Goal: Use online tool/utility: Utilize a website feature to perform a specific function

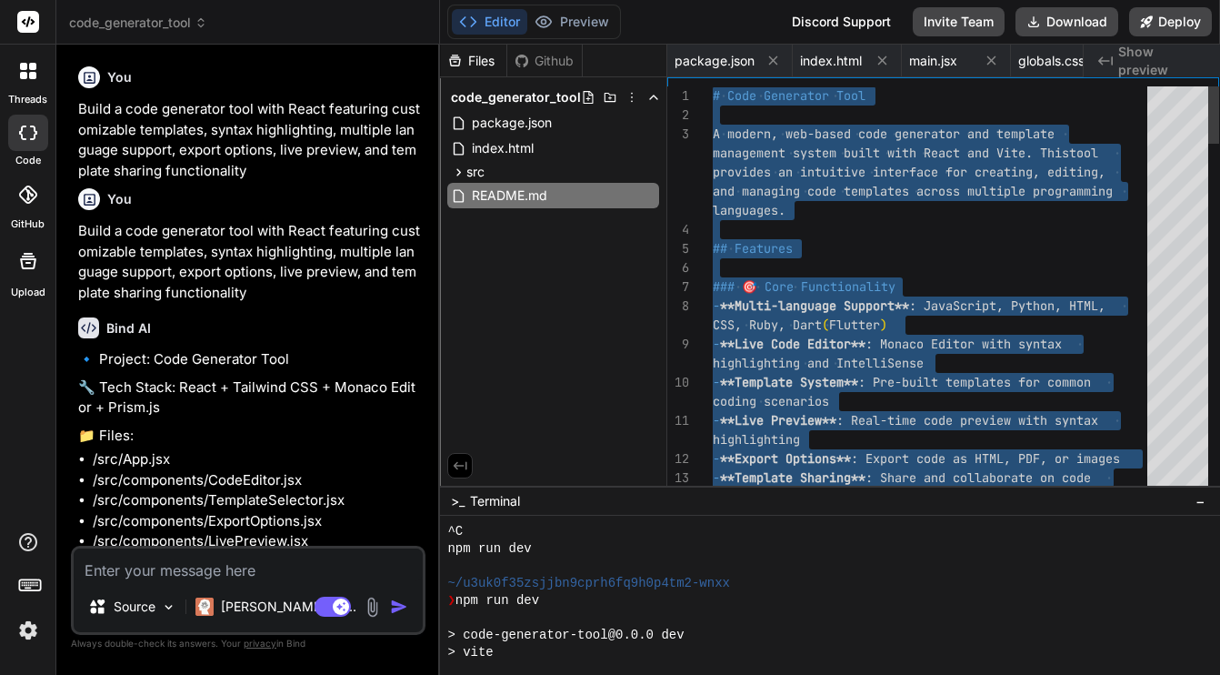
scroll to position [1835, 0]
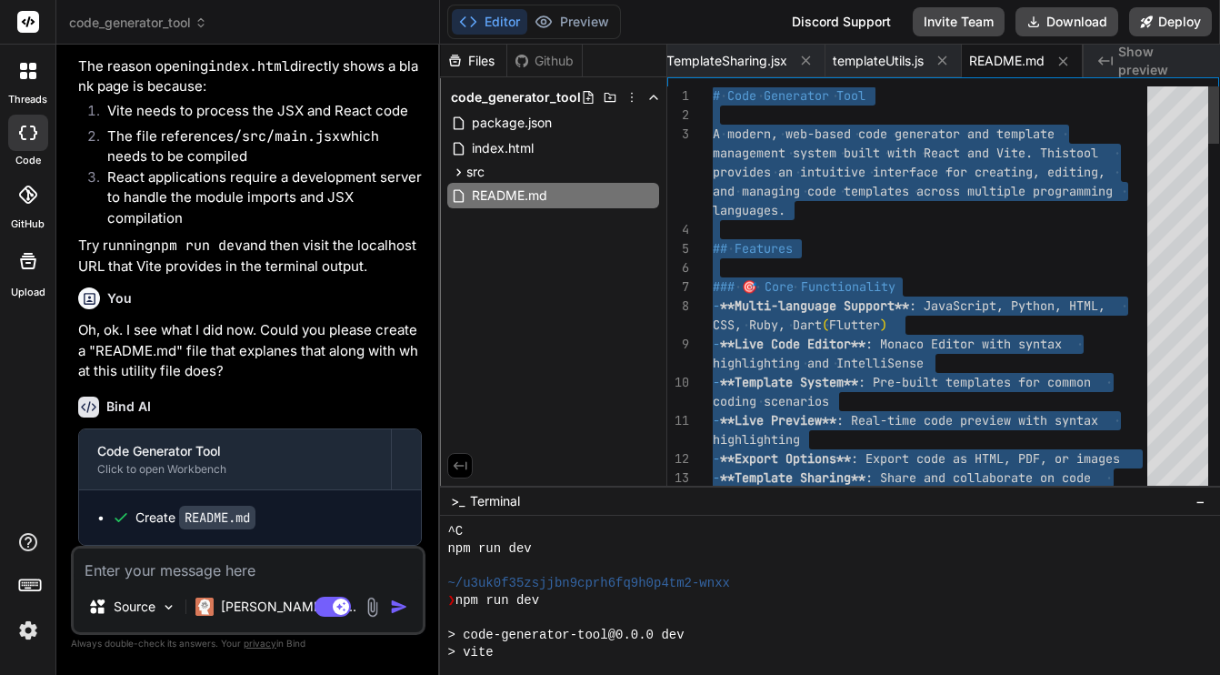
type textarea "React hooks, component-based architecture, and responsive design. Feel free to …"
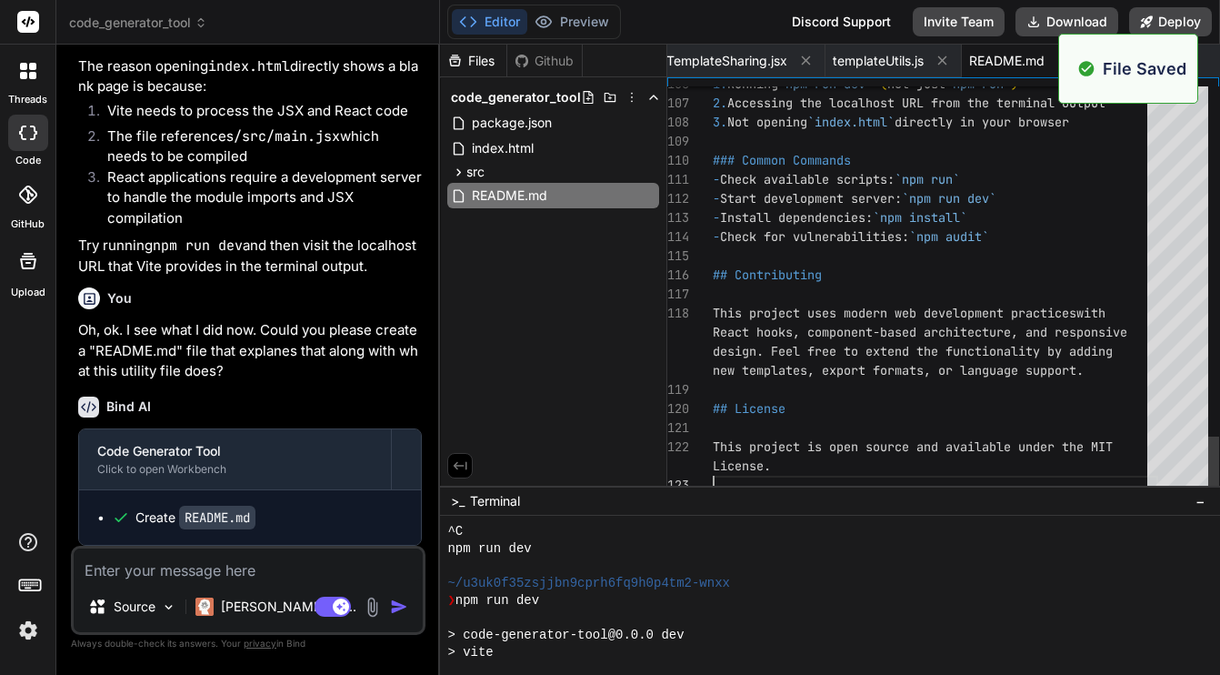
scroll to position [0, 1168]
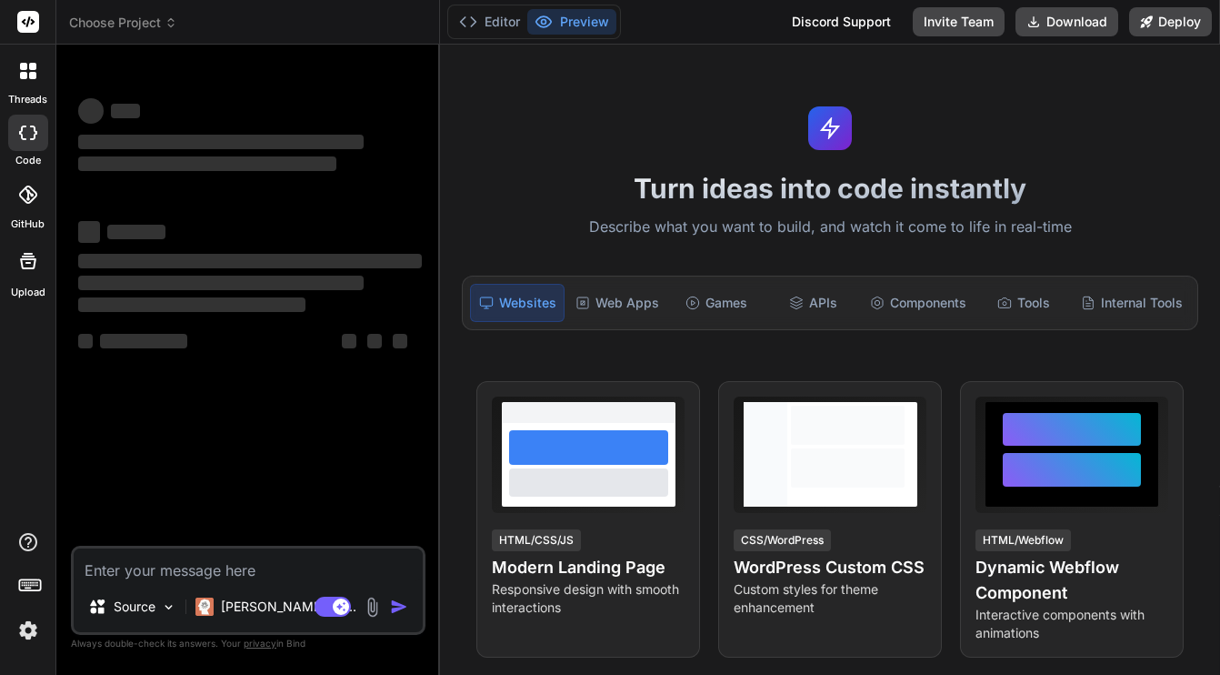
click at [127, 24] on span "Choose Project" at bounding box center [123, 23] width 108 height 18
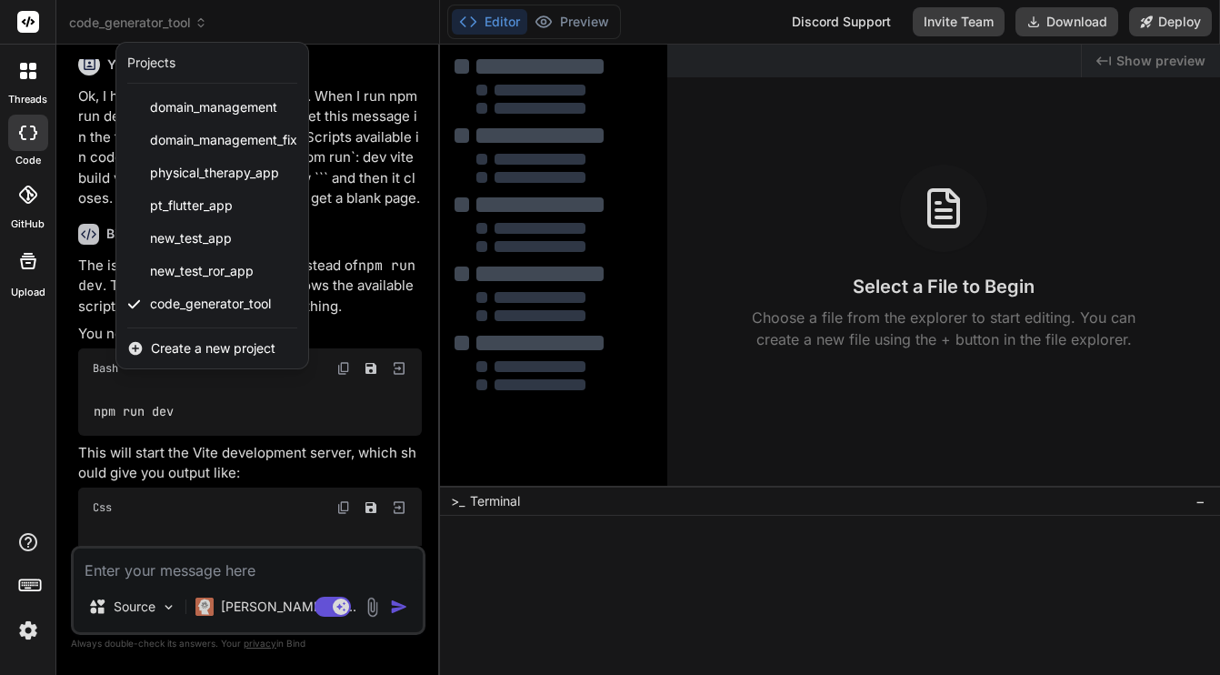
type textarea "x"
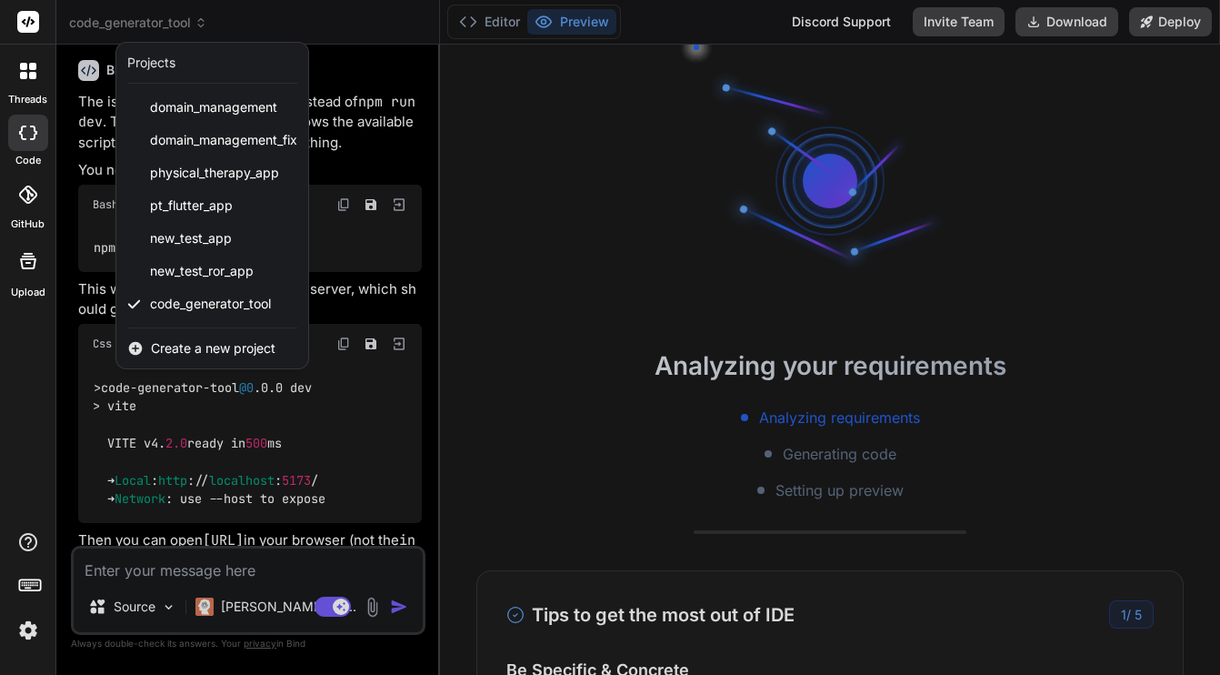
scroll to position [4925, 0]
click at [395, 107] on div at bounding box center [610, 337] width 1220 height 675
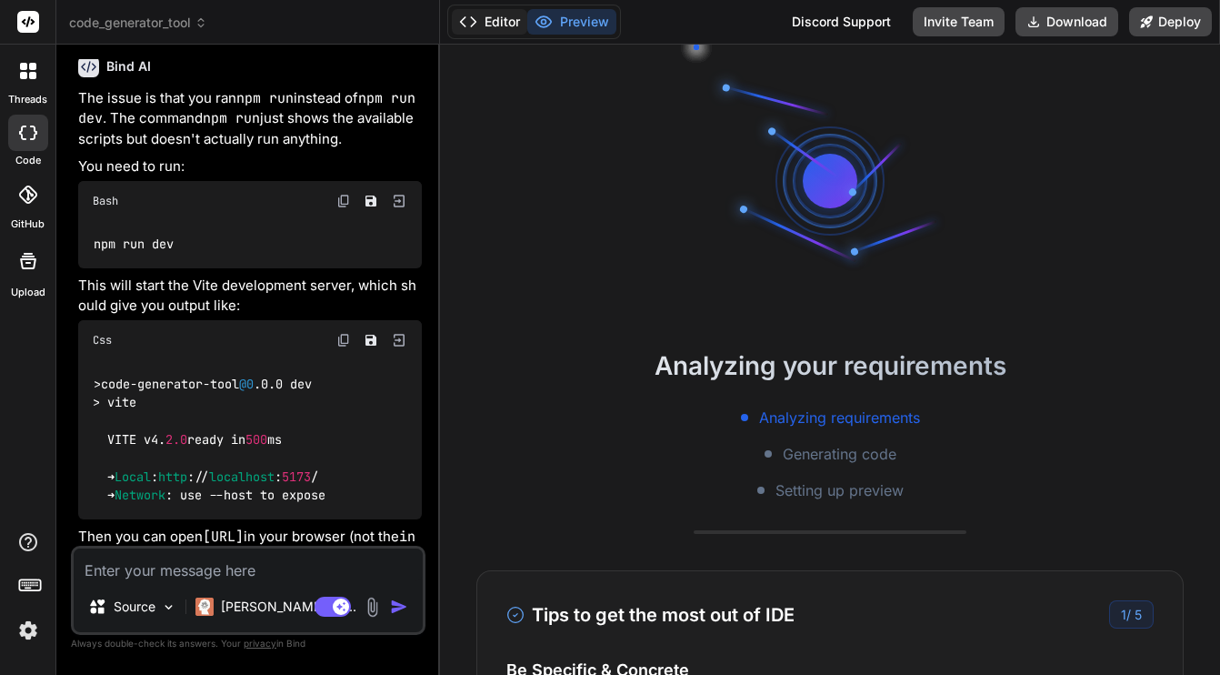
click at [504, 26] on button "Editor" at bounding box center [489, 21] width 75 height 25
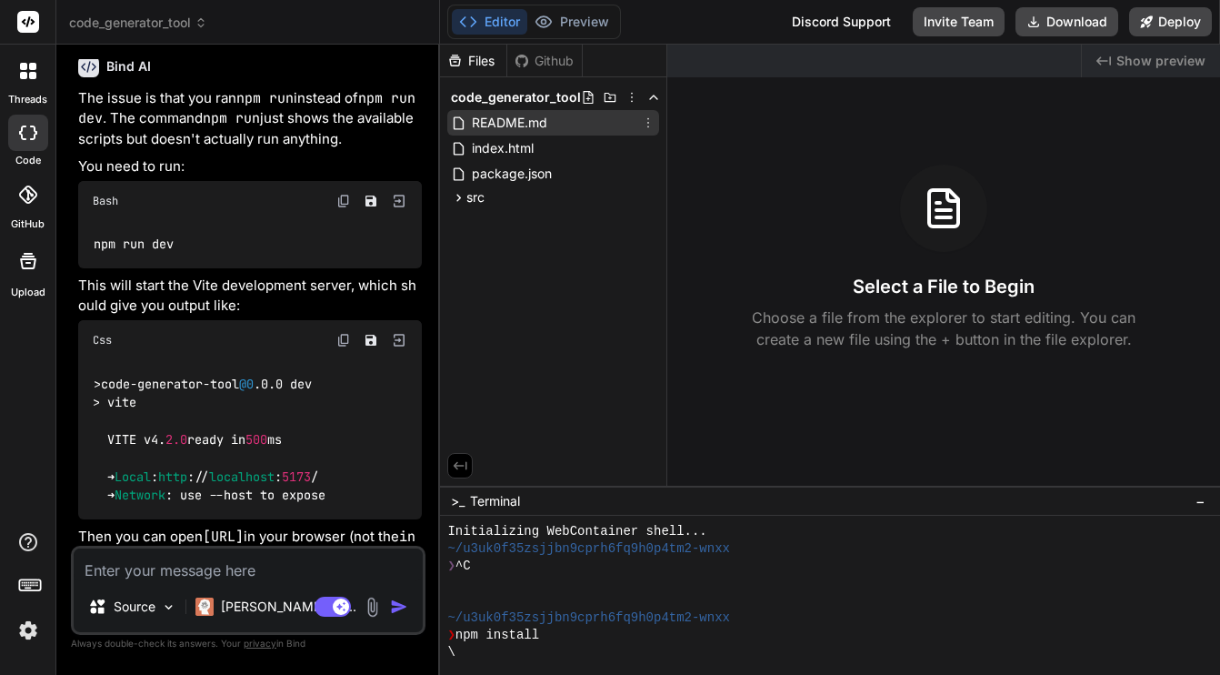
click at [499, 122] on span "README.md" at bounding box center [509, 123] width 79 height 22
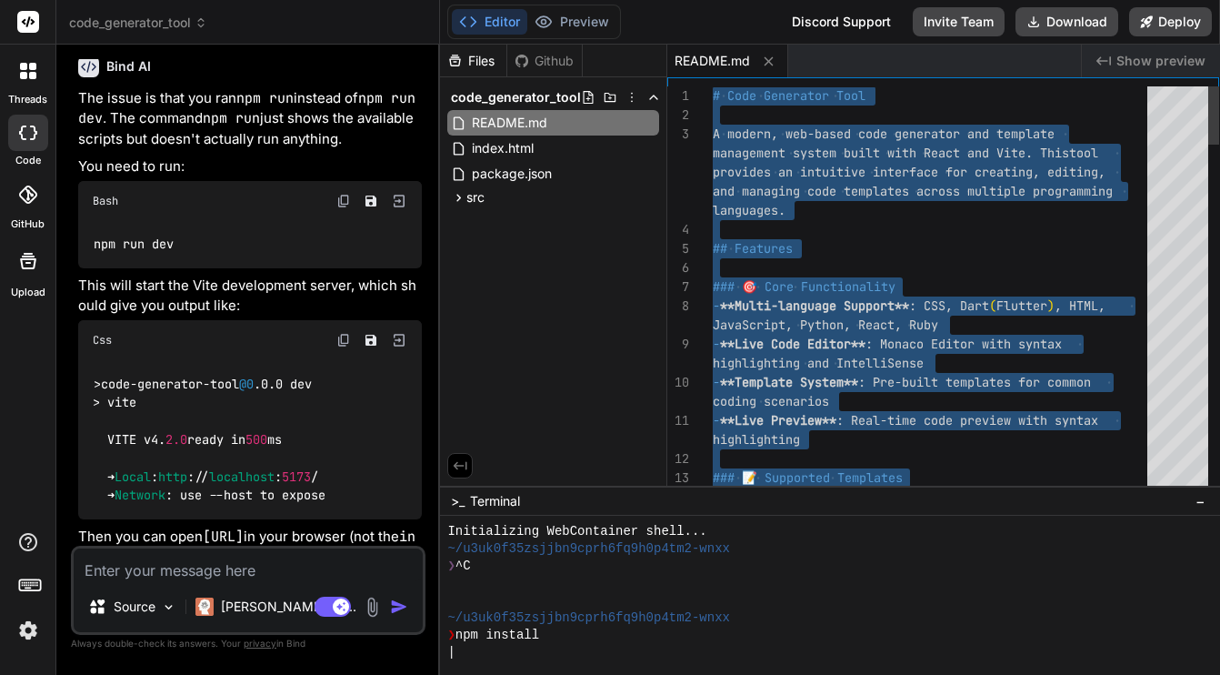
scroll to position [153, 0]
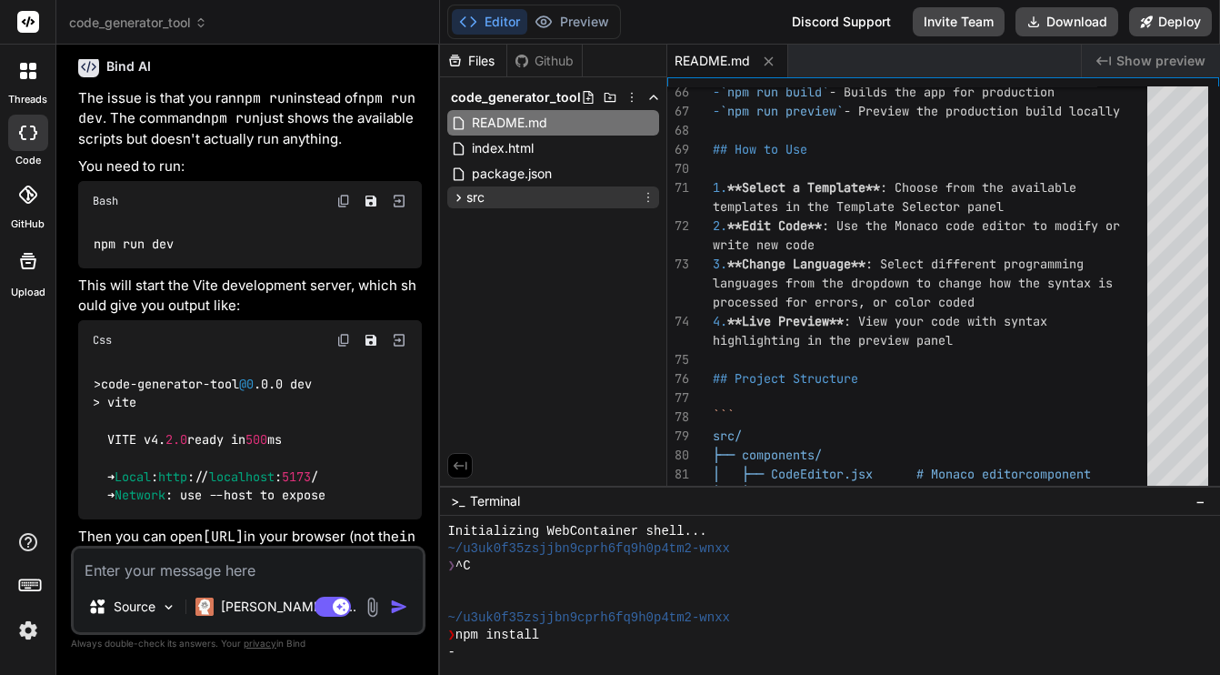
click at [460, 196] on icon at bounding box center [459, 197] width 5 height 7
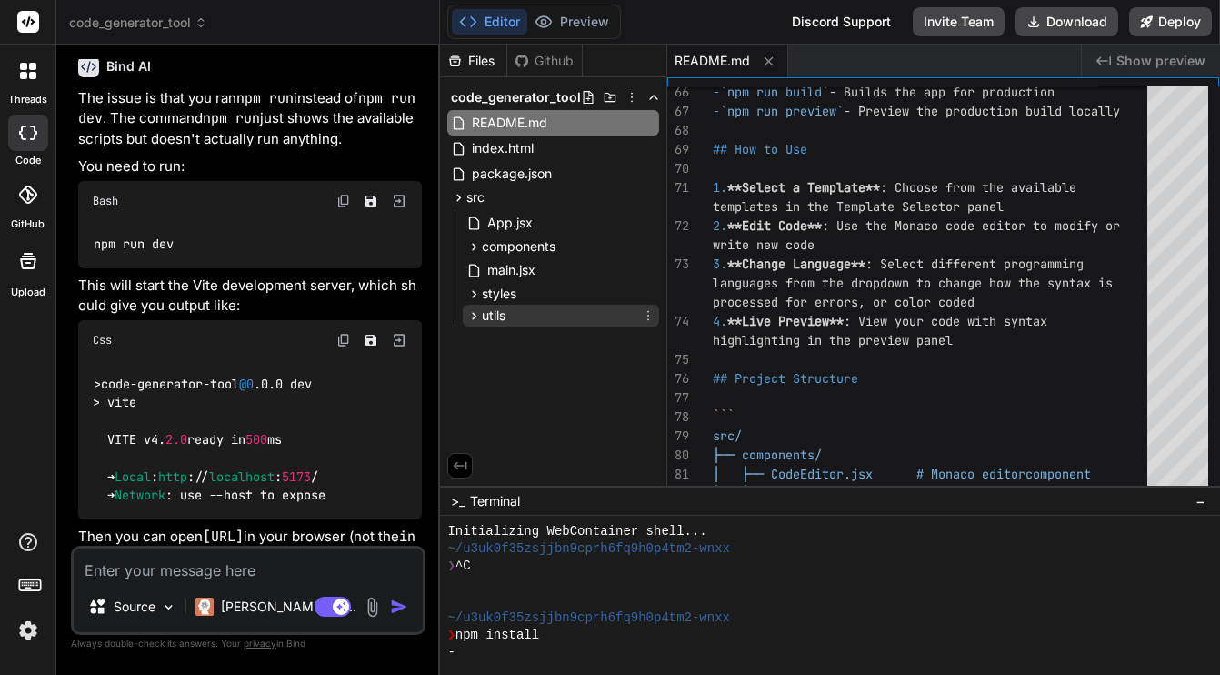
click at [476, 316] on icon at bounding box center [473, 315] width 15 height 15
click at [523, 342] on span "templateUtils.js" at bounding box center [548, 341] width 95 height 22
type textarea "} ] };"
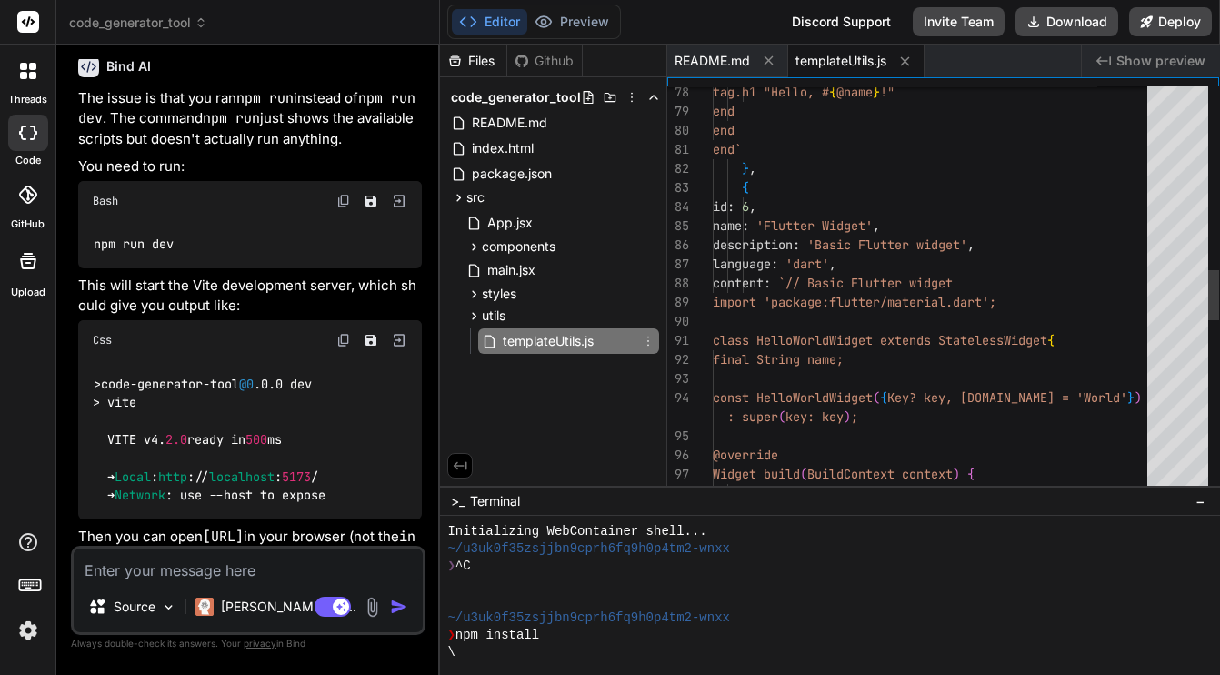
type textarea "x"
click at [925, 275] on div "} , end` end end tag.h1 "Hello, # { @name } !" { id : 6 , name : 'Flutter Widge…" at bounding box center [935, 255] width 445 height 3322
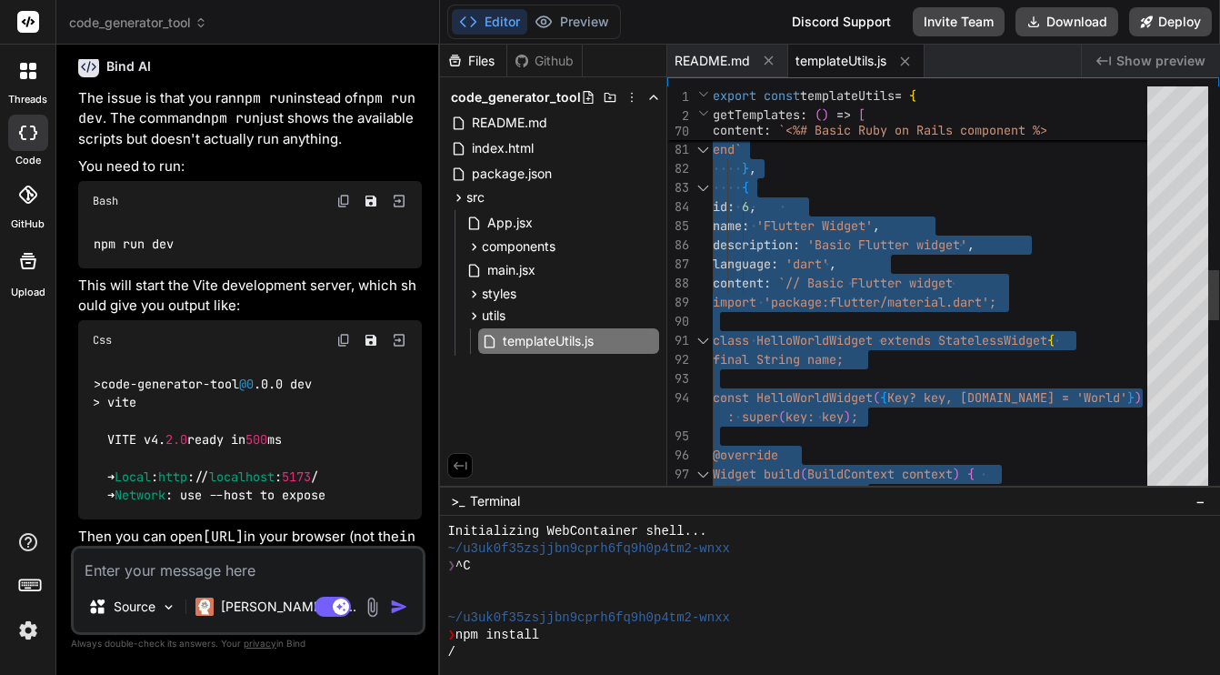
type textarea "} ], };"
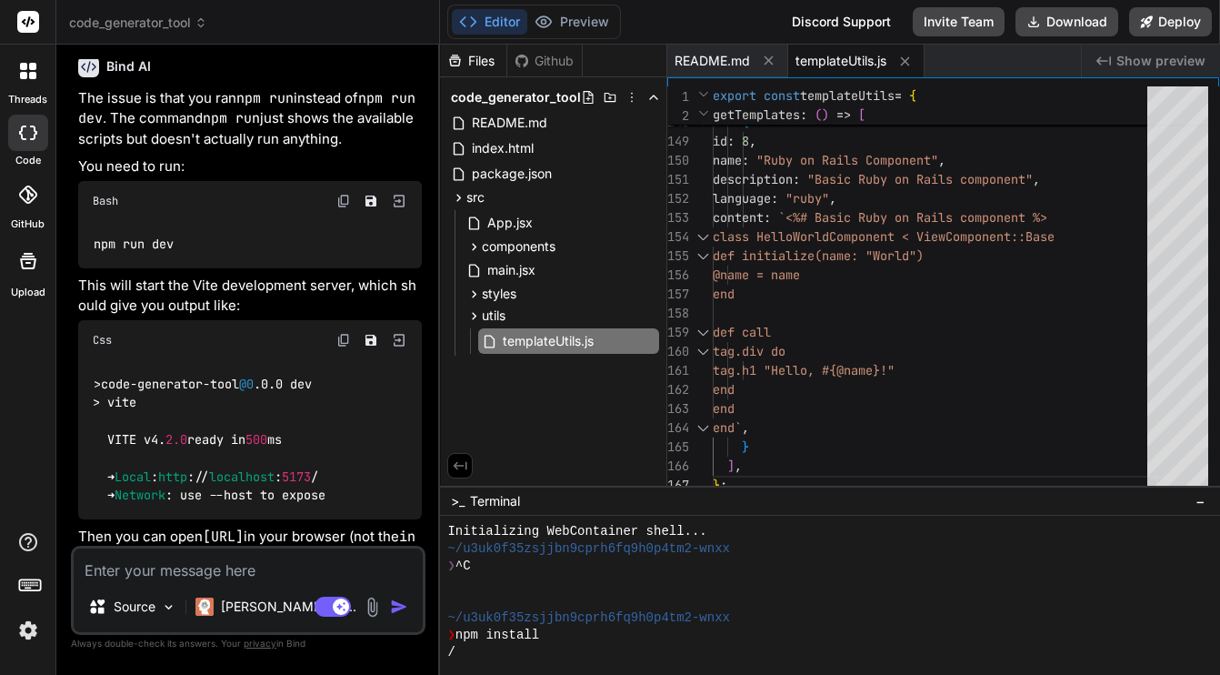
type textarea "x"
type textarea "} ], };"
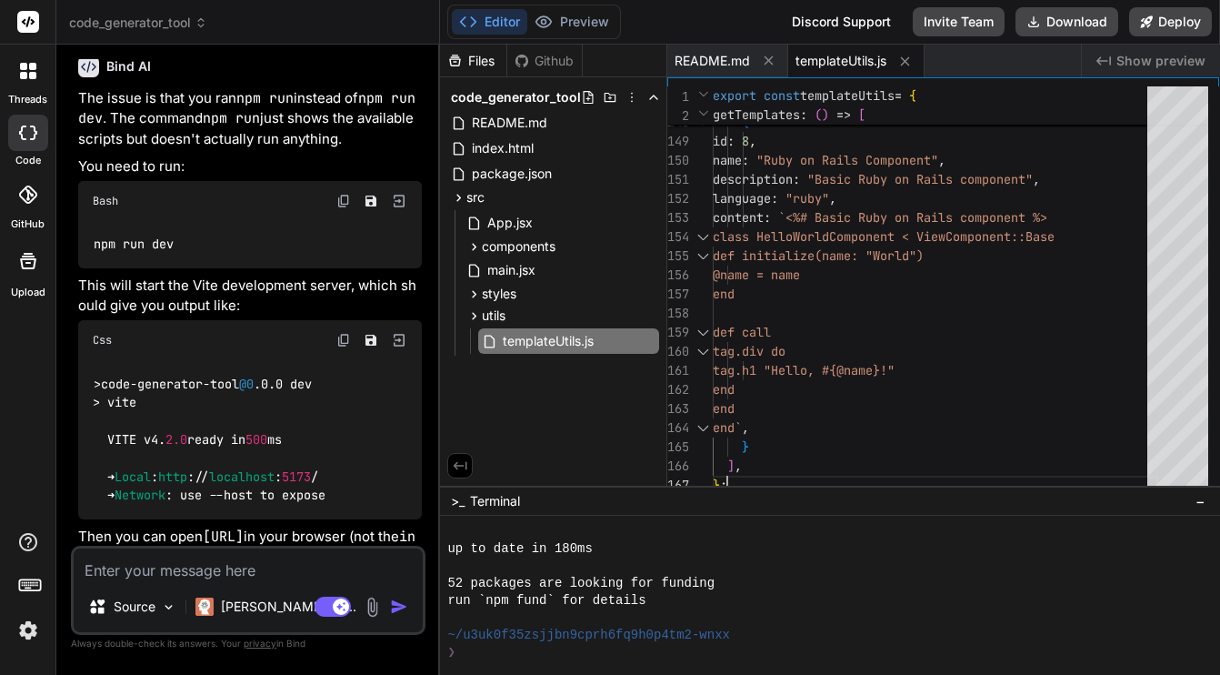
scroll to position [276, 0]
click at [474, 248] on icon at bounding box center [475, 246] width 5 height 7
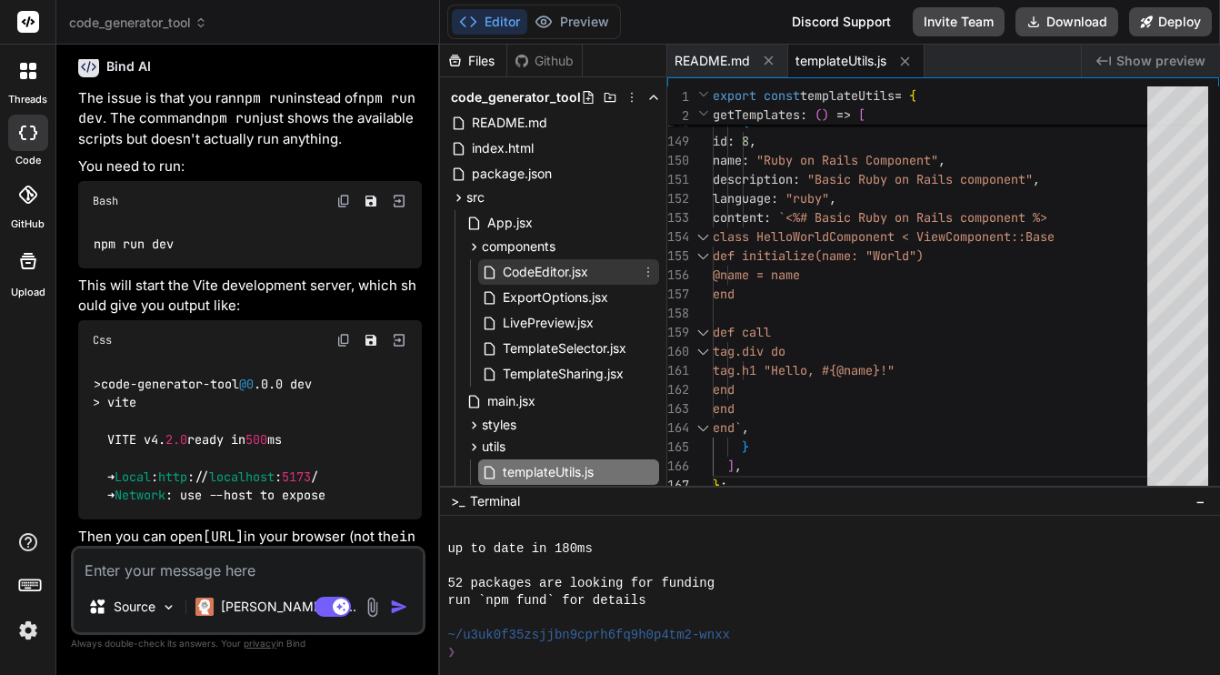
click at [521, 269] on span "CodeEditor.jsx" at bounding box center [545, 272] width 89 height 22
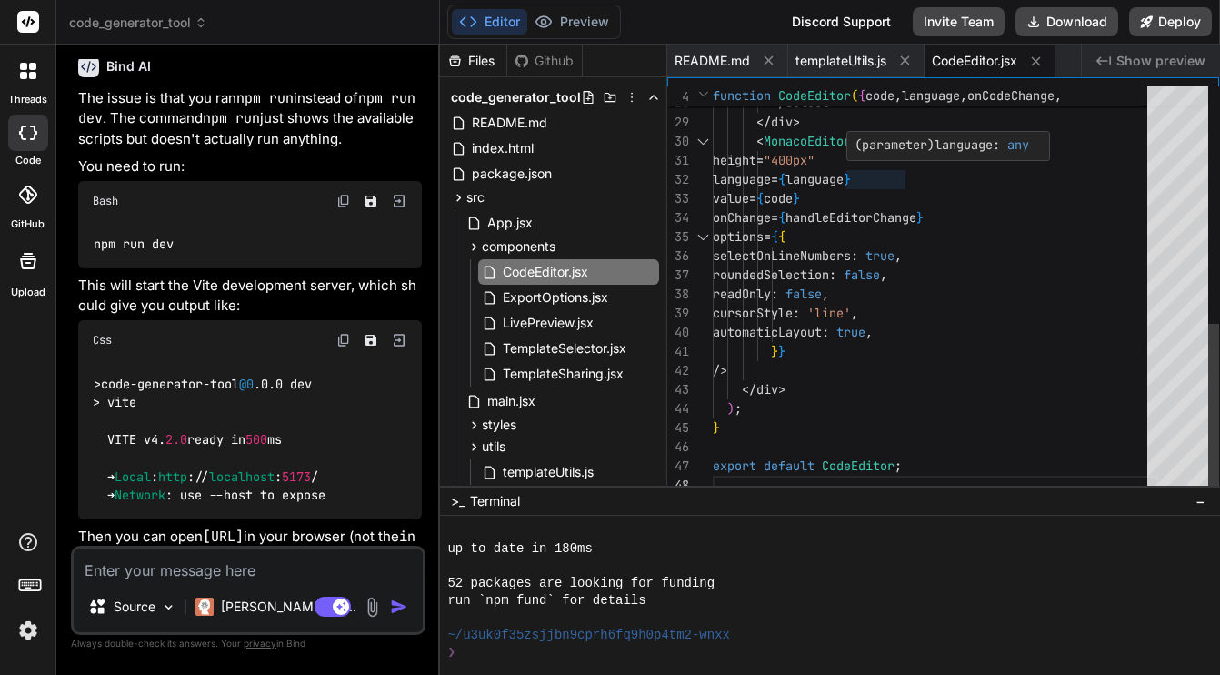
scroll to position [76, 0]
click at [872, 177] on div "< option value = "dart" > Dart </ option > </ select > </ div > < MonacoEditor …" at bounding box center [935, 8] width 445 height 974
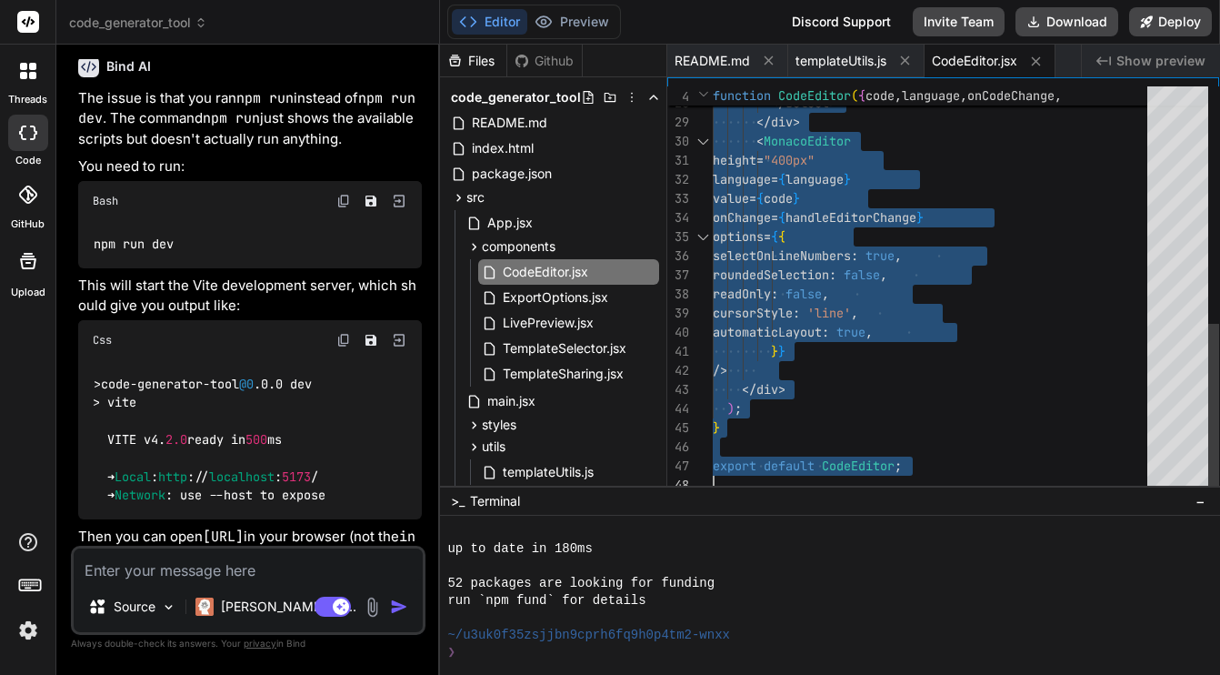
scroll to position [172, 0]
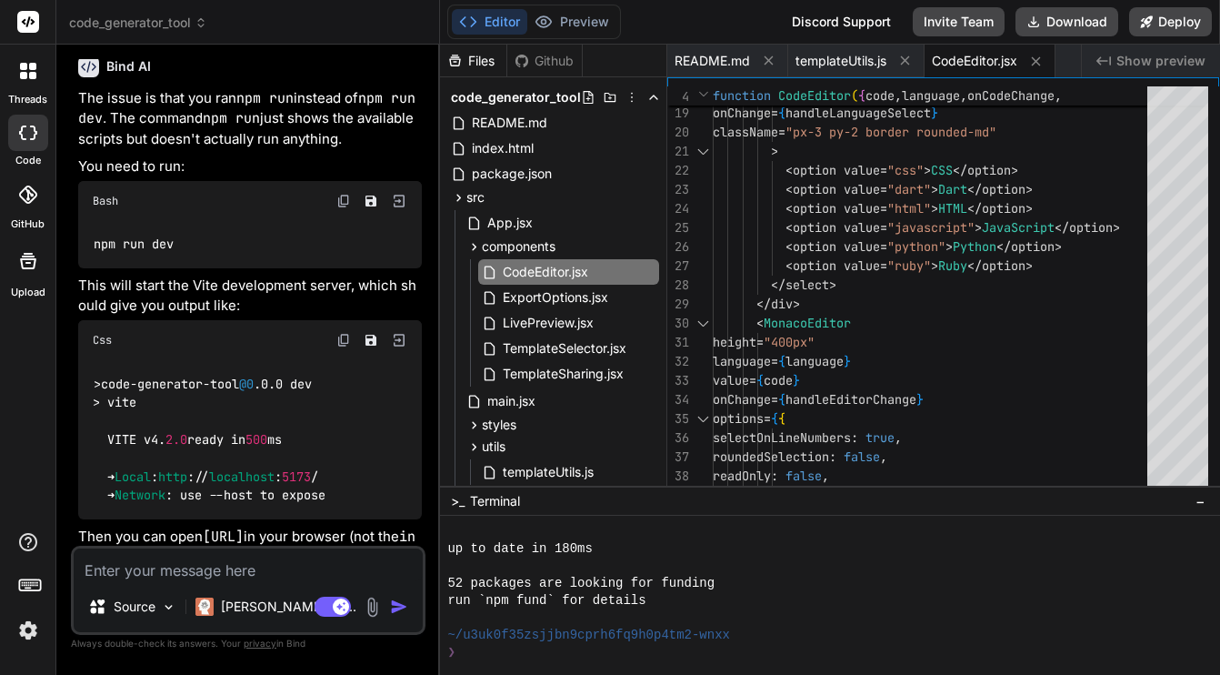
type textarea "readOnly: false, cursorStyle: "line", automaticLayout: true, }} /> </div> ); } …"
click at [310, 566] on textarea at bounding box center [248, 564] width 349 height 33
type textarea "I"
type textarea "x"
type textarea "I"
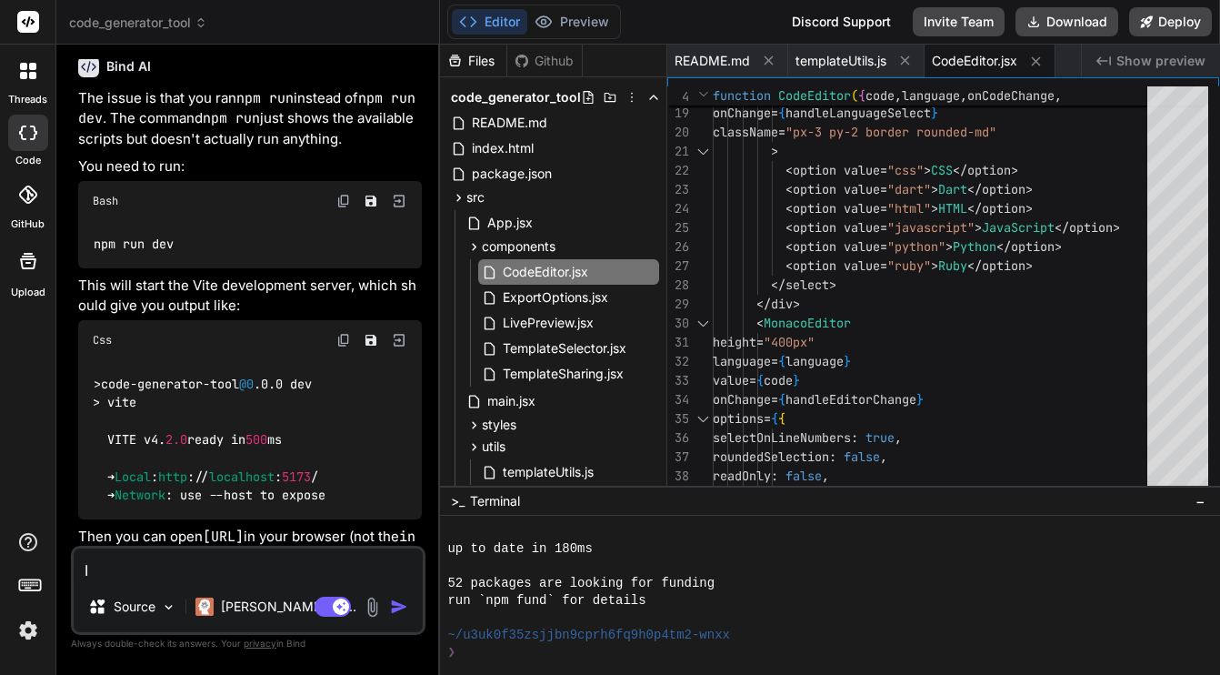
type textarea "x"
type textarea "I h"
type textarea "x"
type textarea "I ha"
type textarea "x"
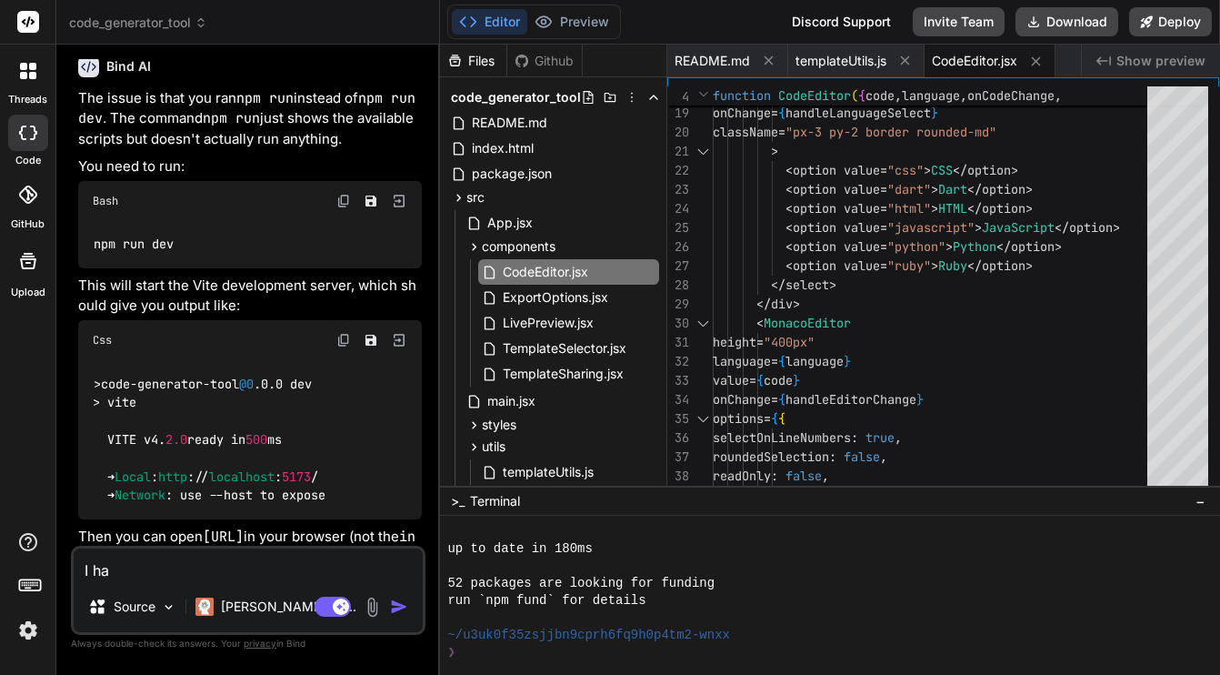
type textarea "I hav"
type textarea "x"
type textarea "I have"
type textarea "x"
type textarea "I have"
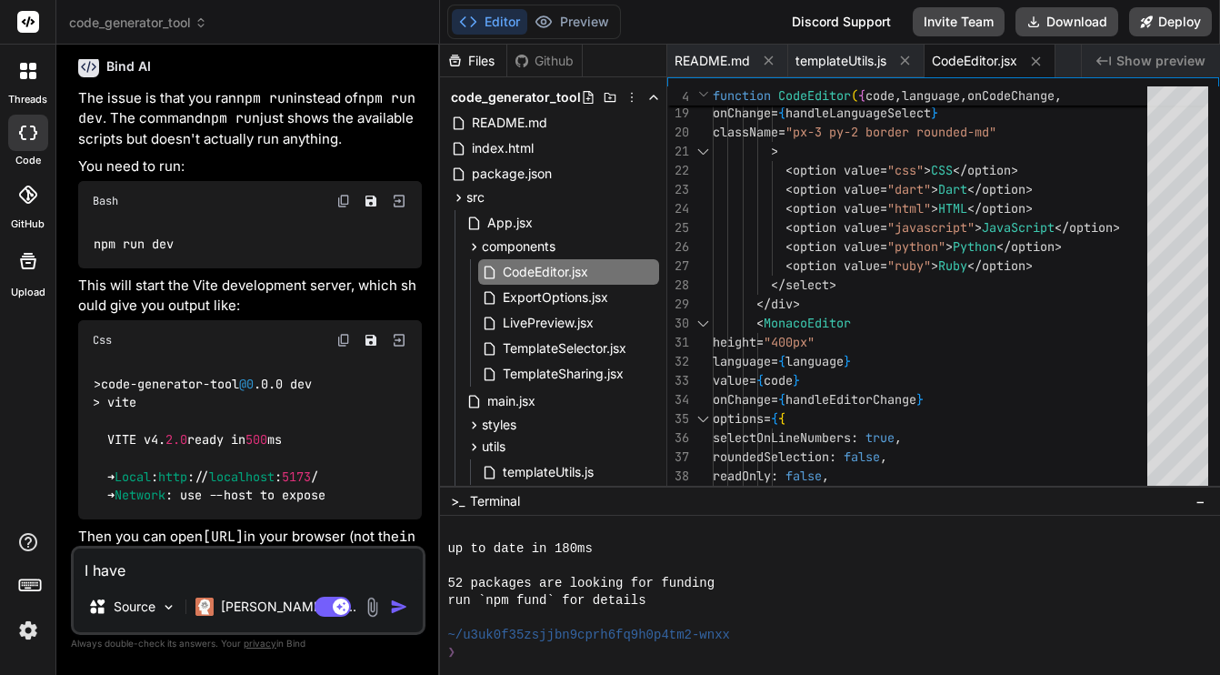
type textarea "x"
type textarea "I have u"
type textarea "x"
type textarea "I have up"
type textarea "x"
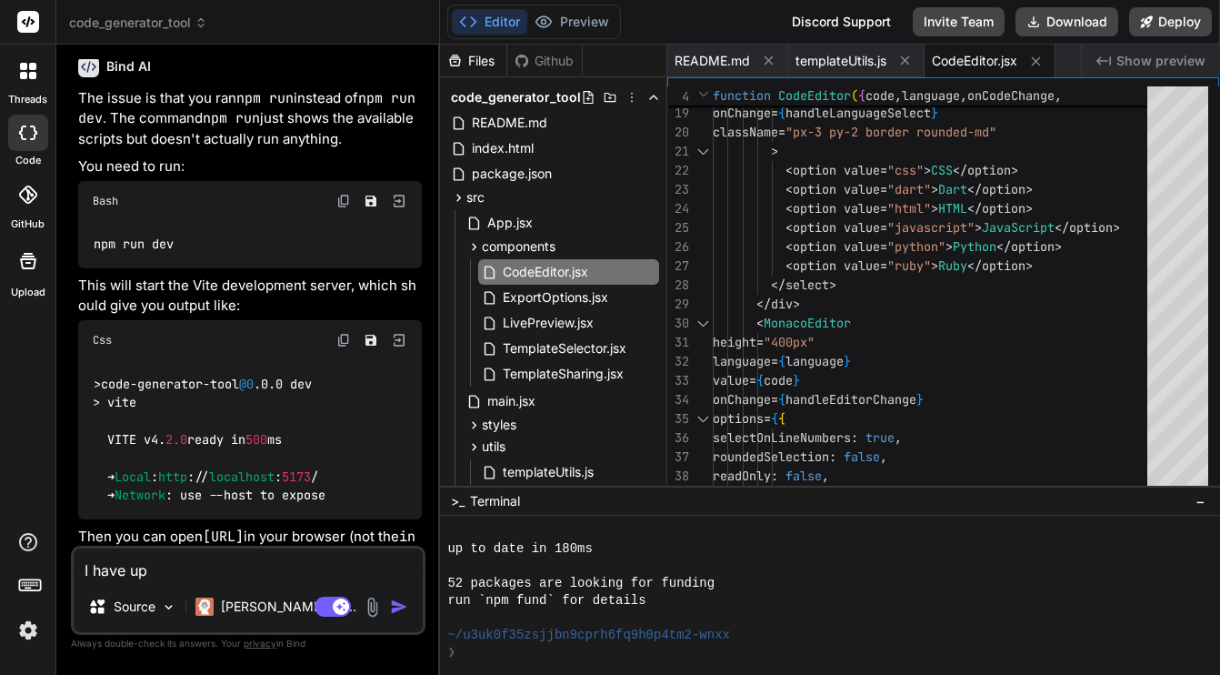
type textarea "I have upd"
type textarea "x"
type textarea "I have upda"
type textarea "x"
type textarea "I have updat"
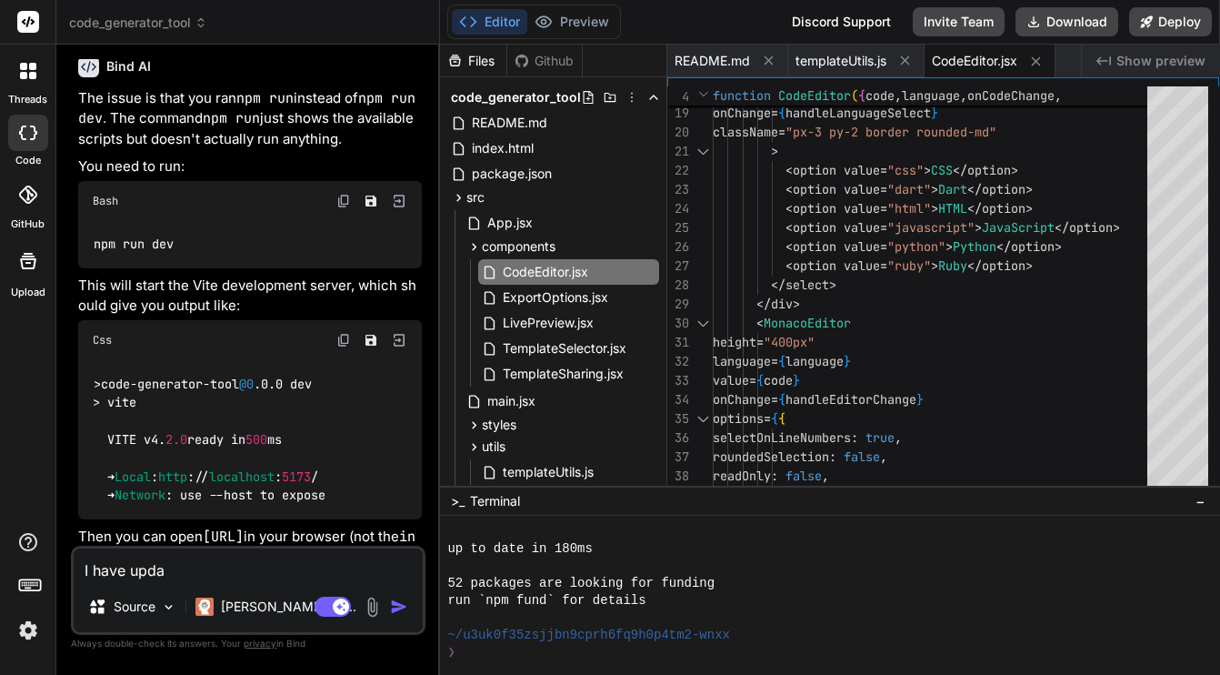
type textarea "x"
type textarea "I have update"
type textarea "x"
type textarea "I have updated"
type textarea "x"
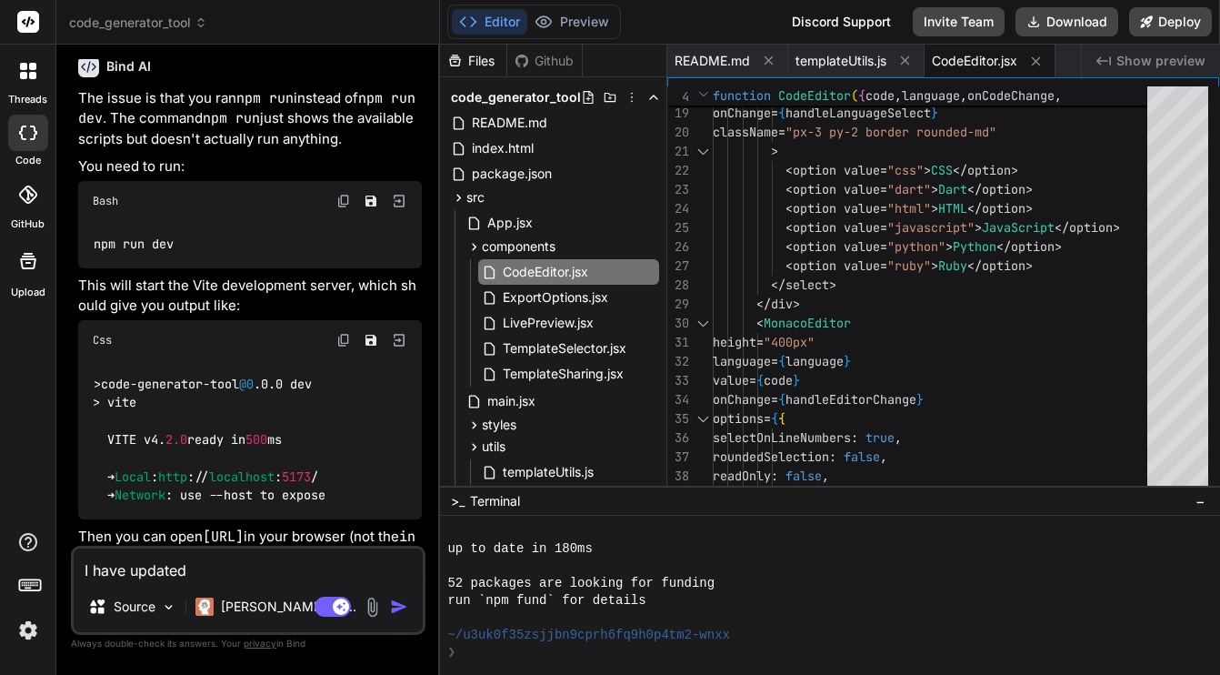
type textarea "I have updated"
type textarea "x"
type textarea "I have updated t"
type textarea "x"
type textarea "I have updated th"
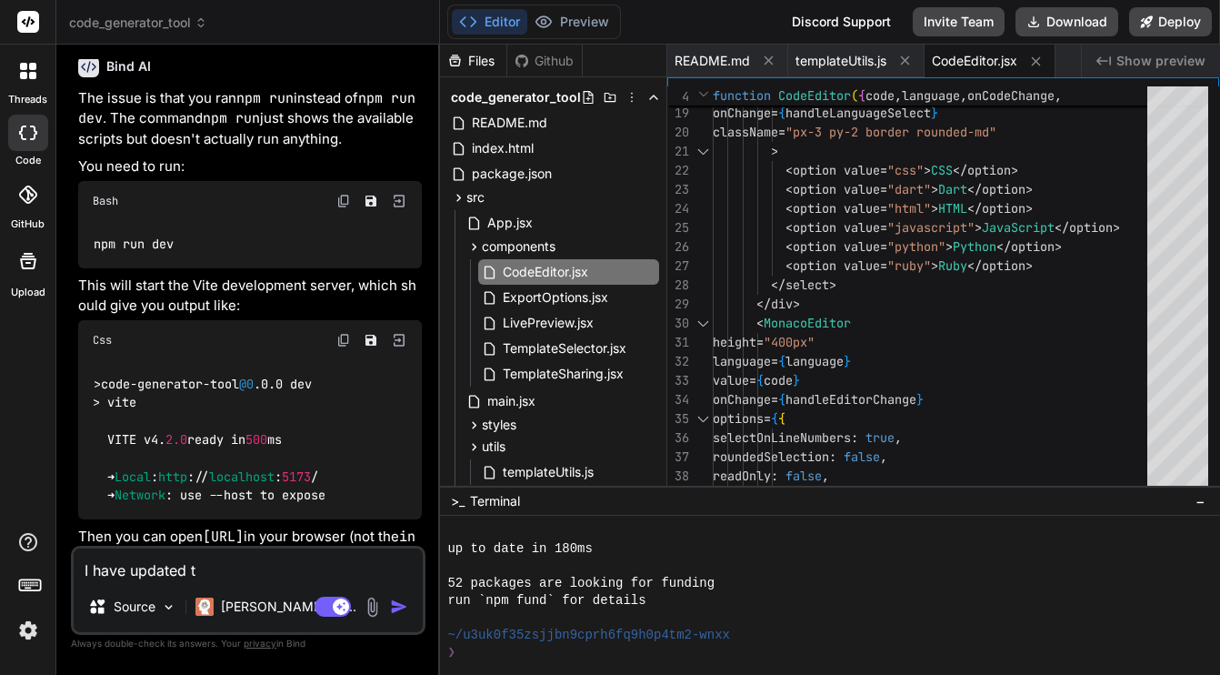
type textarea "x"
type textarea "I have updated the"
type textarea "x"
type textarea "I have updated the"
type textarea "x"
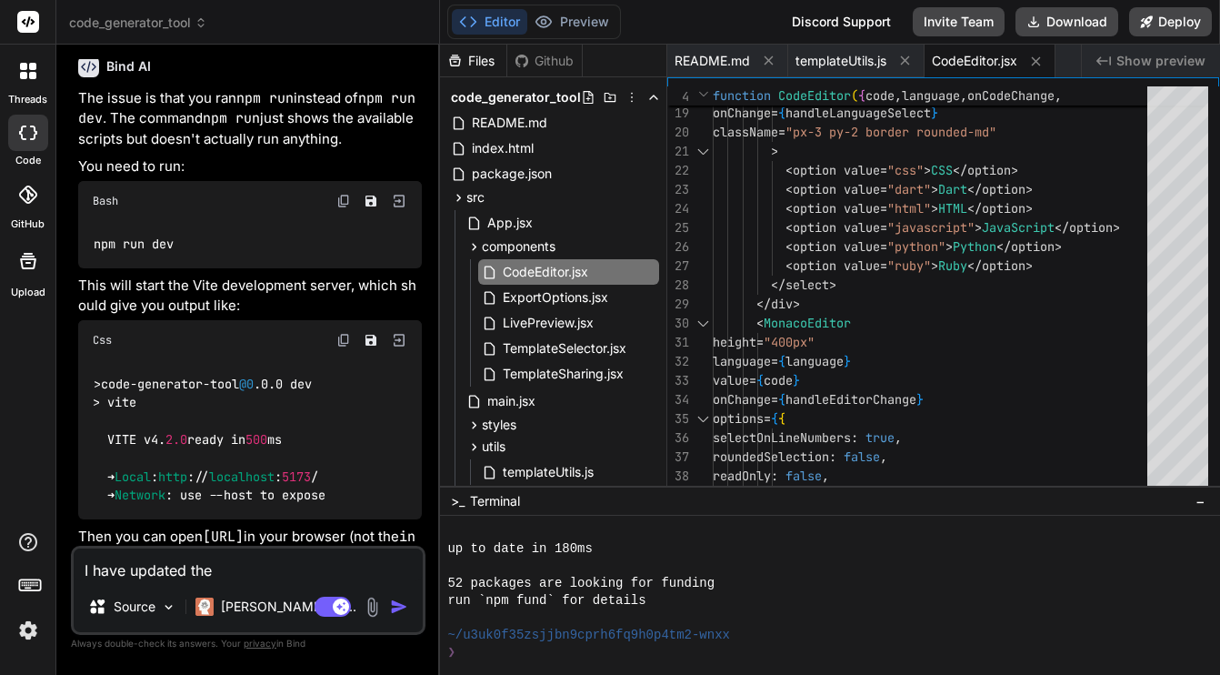
type textarea "I have updated the p"
type textarea "x"
type textarea "I have updated the pr"
type textarea "x"
type textarea "I have updated the pro"
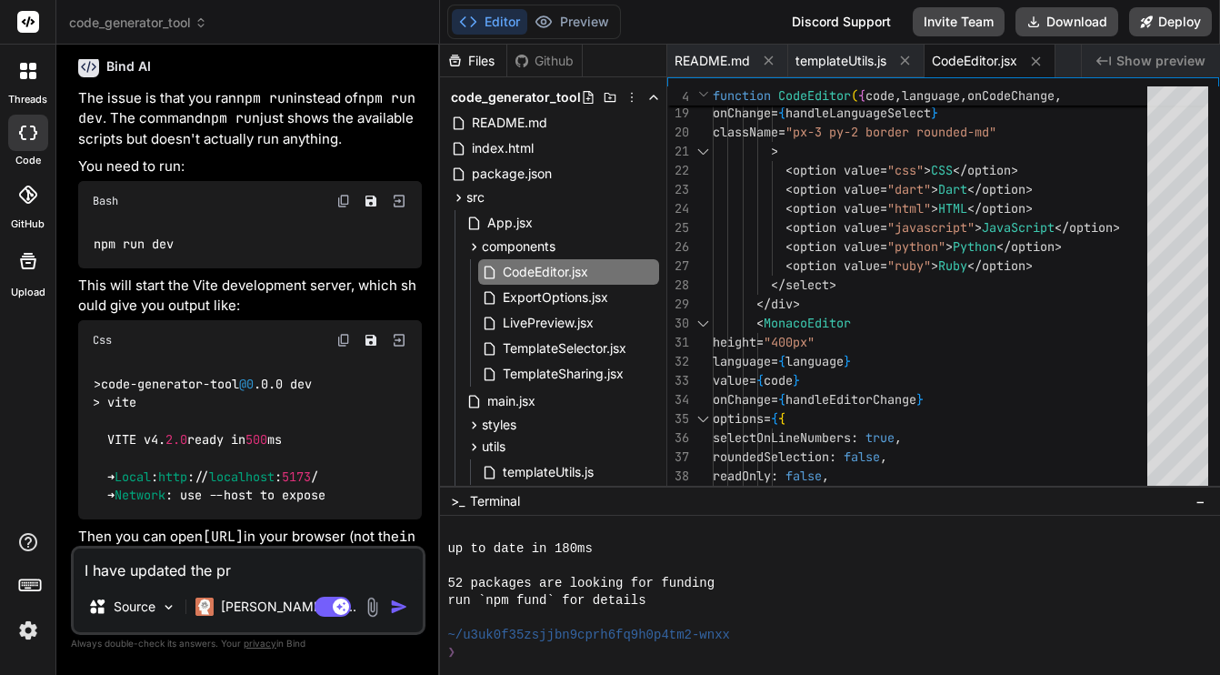
type textarea "x"
type textarea "I have updated the proj"
type textarea "x"
type textarea "I have updated the proje"
type textarea "x"
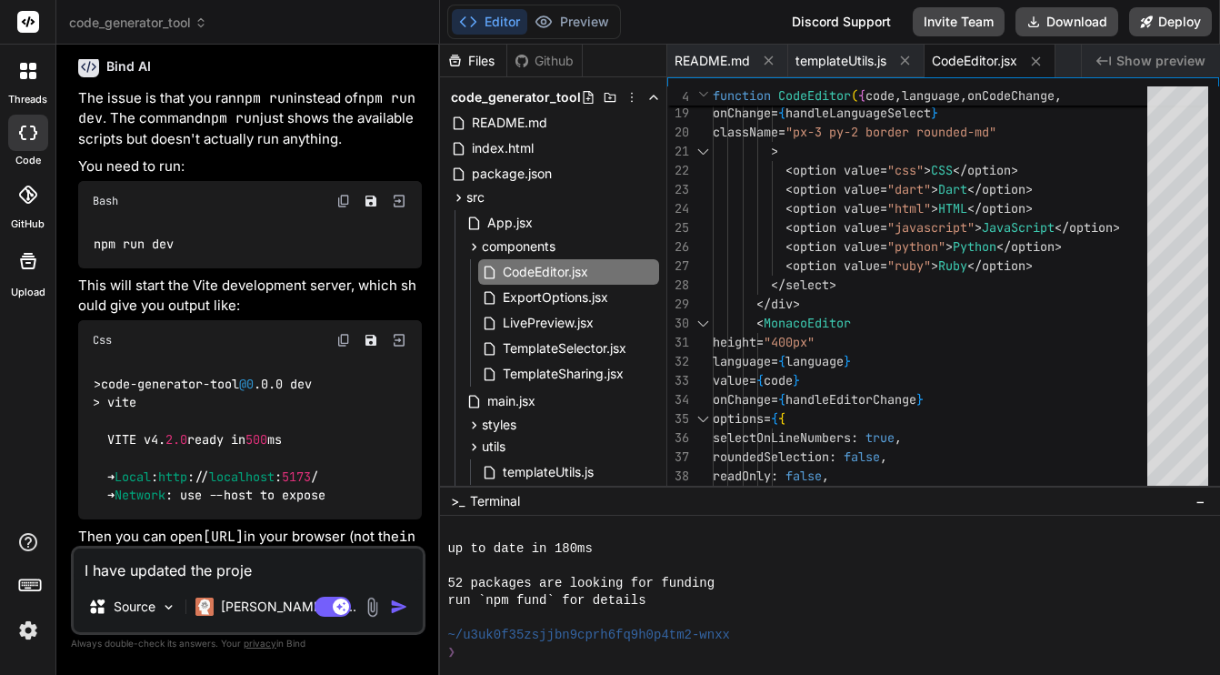
type textarea "I have updated the projec"
type textarea "x"
type textarea "I have updated the project"
type textarea "x"
type textarea "I have updated the project"
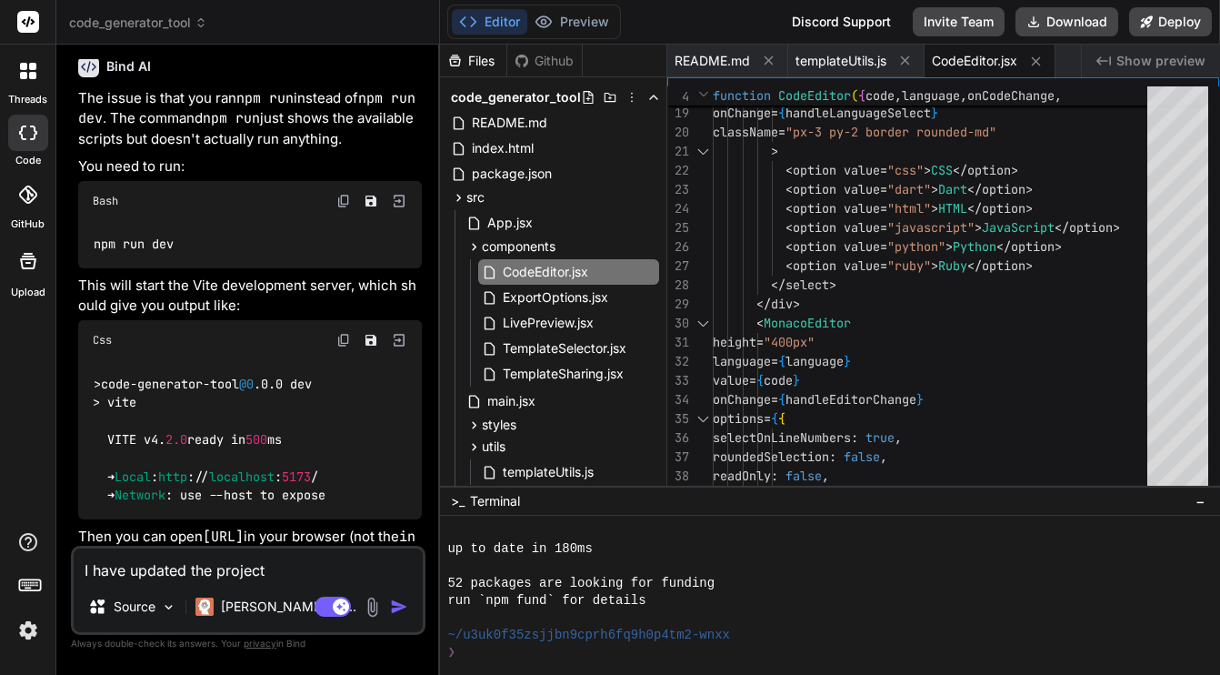
type textarea "x"
type textarea "I have updated the project f"
type textarea "x"
type textarea "I have updated the project fi"
type textarea "x"
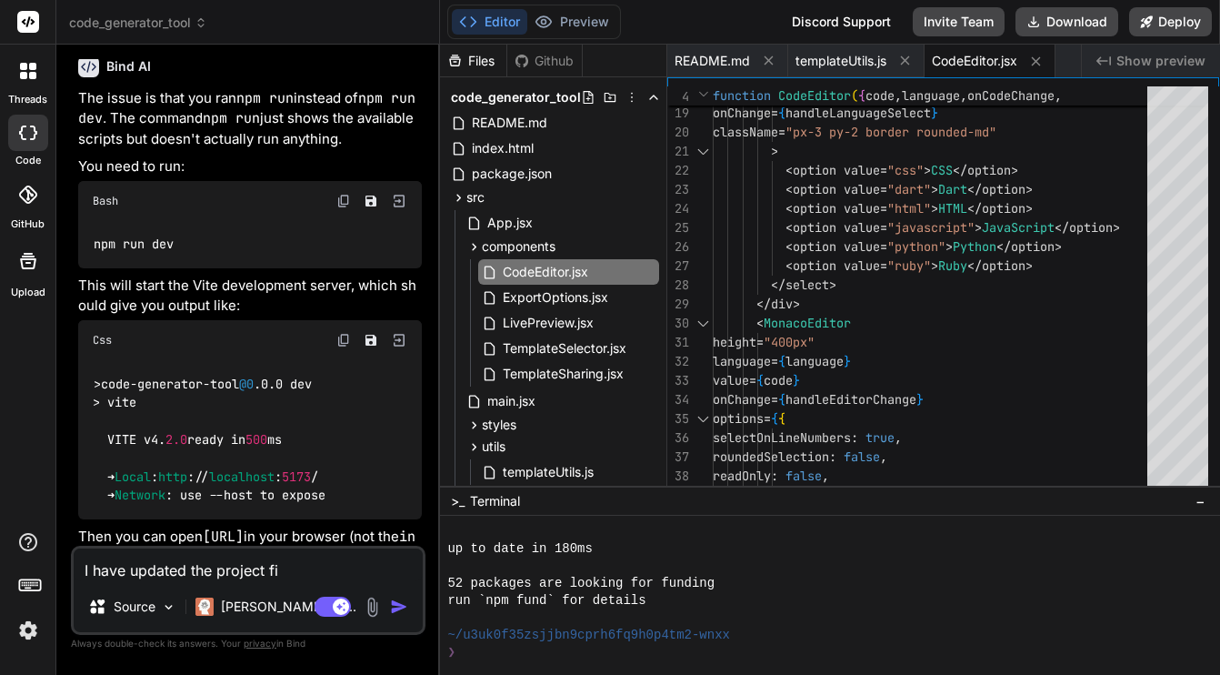
type textarea "I have updated the project fil"
type textarea "x"
type textarea "I have updated the project file"
type textarea "x"
type textarea "I have updated the project files"
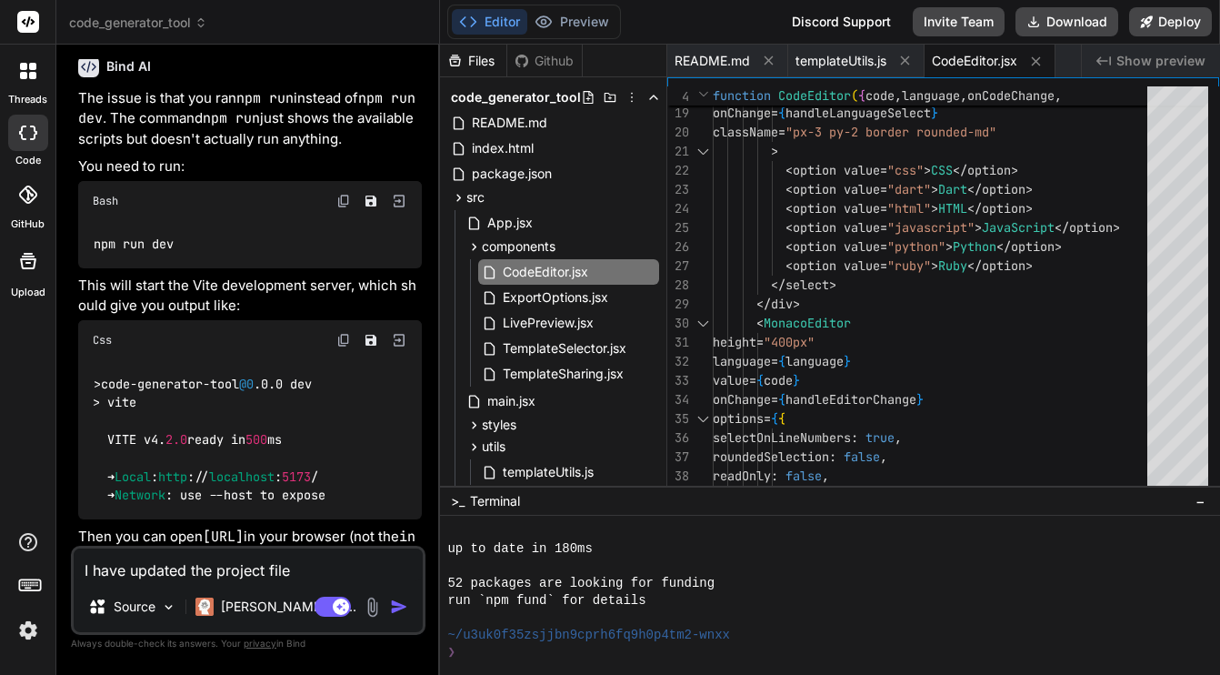
type textarea "x"
type textarea "I have updated the project files"
type textarea "x"
type textarea "I have updated the project files w"
type textarea "x"
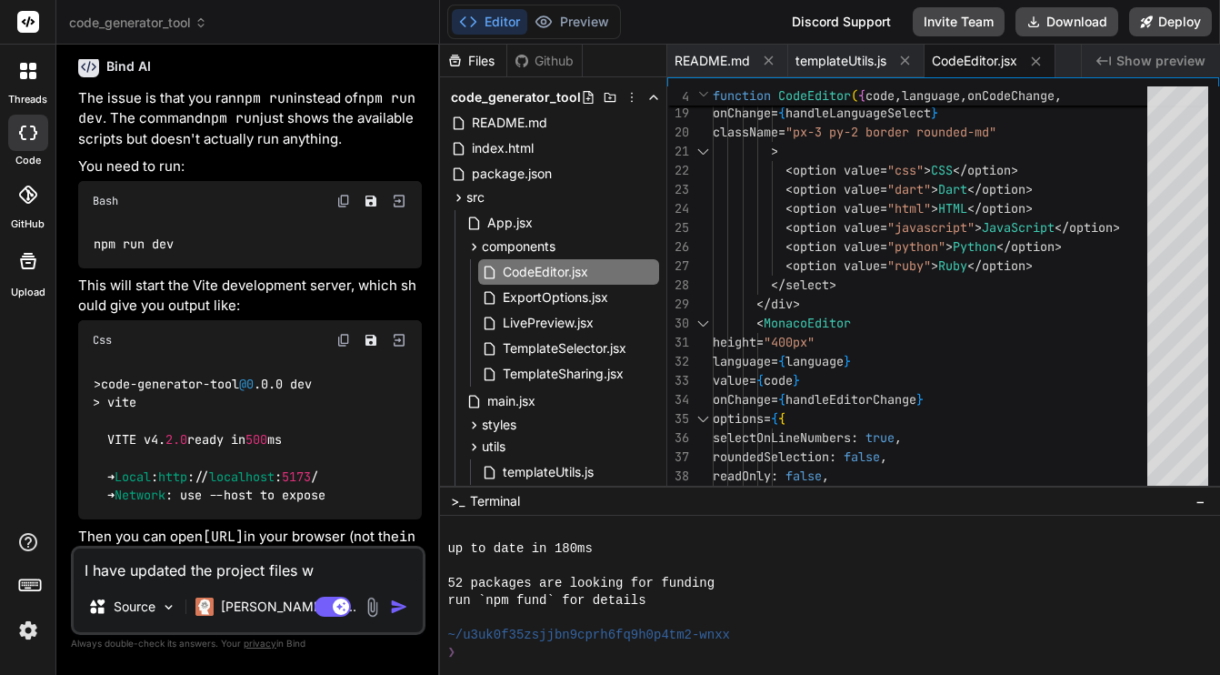
type textarea "I have updated the project files wi"
type textarea "x"
type textarea "I have updated the project files wit"
type textarea "x"
type textarea "I have updated the project files with"
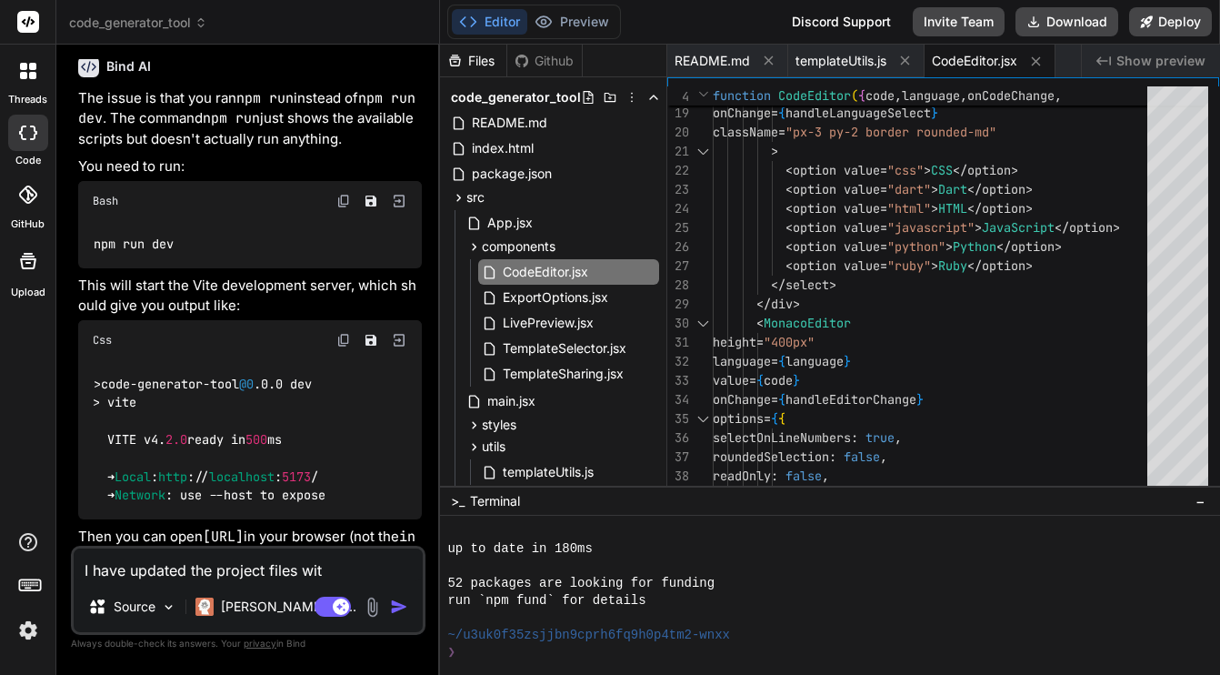
type textarea "x"
type textarea "I have updated the project files with"
type textarea "x"
type textarea "I have updated the project files with a"
type textarea "x"
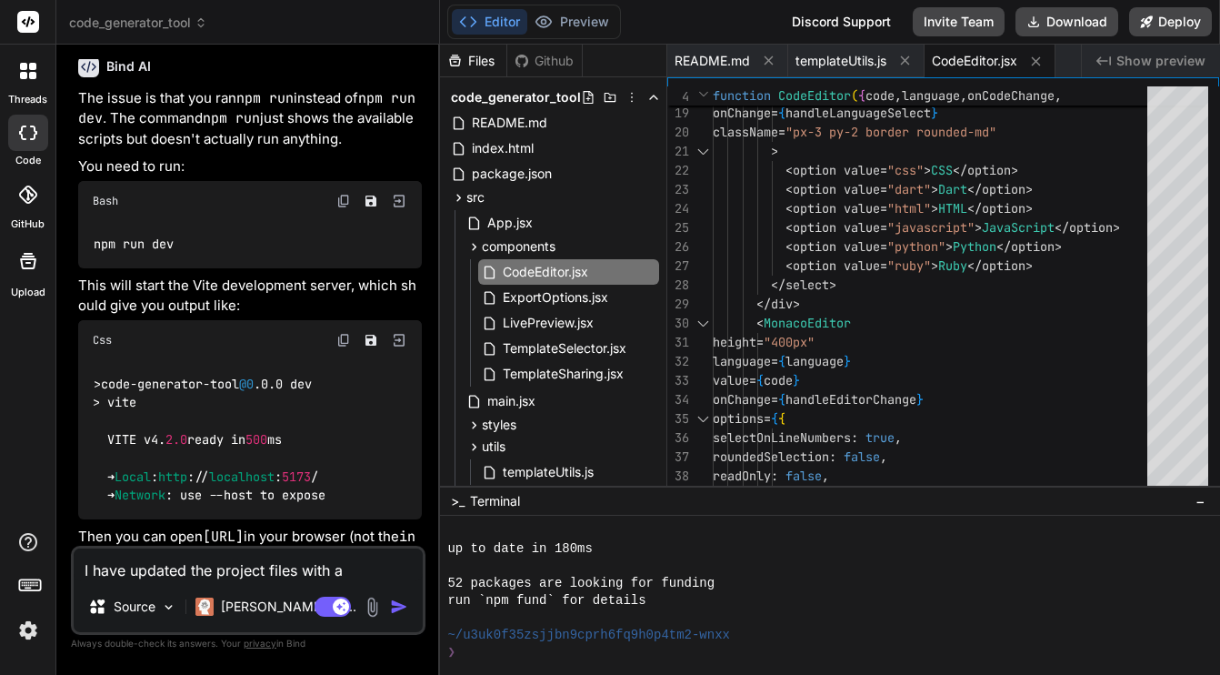
type textarea "I have updated the project files with an"
type textarea "x"
type textarea "I have updated the project files with an"
type textarea "x"
type textarea "I have updated the project files with an u"
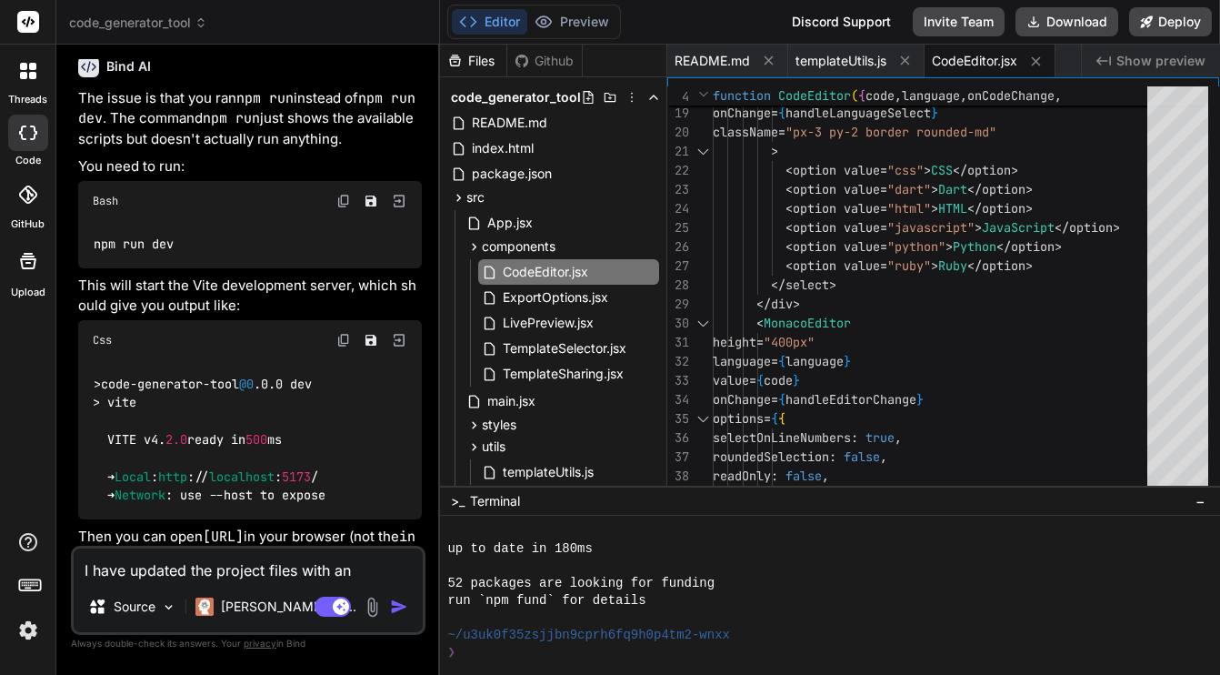
type textarea "x"
type textarea "I have updated the project files with an up"
type textarea "x"
type textarea "I have updated the project files with an upd"
type textarea "x"
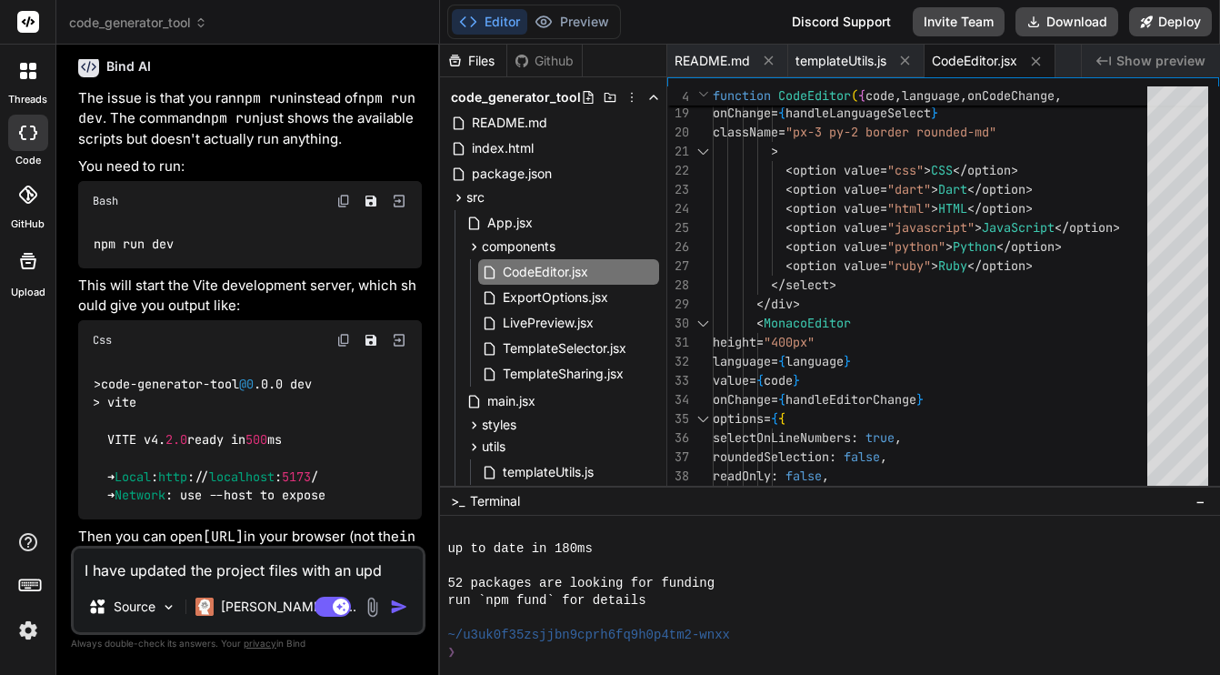
type textarea "I have updated the project files with an upda"
type textarea "x"
type textarea "I have updated the project files with an updat"
type textarea "x"
type textarea "I have updated the project files with an update"
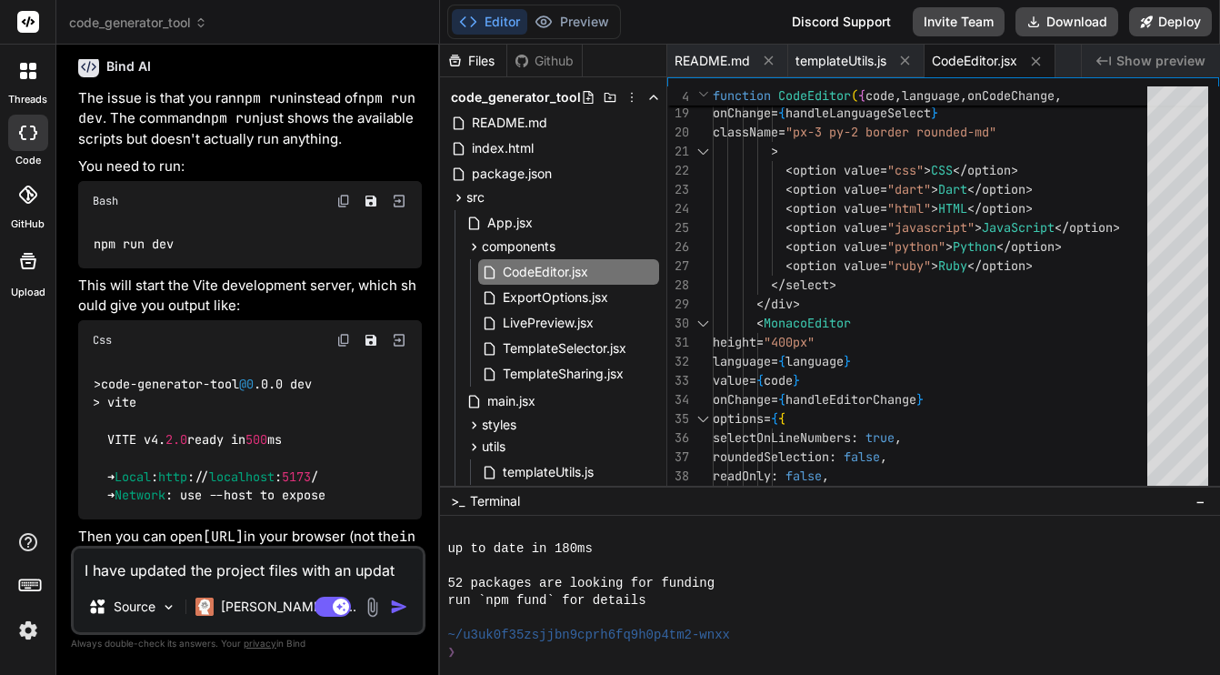
type textarea "x"
type textarea "I have updated the project files with an updated"
type textarea "x"
type textarea "I have updated the project files with an updated"
type textarea "x"
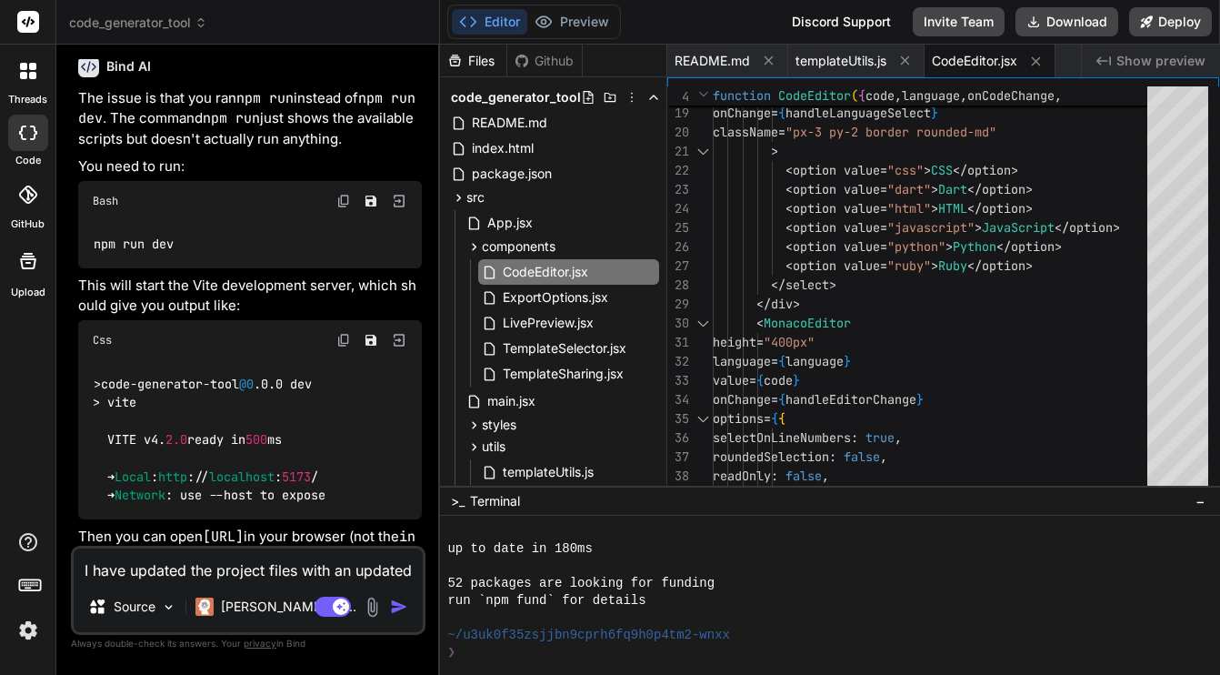
type textarea "I have updated the project files with an updated ""
type textarea "x"
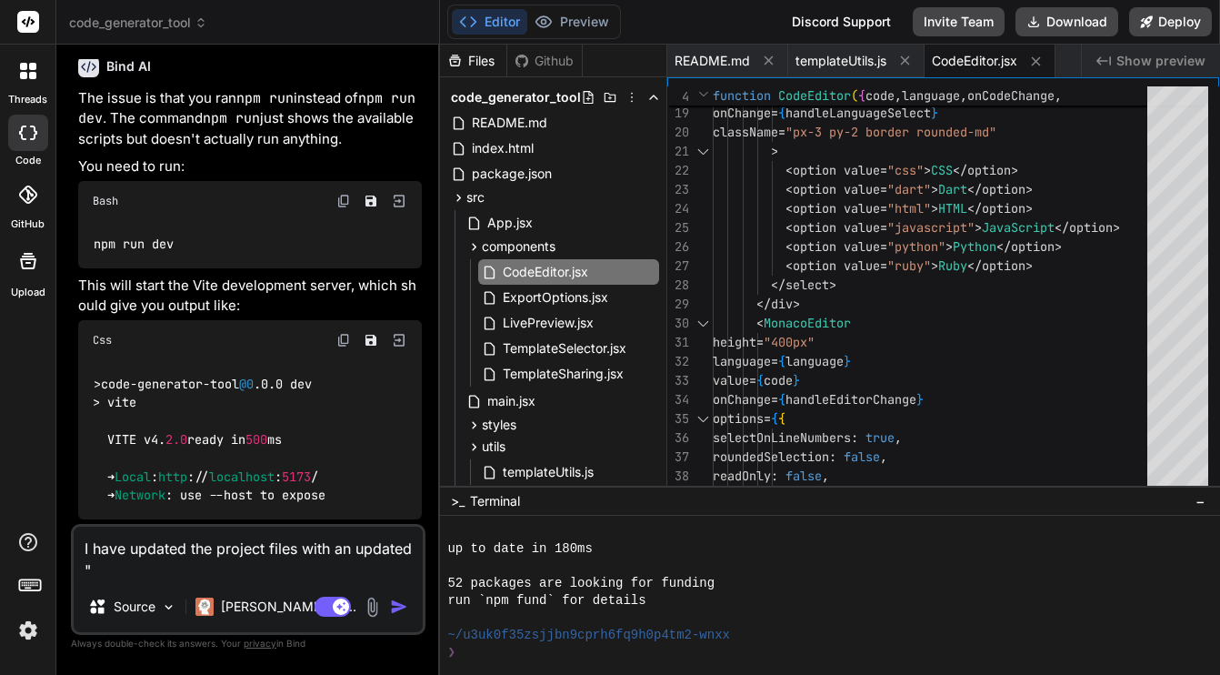
type textarea "I have updated the project files with an updated "R"
type textarea "x"
type textarea "I have updated the project files with an updated "Re"
type textarea "x"
type textarea "I have updated the project files with an updated "Rea"
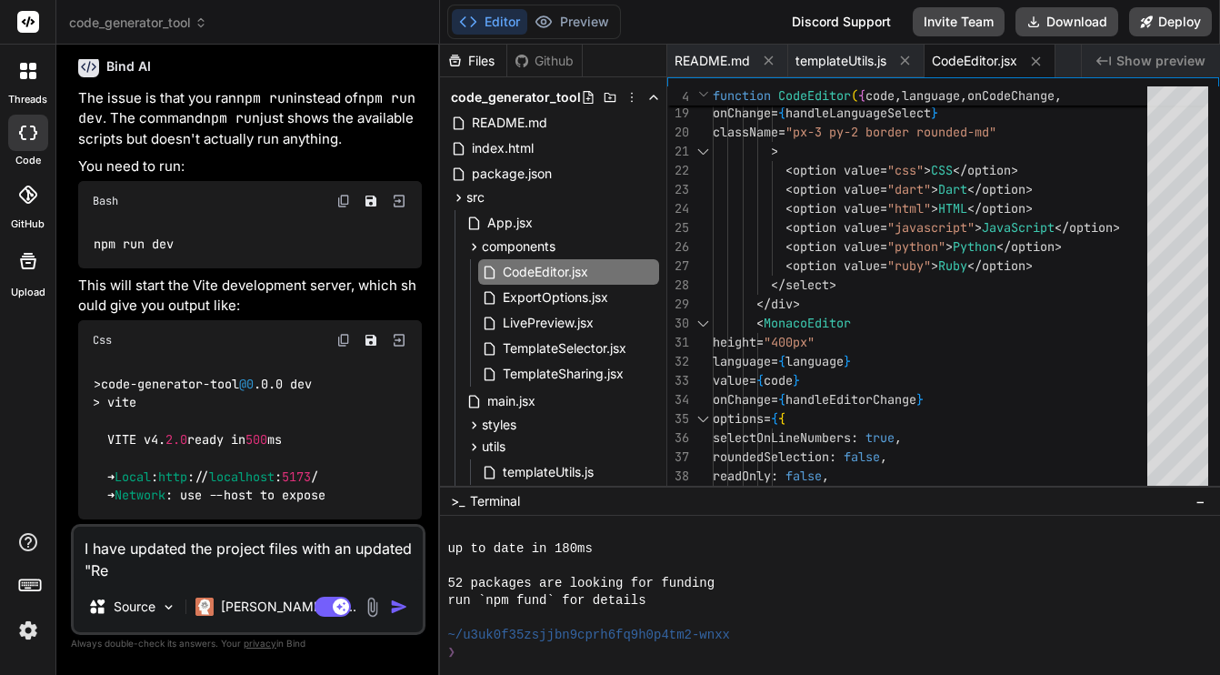
type textarea "x"
type textarea "I have updated the project files with an updated "Read"
type textarea "x"
type textarea "I have updated the project files with an updated "Rea"
type textarea "x"
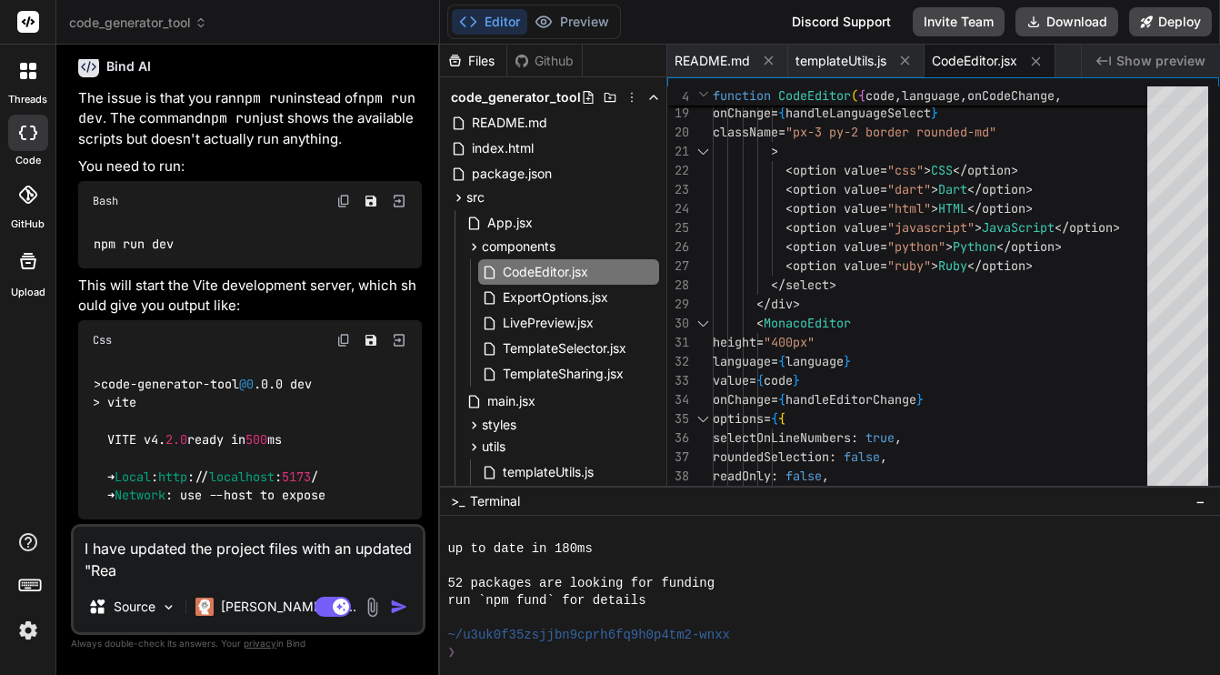
type textarea "I have updated the project files with an updated "Re"
type textarea "x"
type textarea "I have updated the project files with an updated "R"
type textarea "x"
type textarea "I have updated the project files with an updated "RE"
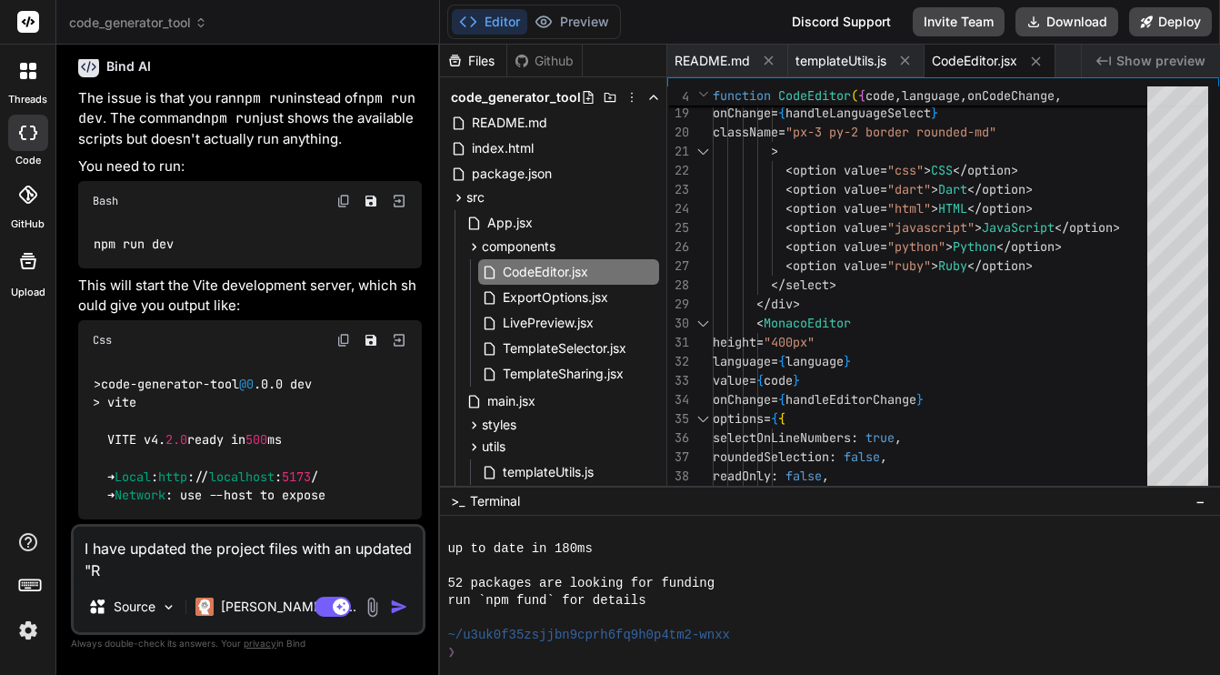
type textarea "x"
type textarea "I have updated the project files with an updated "REA"
type textarea "x"
type textarea "I have updated the project files with an updated "READ"
type textarea "x"
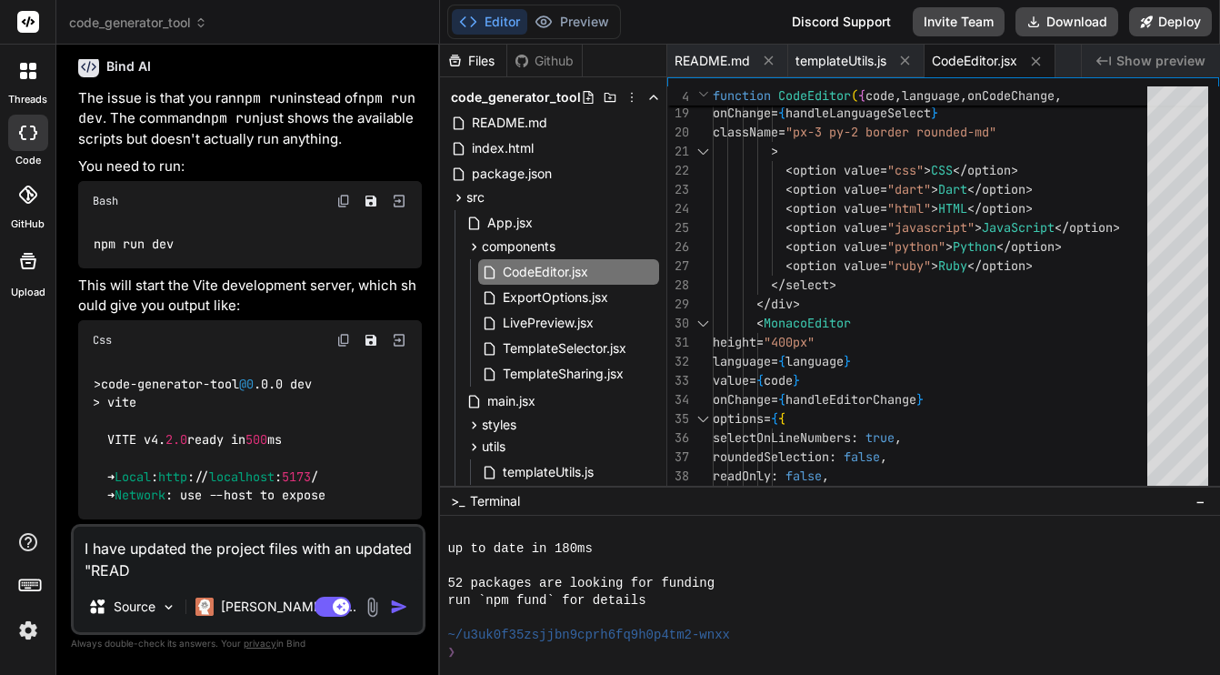
type textarea "I have updated the project files with an updated "READM"
type textarea "x"
type textarea "I have updated the project files with an updated "README"
type textarea "x"
type textarea "I have updated the project files with an updated "README."
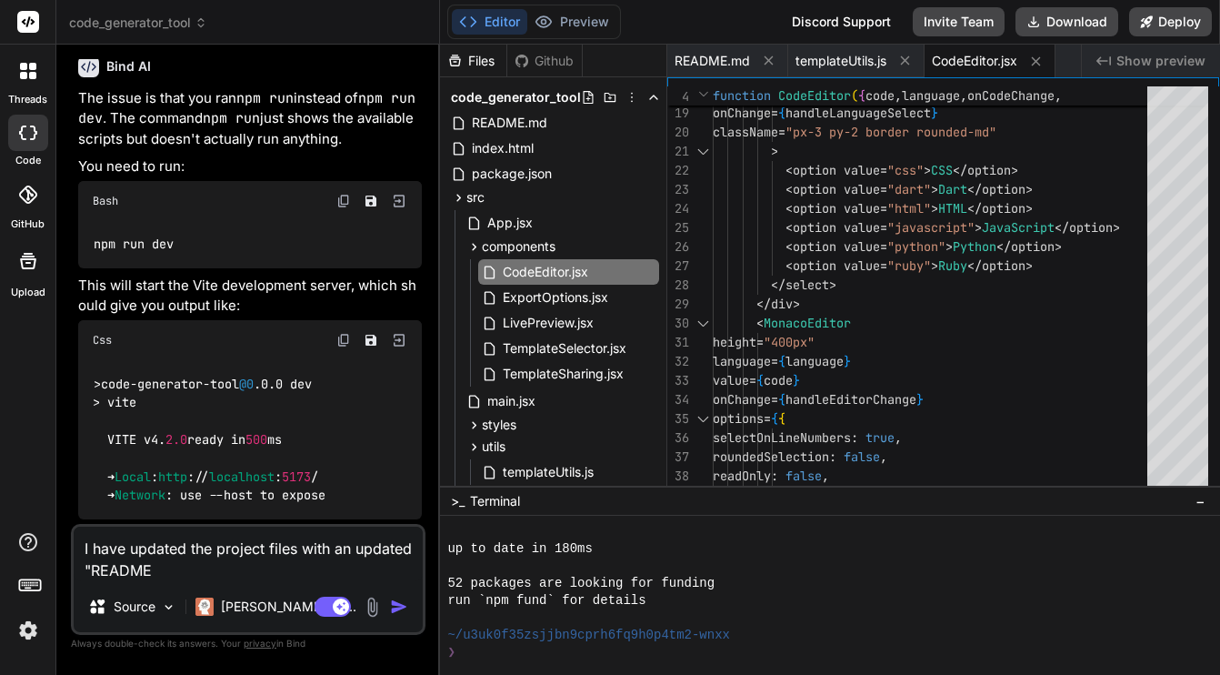
type textarea "x"
type textarea "I have updated the project files with an updated "README.m"
type textarea "x"
type textarea "I have updated the project files with an updated "README.me"
type textarea "x"
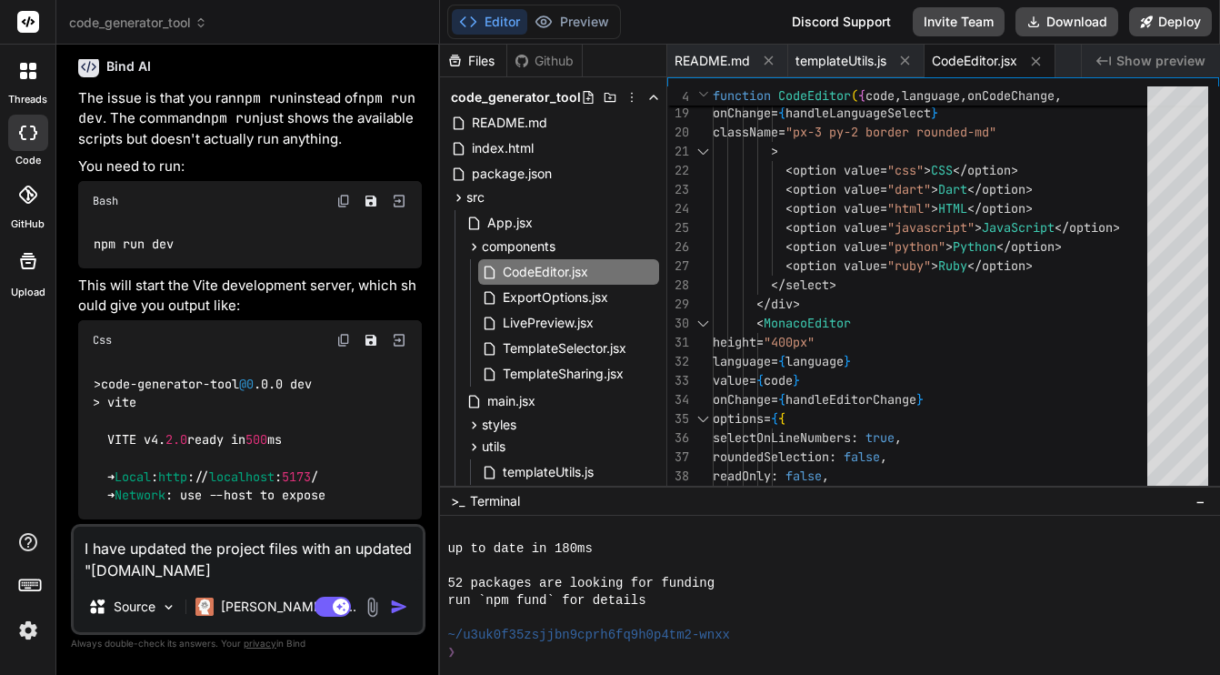
type textarea "I have updated the project files with an updated "README.me""
type textarea "x"
type textarea "I have updated the project files with an updated "README.me"
type textarea "x"
type textarea "I have updated the project files with an updated "README.m"
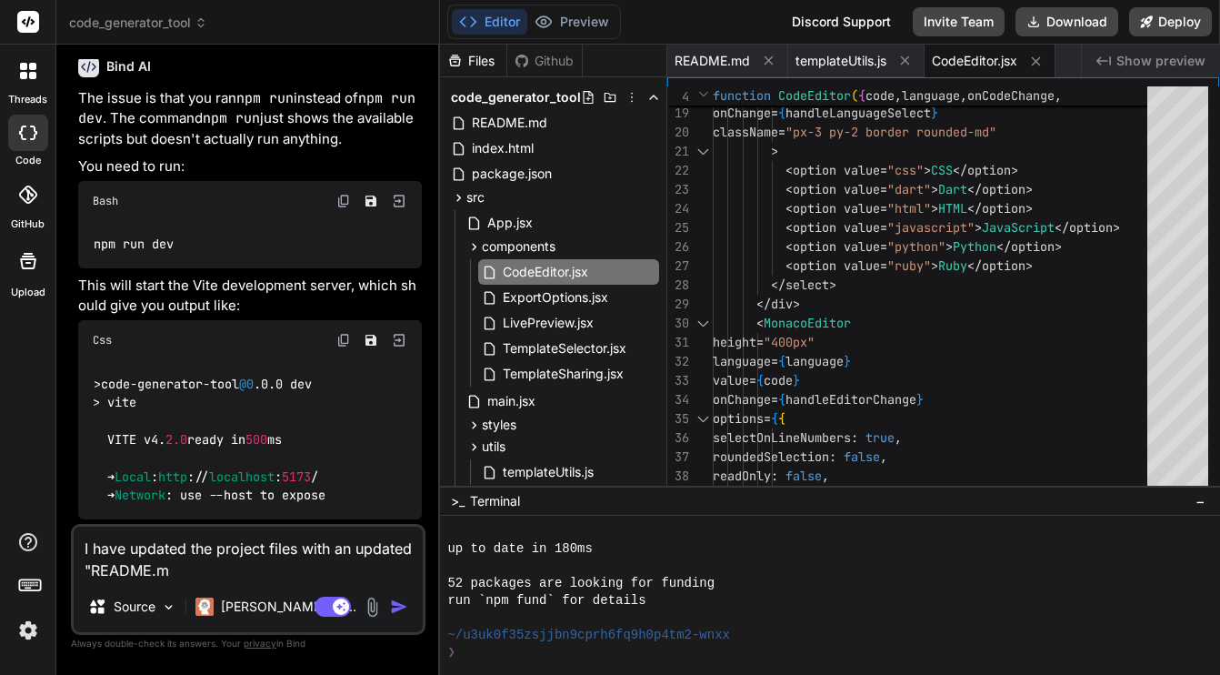
type textarea "x"
type textarea "I have updated the project files with an updated "README.md"
type textarea "x"
type textarea "I have updated the project files with an updated "README.md""
type textarea "x"
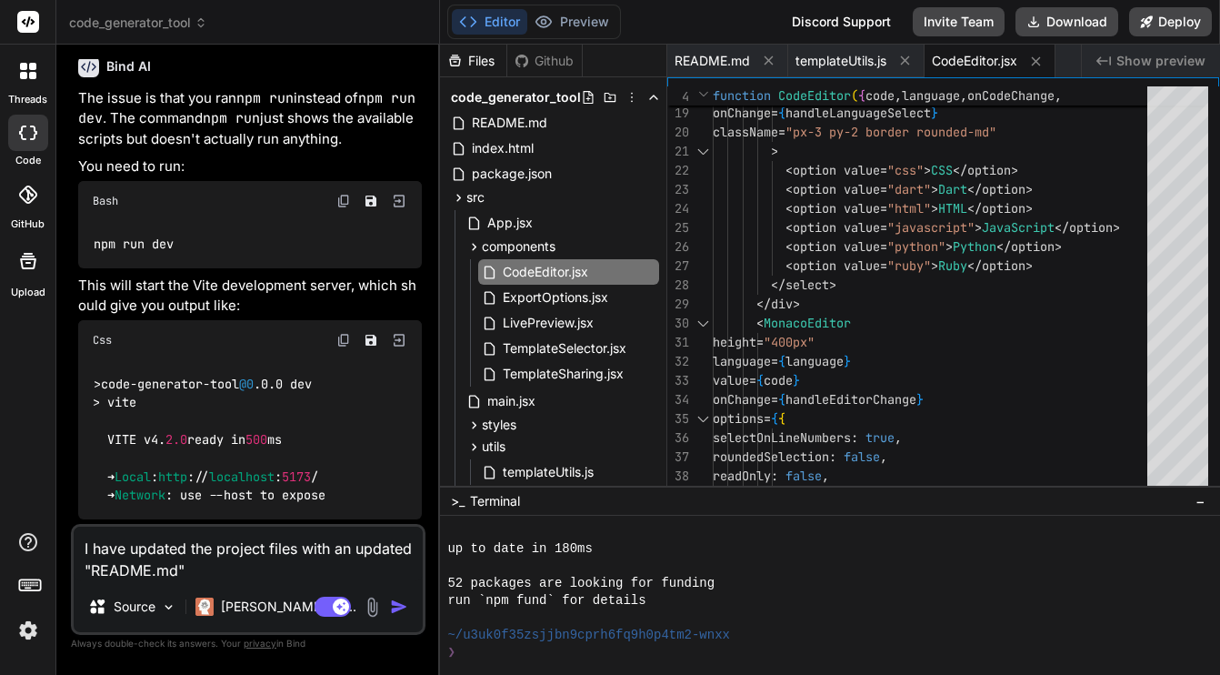
type textarea "I have updated the project files with an updated "README.md""
type textarea "x"
type textarea "I have updated the project files with an updated "README.md" f"
type textarea "x"
type textarea "I have updated the project files with an updated "README.md" fi"
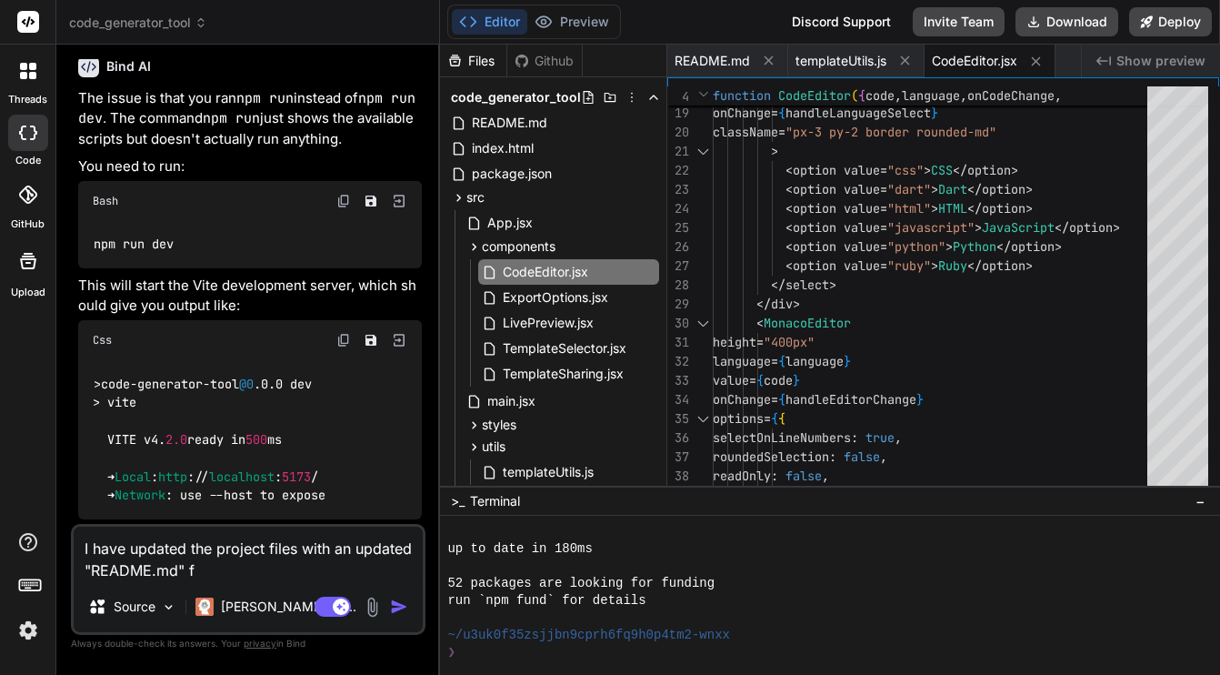
type textarea "x"
type textarea "I have updated the project files with an updated "README.md" fil"
type textarea "x"
type textarea "I have updated the project files with an updated "README.md" file"
type textarea "x"
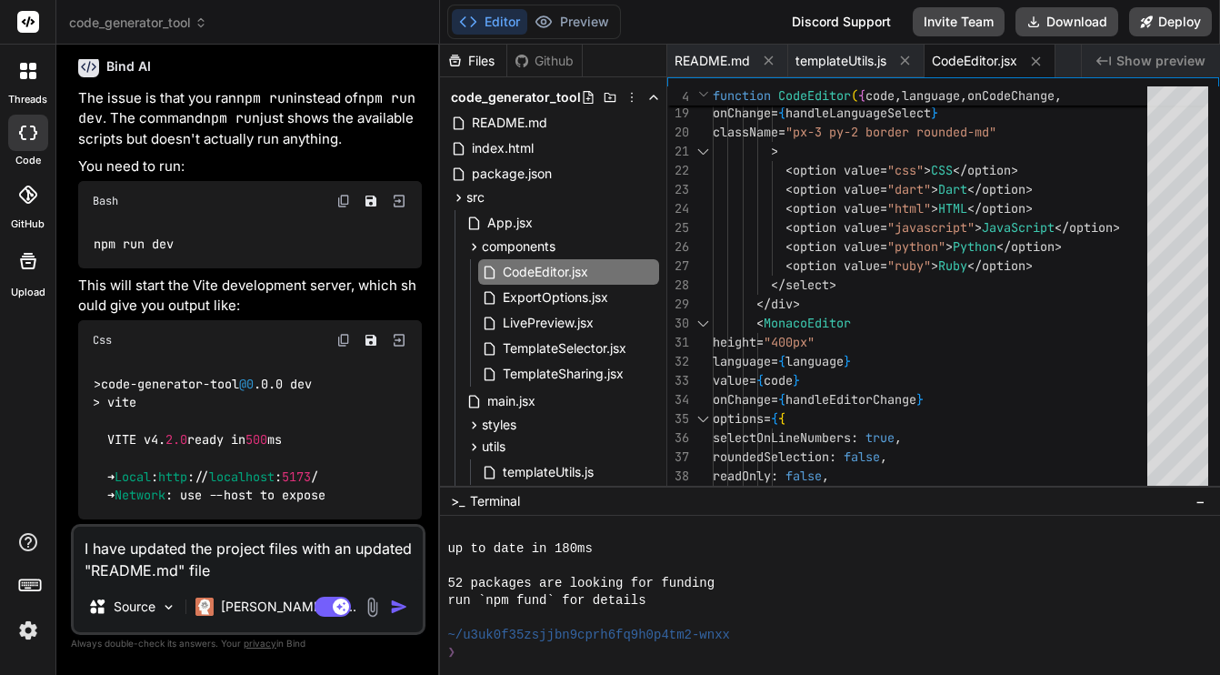
type textarea "I have updated the project files with an updated "README.md" file"
type textarea "x"
type textarea "I have updated the project files with an updated "README.md" file w"
type textarea "x"
type textarea "I have updated the project files with an updated "README.md" file wh"
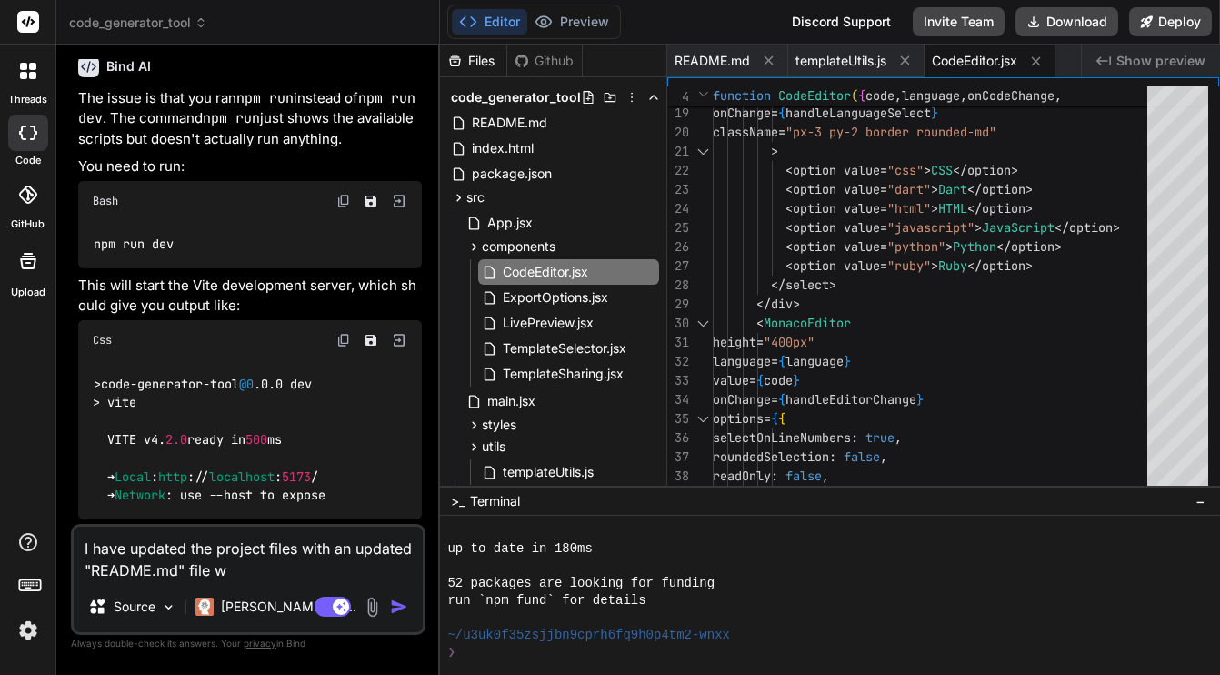
type textarea "x"
type textarea "I have updated the project files with an updated "README.md" file whe"
type textarea "x"
type textarea "I have updated the project files with an updated "README.md" file wher"
type textarea "x"
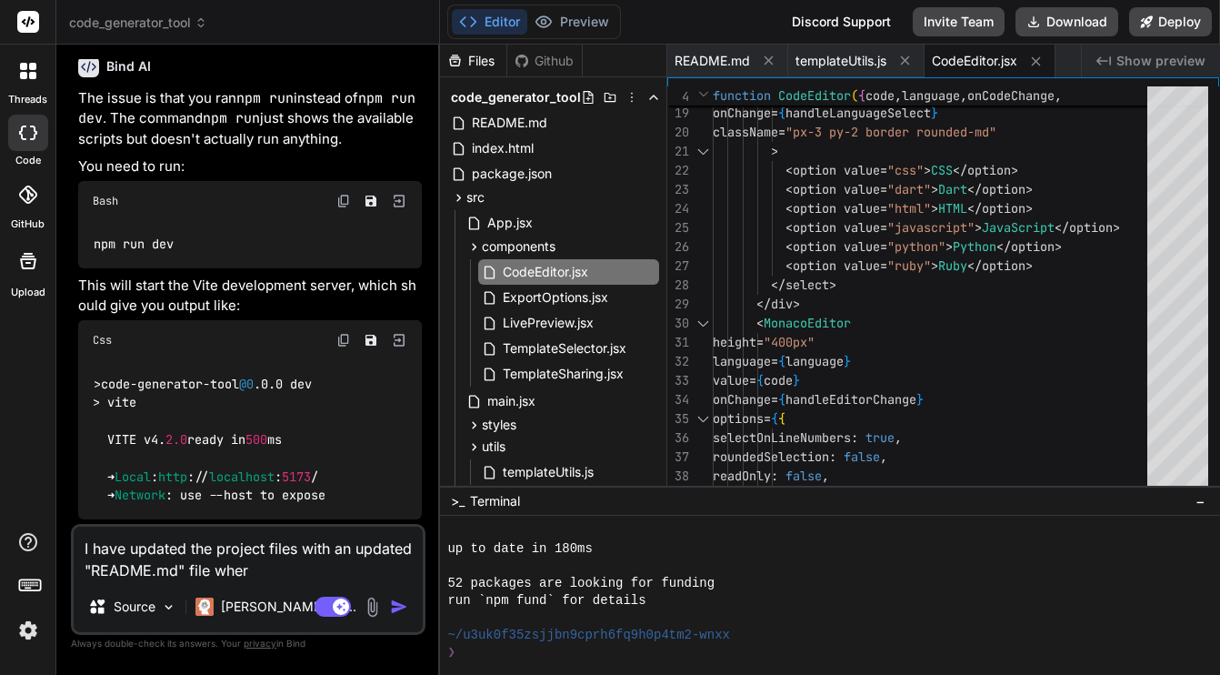
type textarea "I have updated the project files with an updated "README.md" file where"
type textarea "x"
type textarea "I have updated the project files with an updated "README.md" file where"
type textarea "x"
type textarea "I have updated the project files with an updated "README.md" file where I"
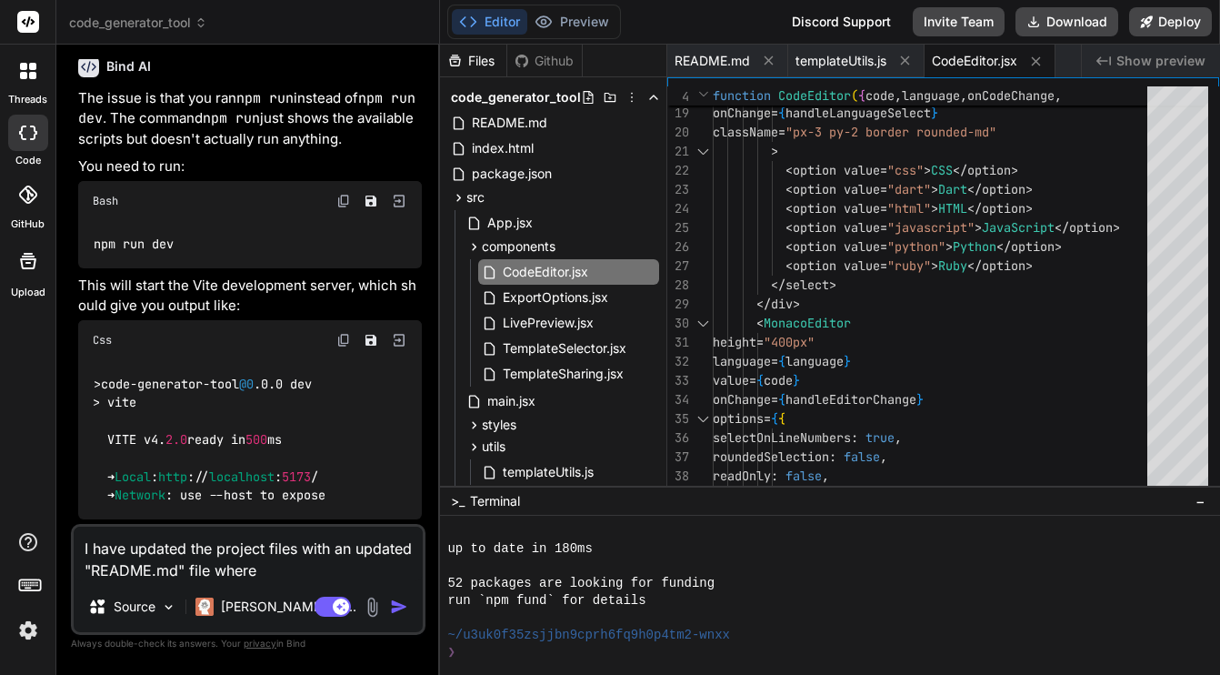
type textarea "x"
type textarea "I have updated the project files with an updated "README.md" file where I"
type textarea "x"
type textarea "I have updated the project files with an updated "README.md" file where I a"
type textarea "x"
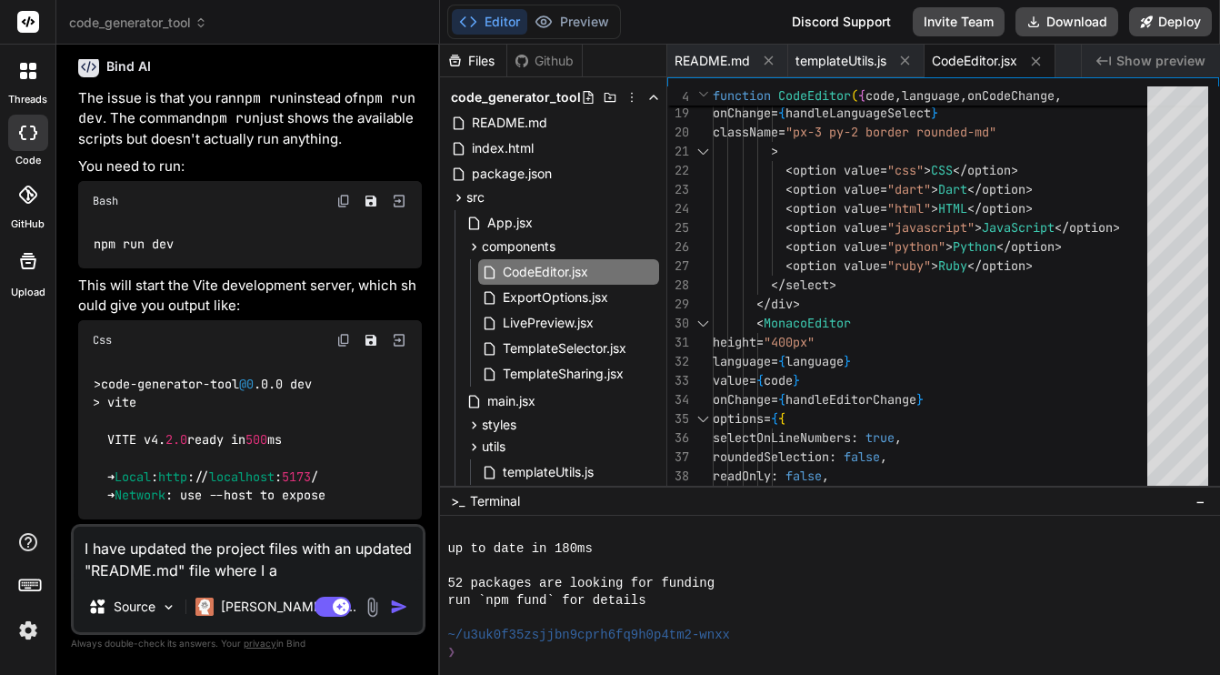
type textarea "I have updated the project files with an updated "README.md" file where I al"
type textarea "x"
type textarea "I have updated the project files with an updated "README.md" file where I alp"
type textarea "x"
type textarea "I have updated the project files with an updated "README.md" file where I alph"
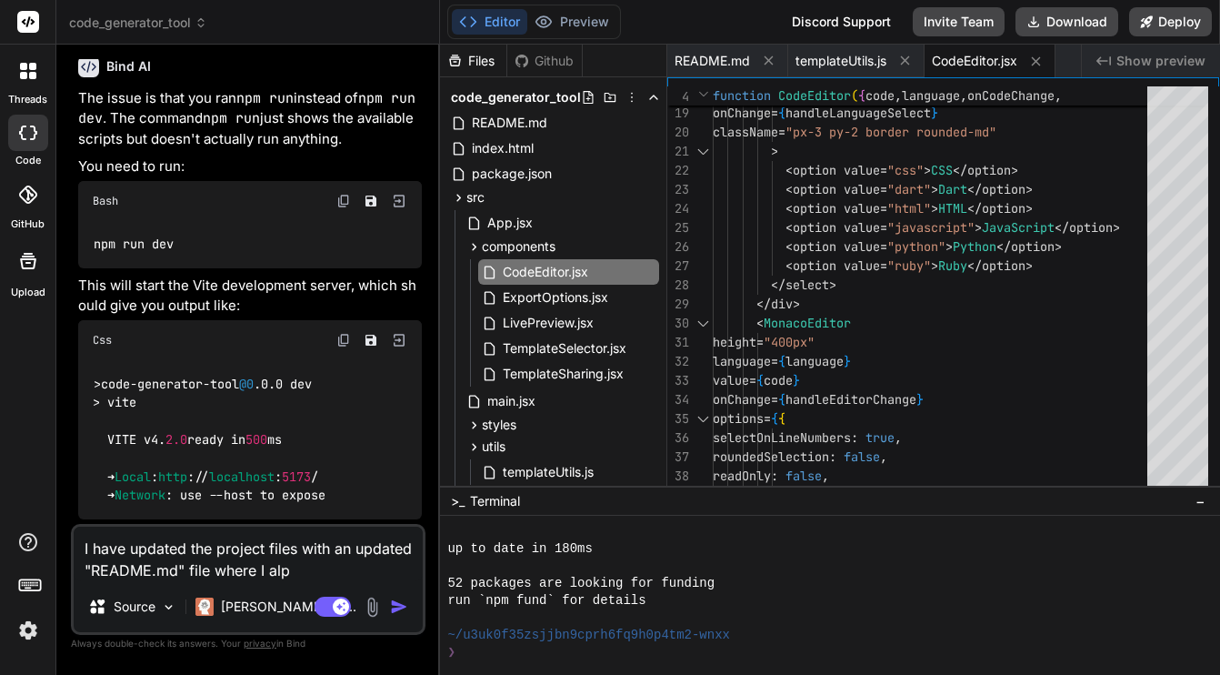
type textarea "x"
type textarea "I have updated the project files with an updated "README.md" file where I alpha"
type textarea "x"
type textarea "I have updated the project files with an updated "README.md" file where I alphab"
type textarea "x"
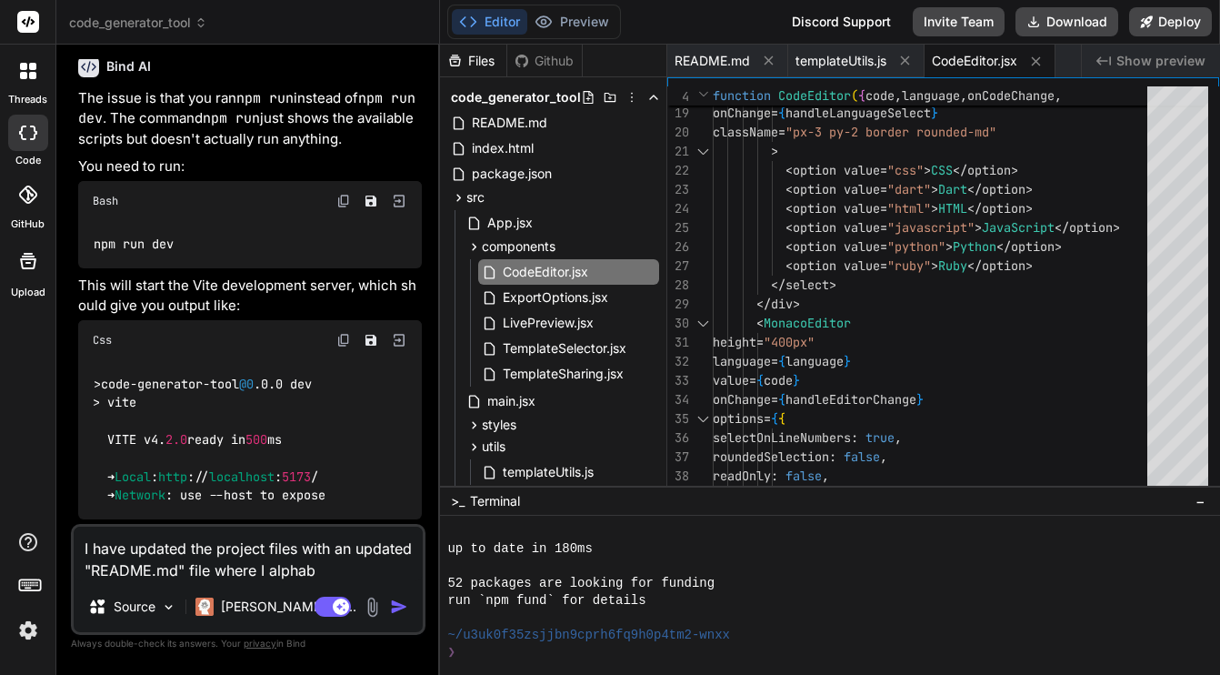
type textarea "I have updated the project files with an updated "README.md" file where I alpha…"
type textarea "x"
type textarea "I have updated the project files with an updated "README.md" file where I alpha…"
type textarea "x"
type textarea "I have updated the project files with an updated "README.md" file where I alpha…"
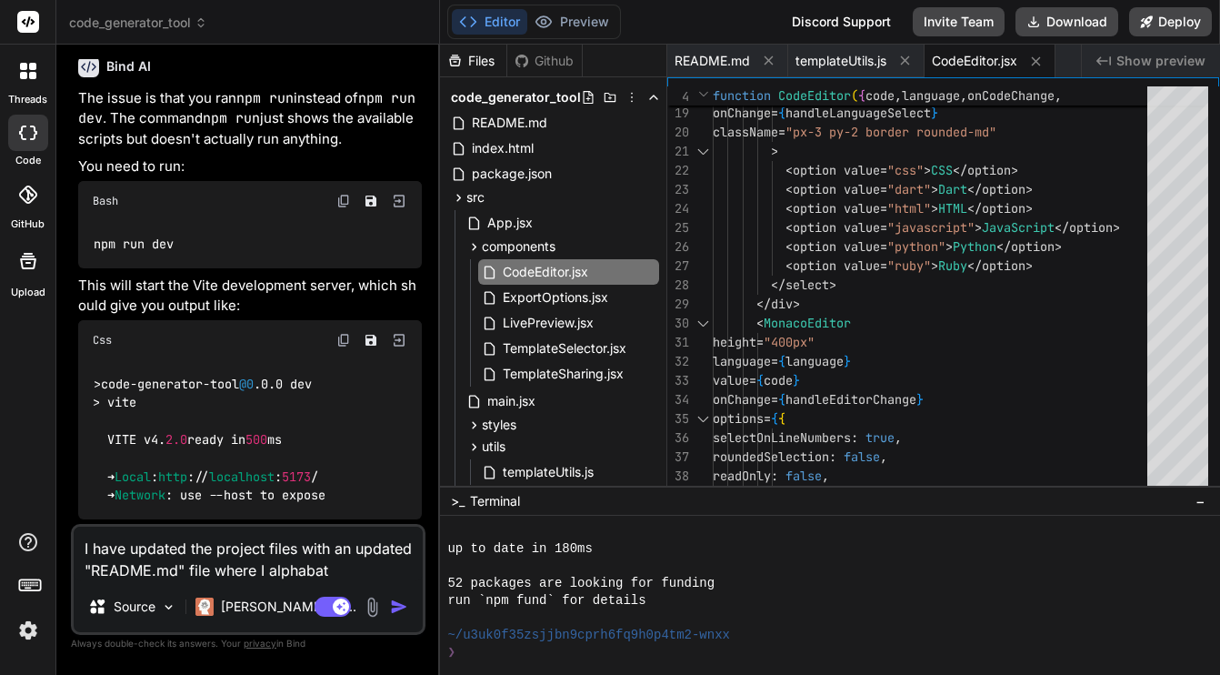
type textarea "x"
type textarea "I have updated the project files with an updated "README.md" file where I alpha…"
type textarea "x"
type textarea "I have updated the project files with an updated "README.md" file where I alpha…"
type textarea "x"
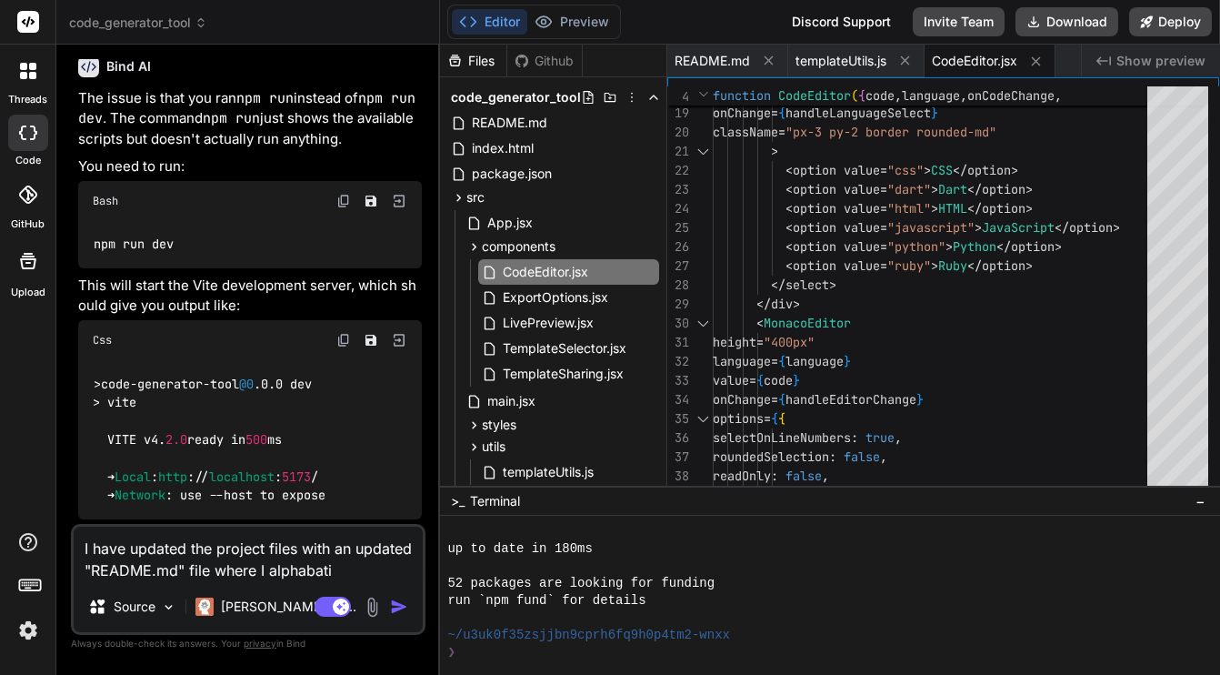
type textarea "I have updated the project files with an updated "README.md" file where I alpha…"
type textarea "x"
type textarea "I have updated the project files with an updated "README.md" file where I alpha…"
click at [394, 569] on textarea "I have updated the project files with an updated "README.md" file where I alpha…" at bounding box center [248, 553] width 349 height 55
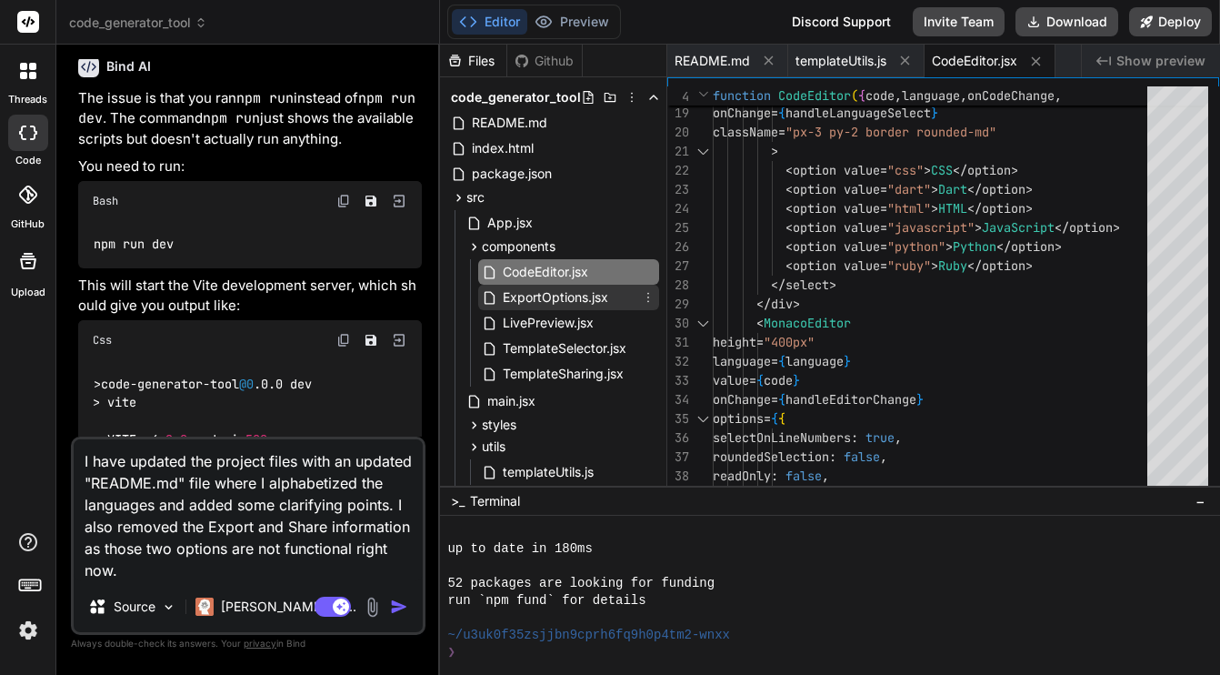
click at [555, 296] on span "ExportOptions.jsx" at bounding box center [555, 297] width 109 height 22
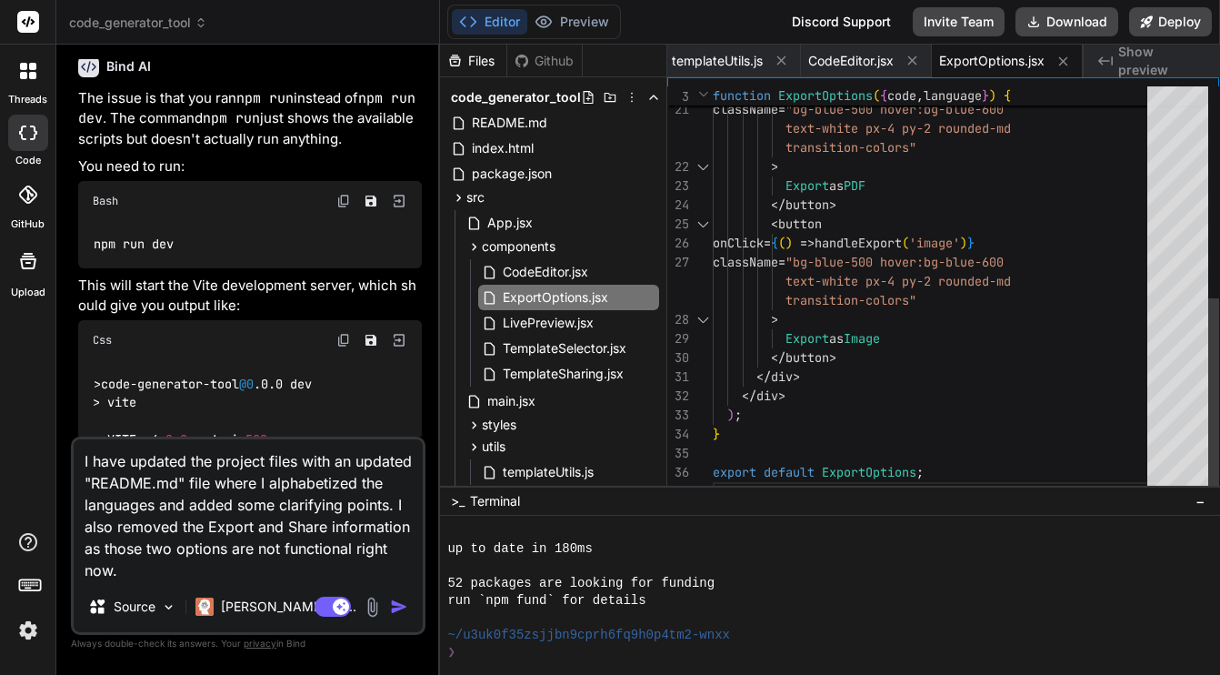
scroll to position [76, 0]
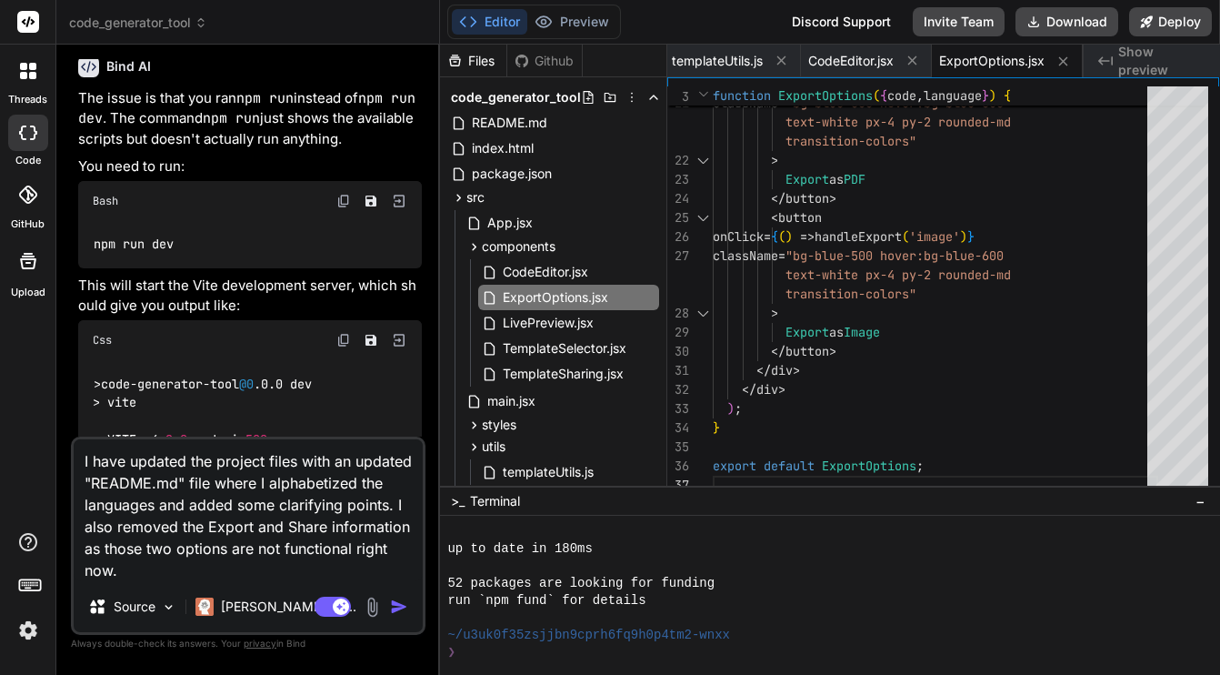
click at [305, 570] on textarea "I have updated the project files with an updated "README.md" file where I alpha…" at bounding box center [248, 510] width 349 height 142
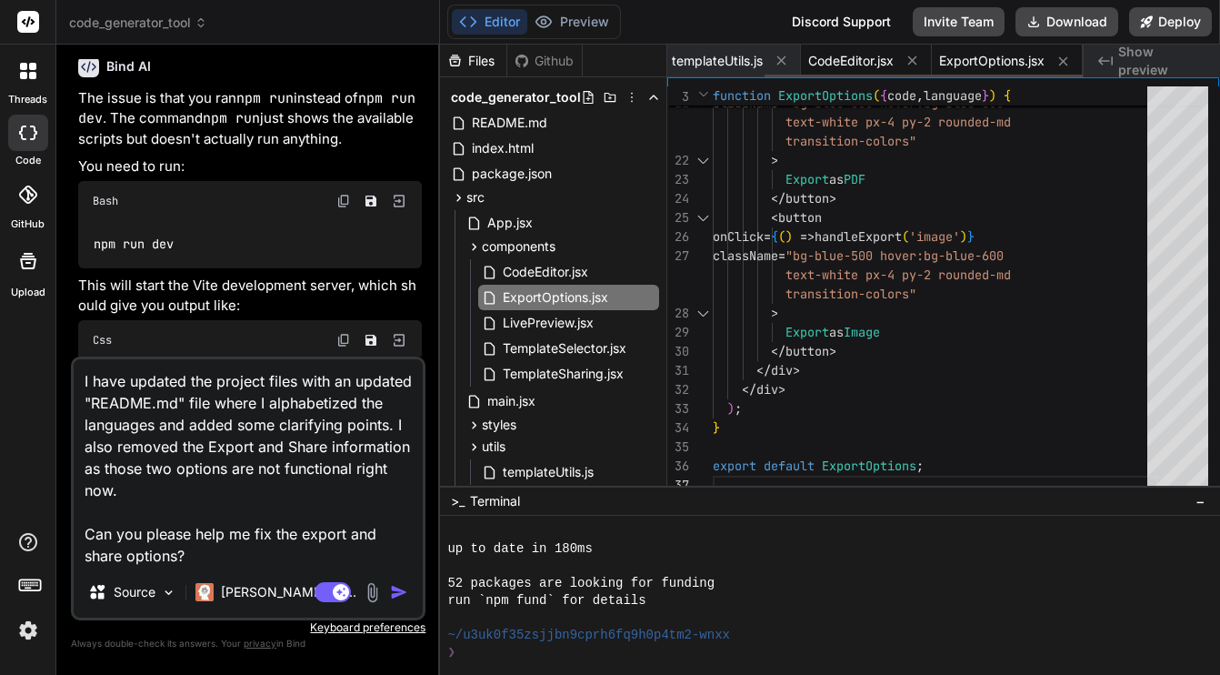
click at [866, 58] on span "CodeEditor.jsx" at bounding box center [850, 61] width 85 height 18
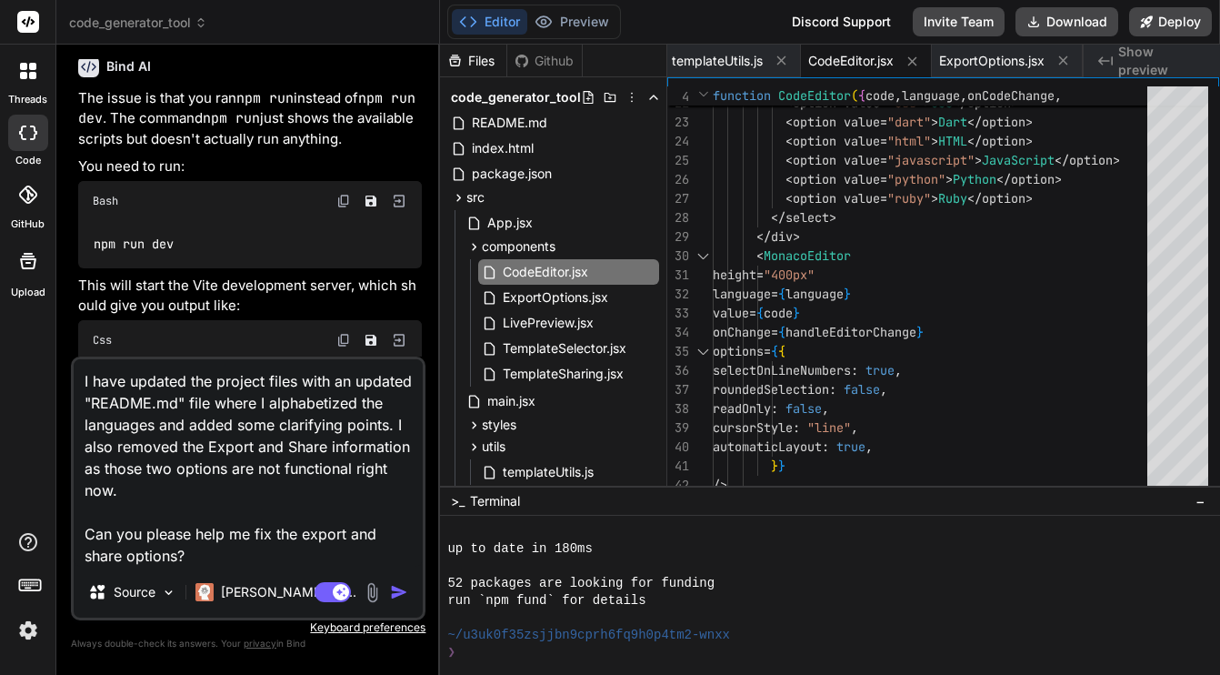
click at [309, 487] on textarea "I have updated the project files with an updated "README.md" file where I alpha…" at bounding box center [248, 462] width 349 height 207
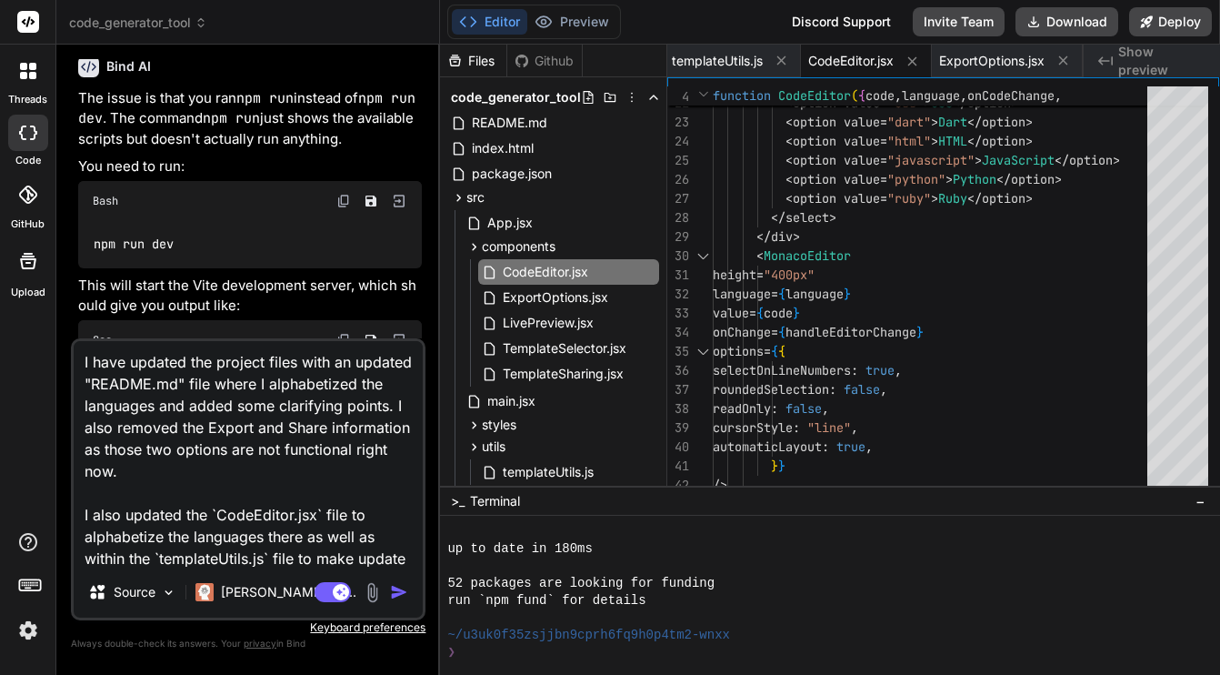
scroll to position [23, 0]
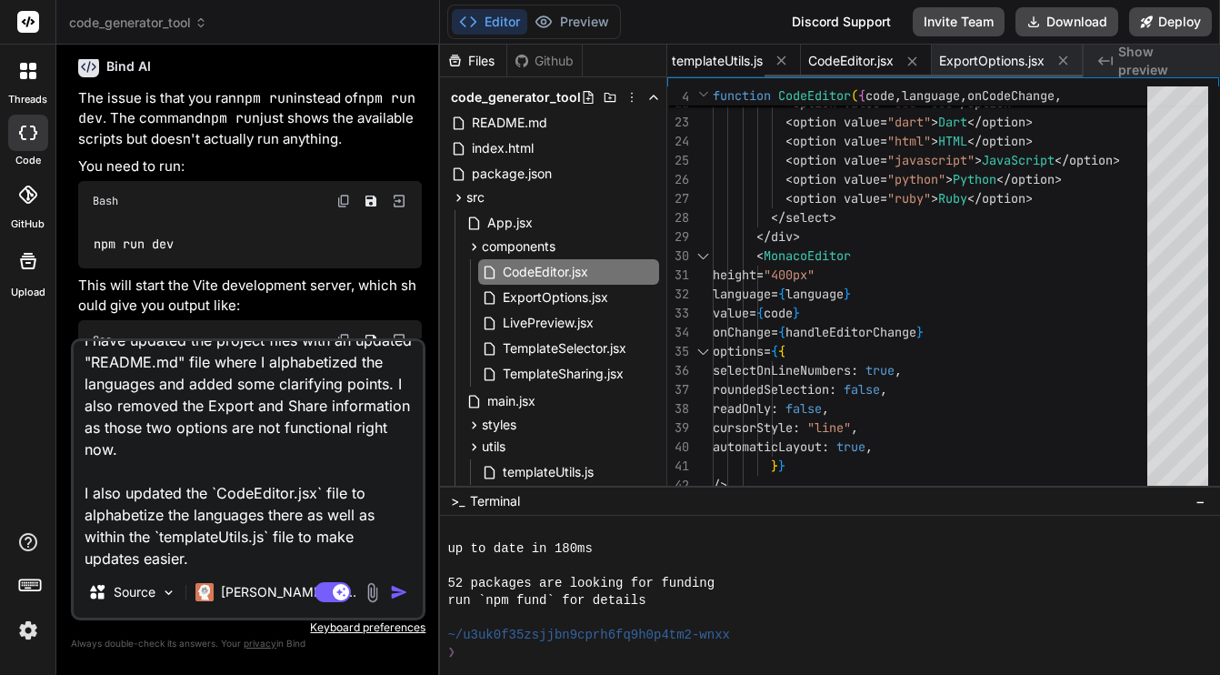
click at [722, 61] on span "templateUtils.js" at bounding box center [717, 61] width 91 height 18
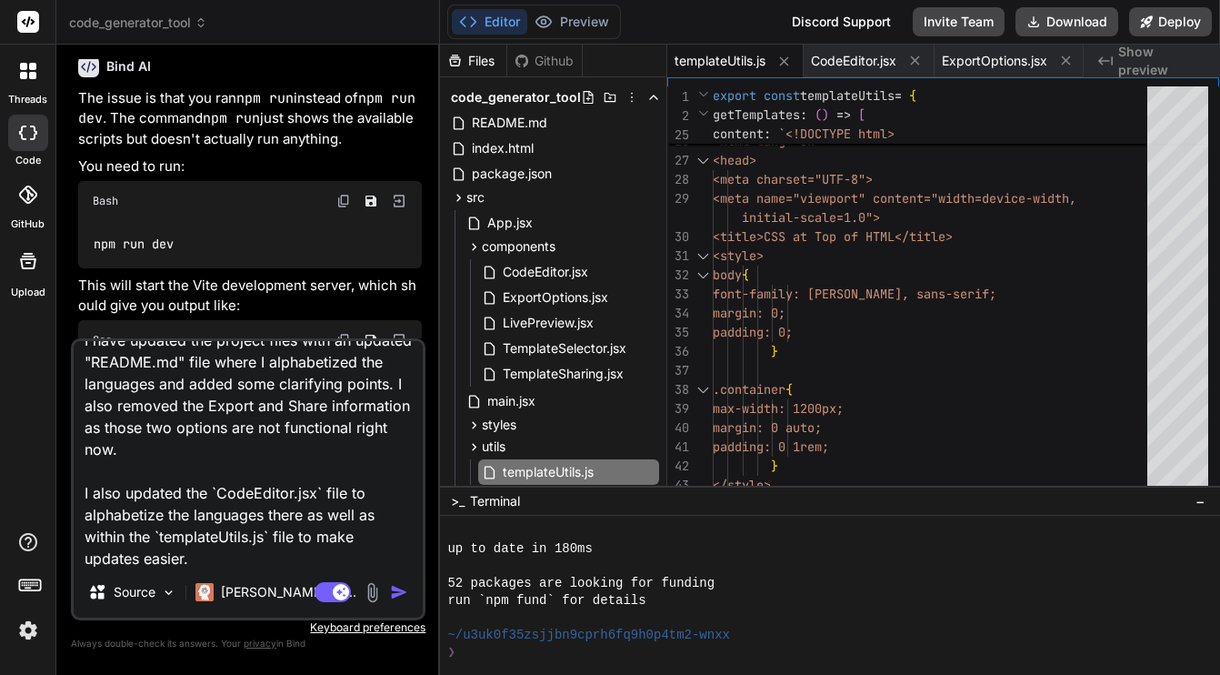
click at [293, 528] on textarea "I have updated the project files with an updated "README.md" file where I alpha…" at bounding box center [248, 453] width 349 height 225
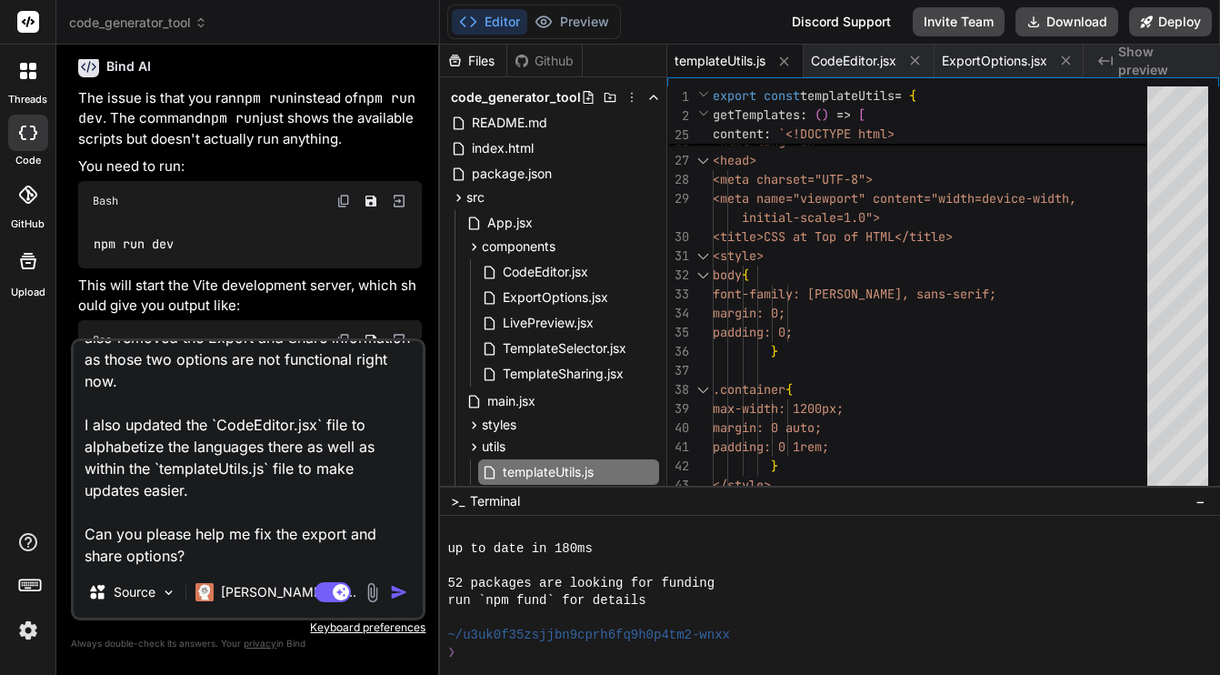
click at [293, 558] on textarea "I have updated the project files with an updated "README.md" file where I alpha…" at bounding box center [248, 453] width 349 height 225
click at [397, 589] on img "button" at bounding box center [399, 592] width 18 height 18
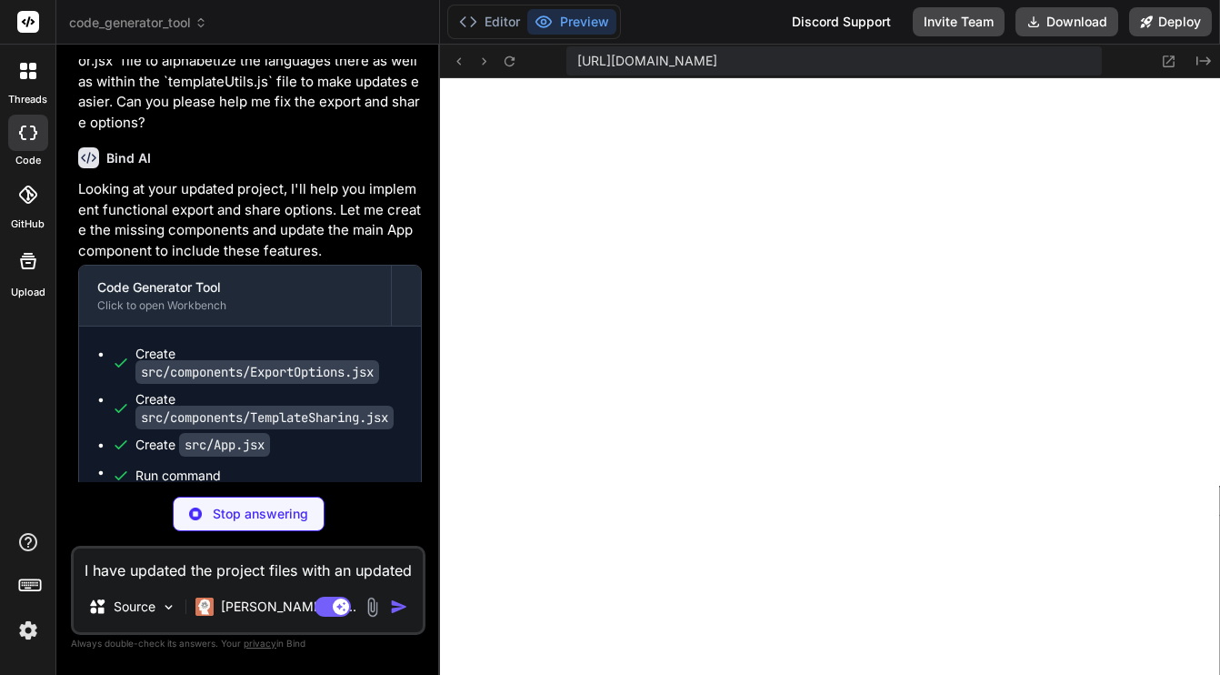
scroll to position [1641, 0]
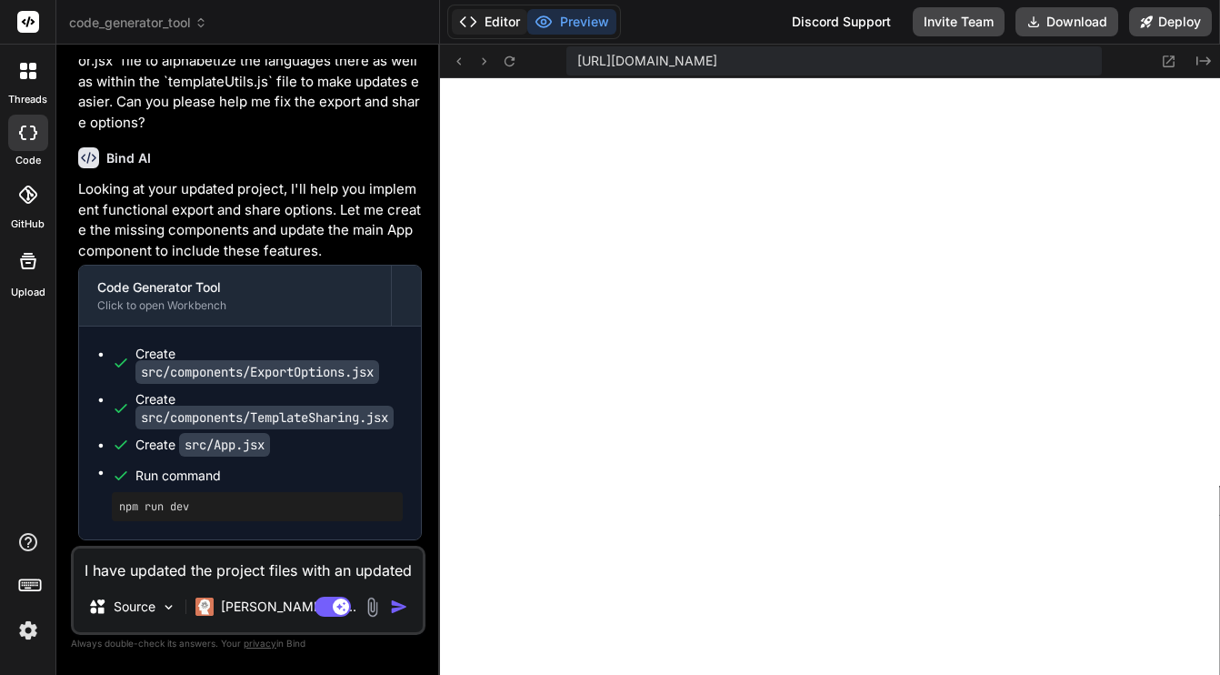
click at [496, 25] on button "Editor" at bounding box center [489, 21] width 75 height 25
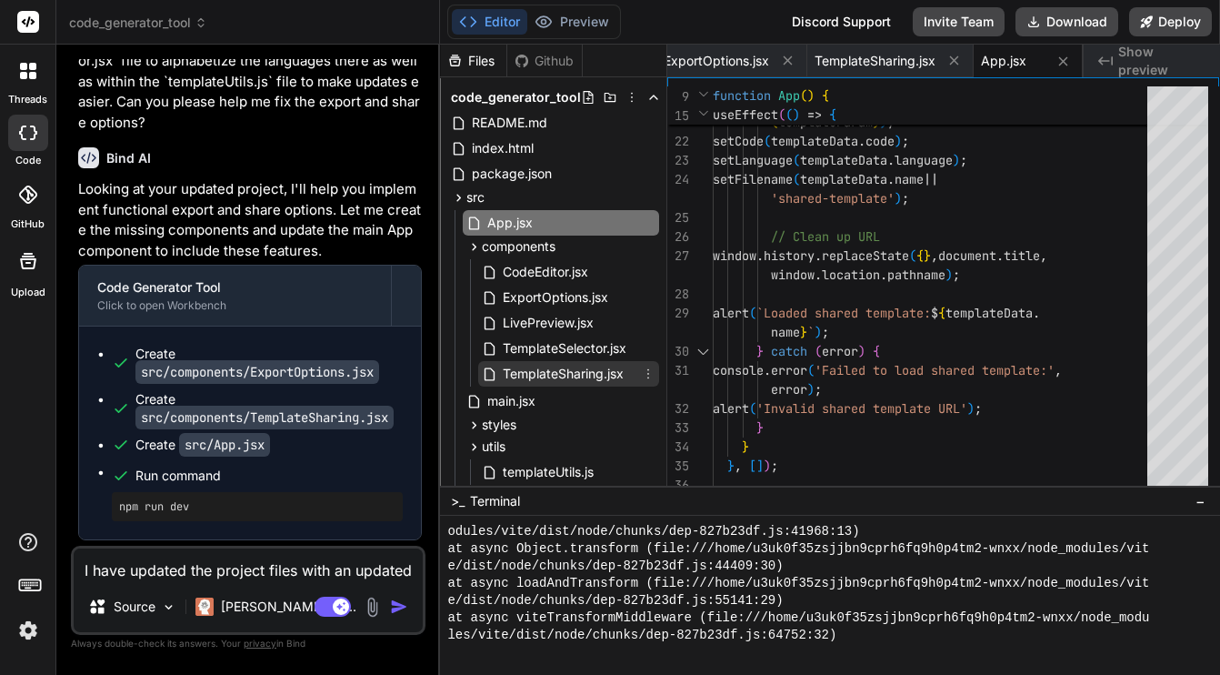
click at [584, 372] on span "TemplateSharing.jsx" at bounding box center [563, 374] width 125 height 22
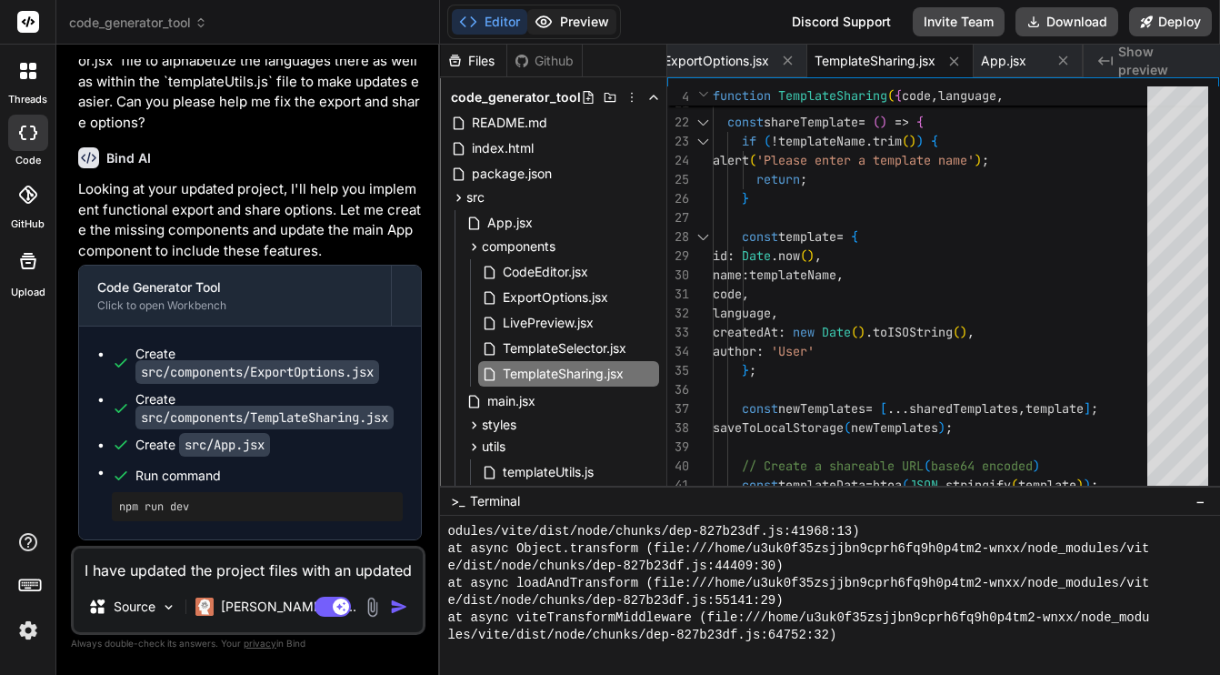
click at [572, 27] on button "Preview" at bounding box center [571, 21] width 89 height 25
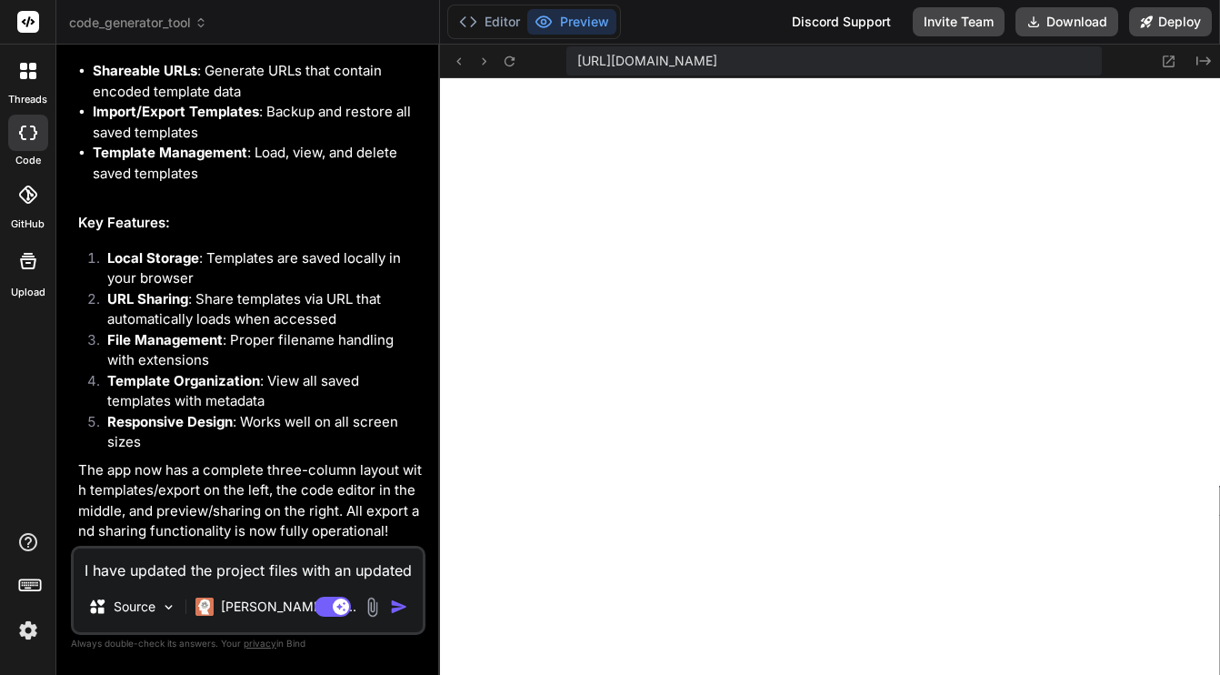
scroll to position [6976, 0]
click at [509, 63] on icon at bounding box center [509, 61] width 15 height 15
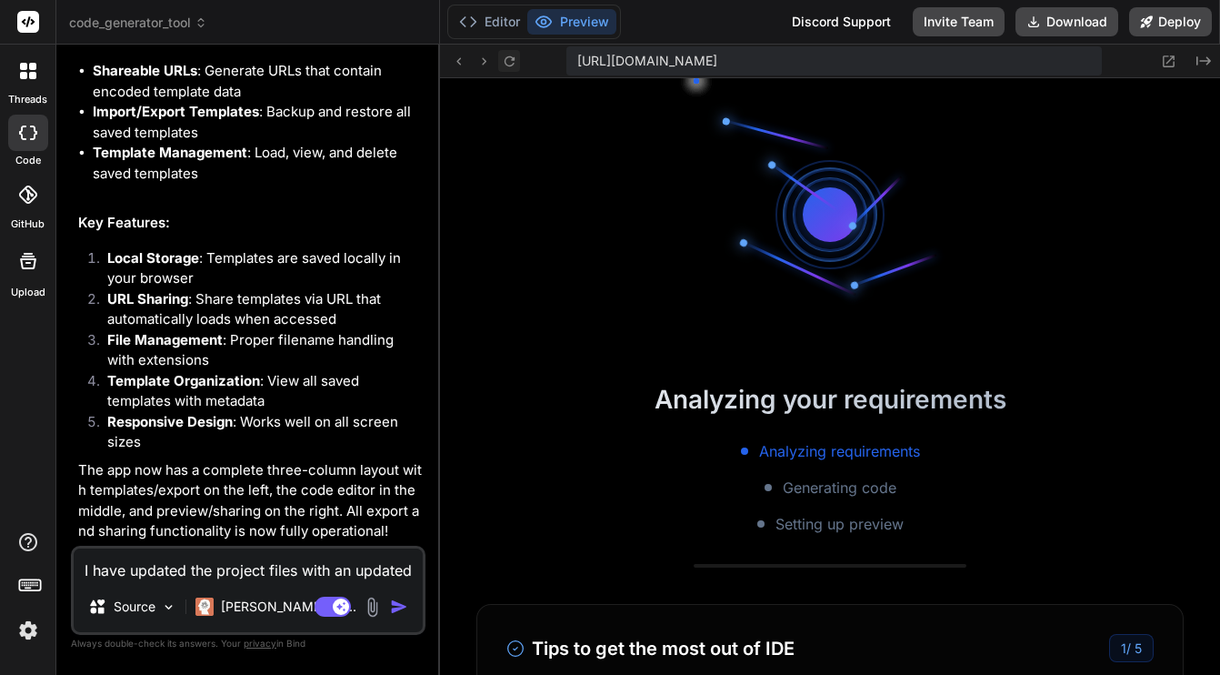
scroll to position [2505, 0]
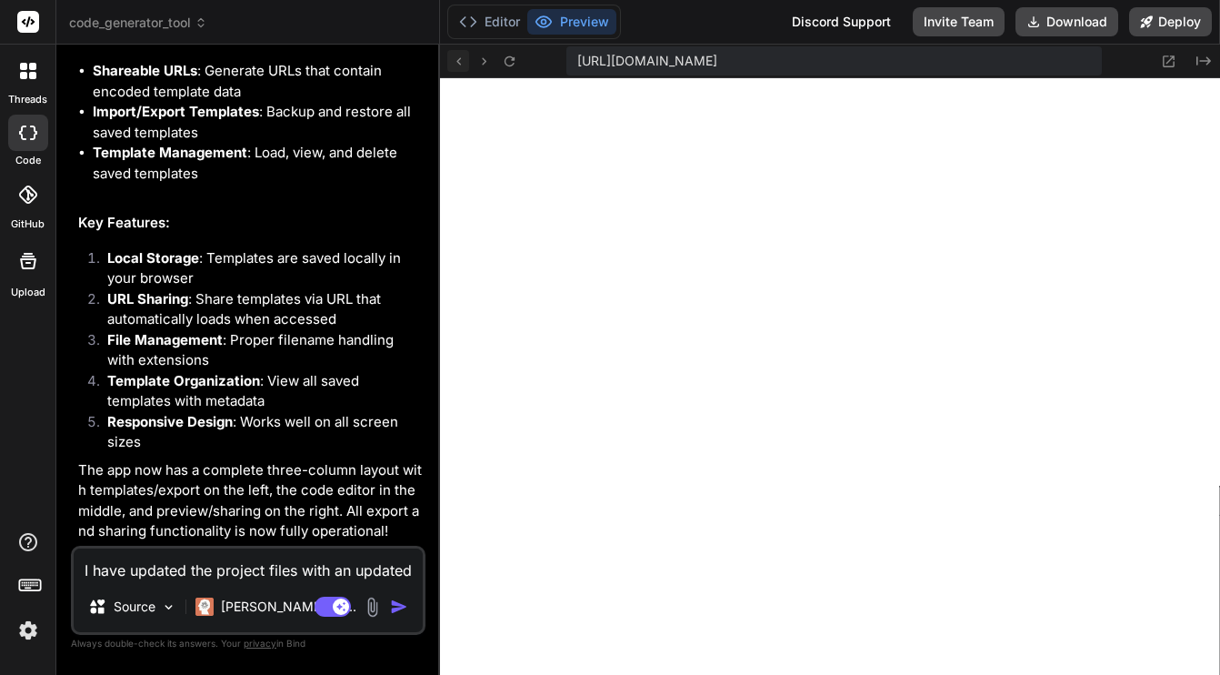
click at [460, 62] on icon at bounding box center [458, 61] width 15 height 15
click at [482, 34] on button "Editor" at bounding box center [489, 21] width 75 height 25
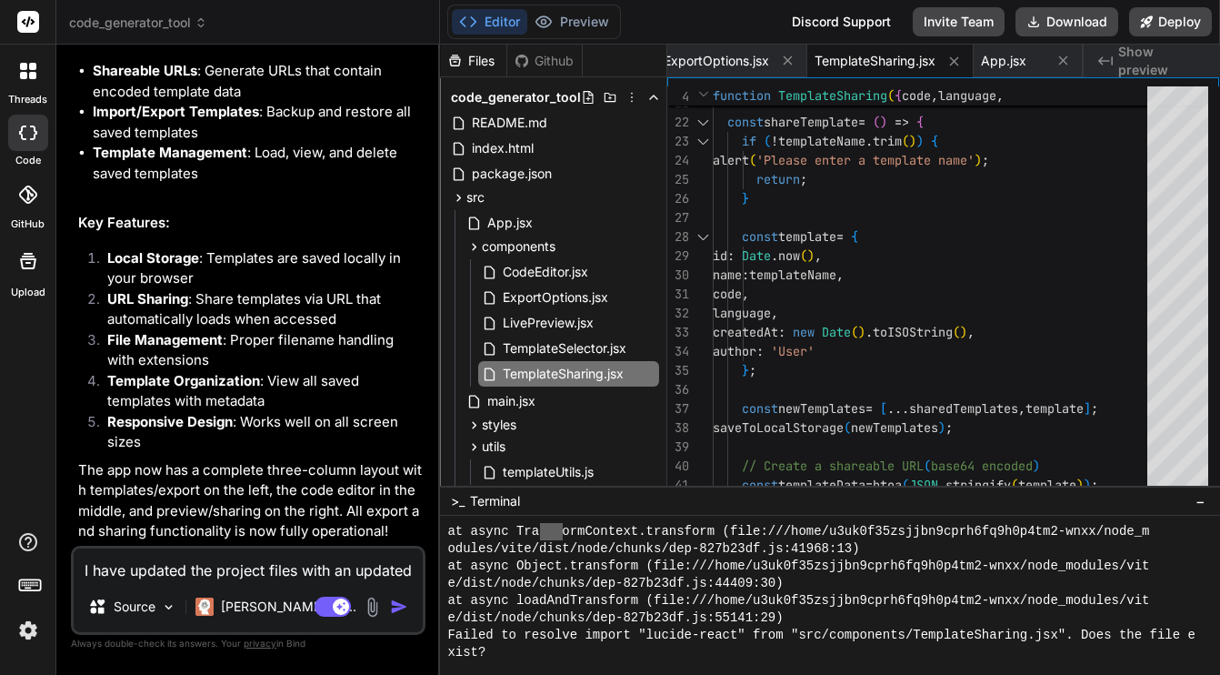
scroll to position [3593, 0]
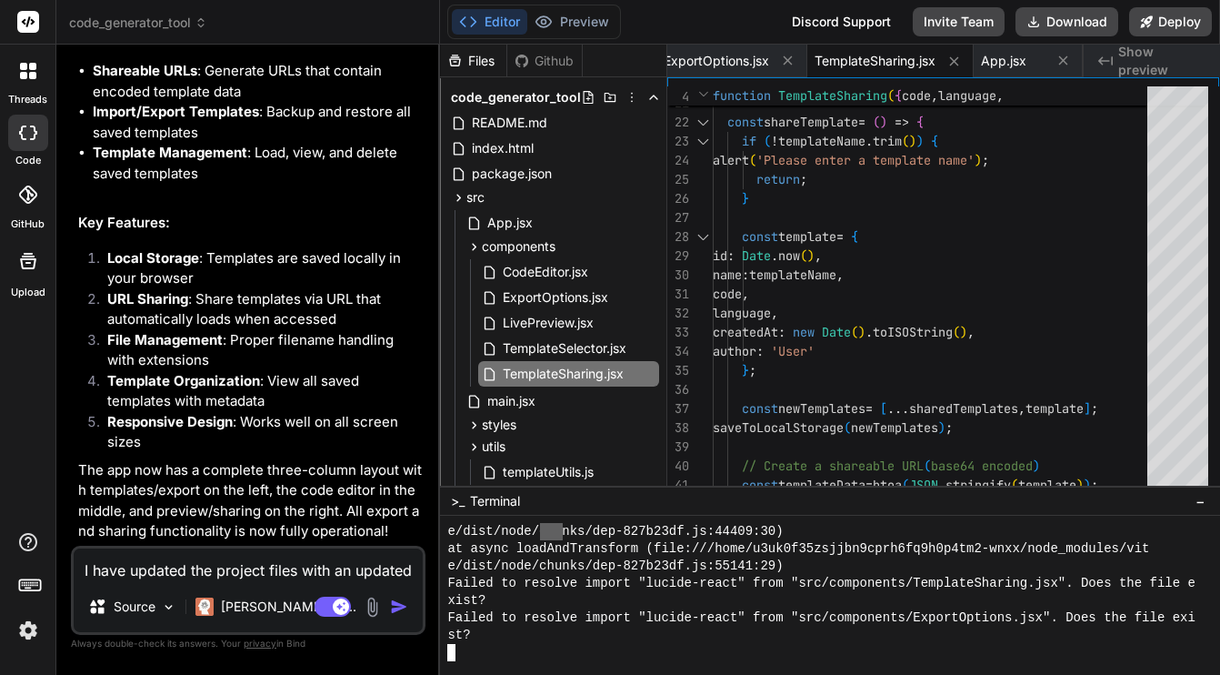
click at [523, 639] on div "st?" at bounding box center [822, 634] width 751 height 17
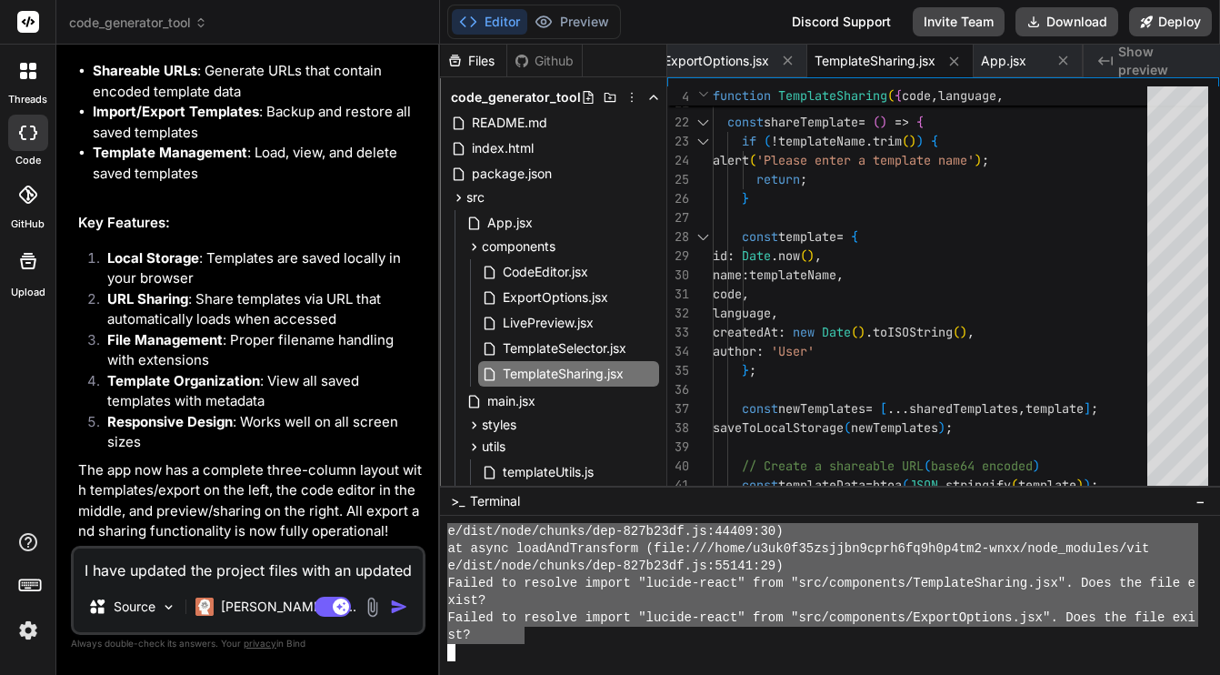
click at [300, 566] on textarea "I have updated the project files with an updated "README.md" file where I alpha…" at bounding box center [248, 564] width 349 height 33
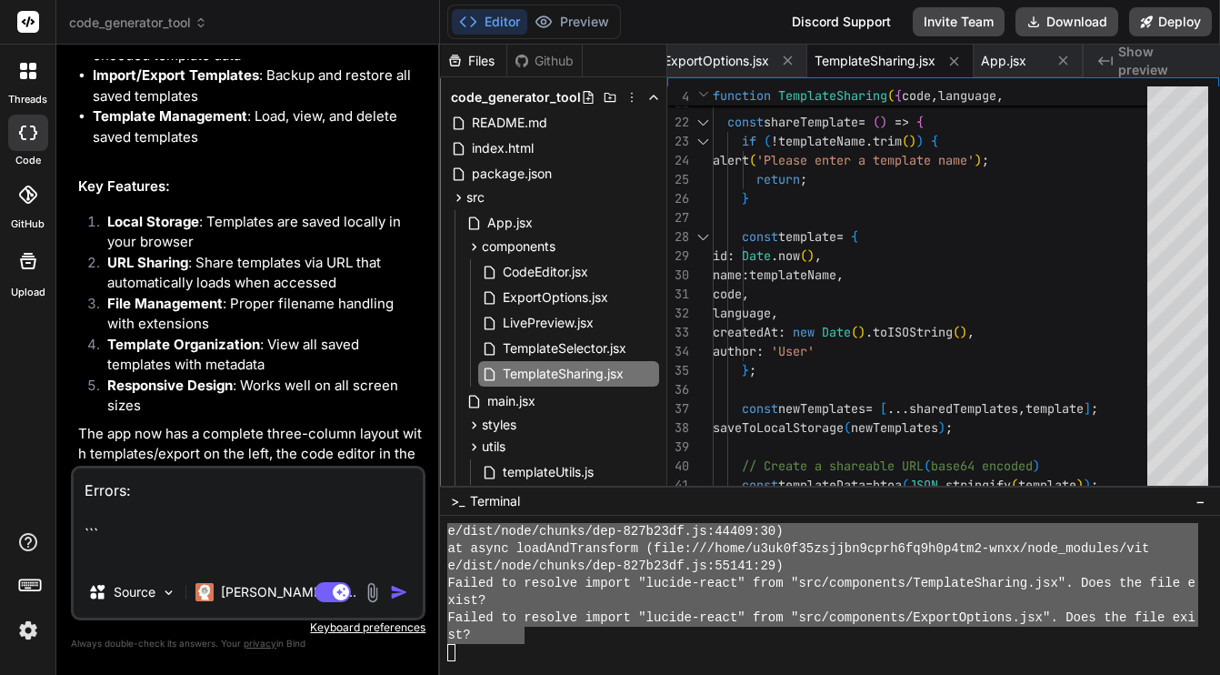
paste textarea "[vite] Internal server error: Failed to resolve import "lucide-react" from "src…"
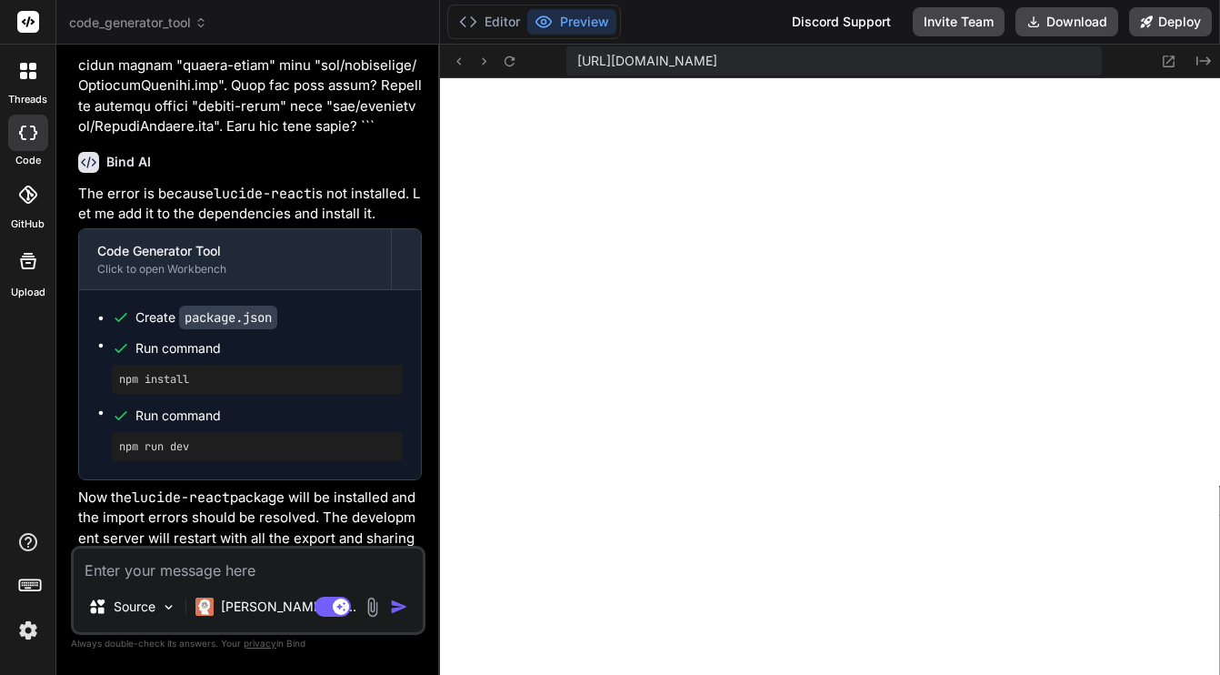
scroll to position [8044, 0]
click at [498, 18] on button "Editor" at bounding box center [489, 21] width 75 height 25
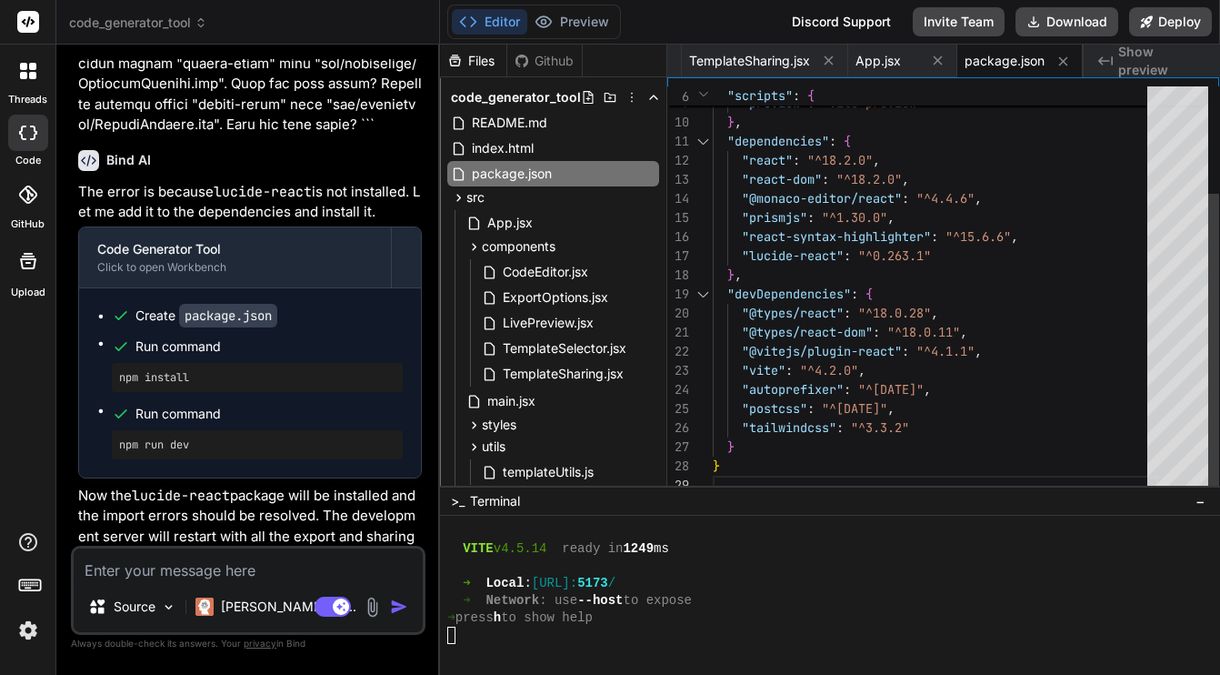
click at [978, 199] on div "} } "tailwindcss" : "^3.3.2" "postcss" : "^8.4.23" , "autoprefixer" : "^10.4.14…" at bounding box center [935, 218] width 445 height 554
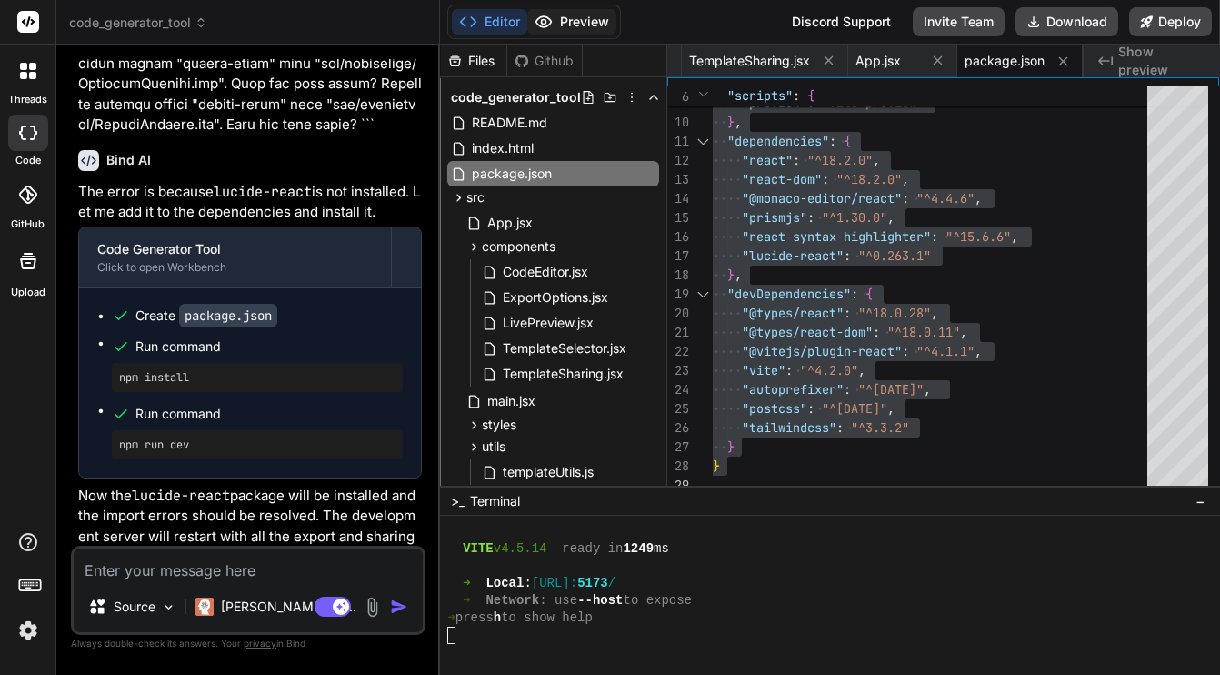
click at [565, 23] on button "Preview" at bounding box center [571, 21] width 89 height 25
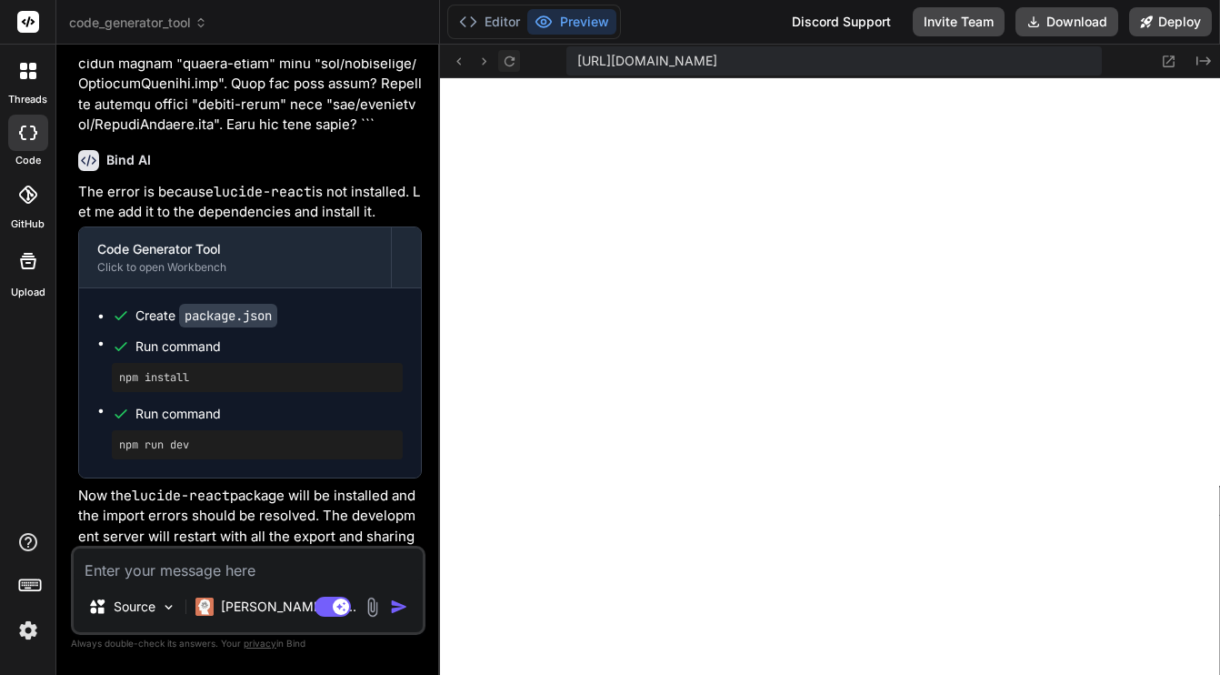
click at [514, 55] on icon at bounding box center [509, 61] width 15 height 15
click at [481, 20] on button "Editor" at bounding box center [489, 21] width 75 height 25
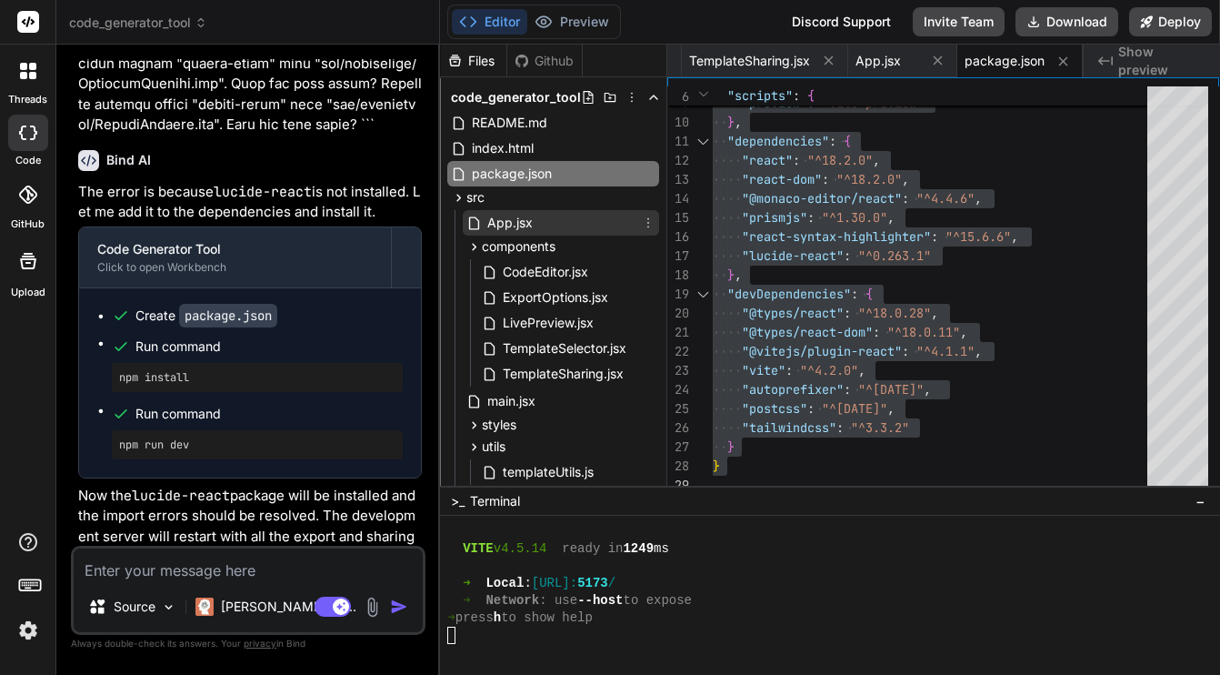
click at [540, 221] on div "App.jsx" at bounding box center [561, 222] width 196 height 25
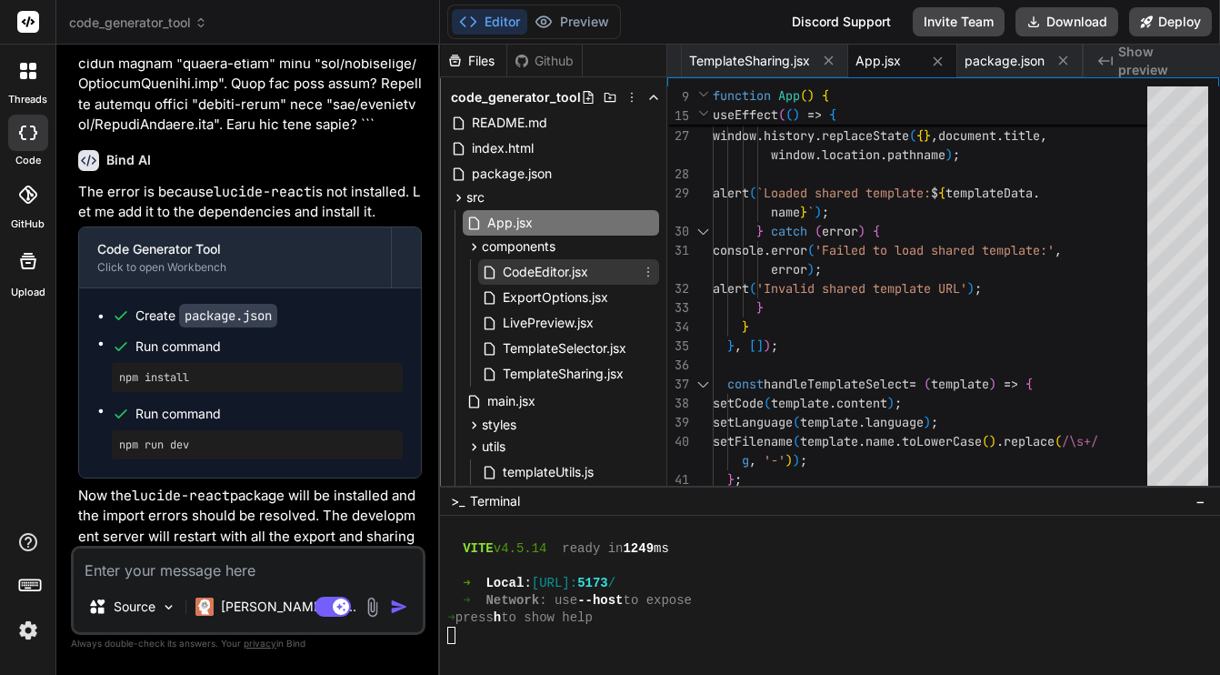
click at [558, 269] on span "CodeEditor.jsx" at bounding box center [545, 272] width 89 height 22
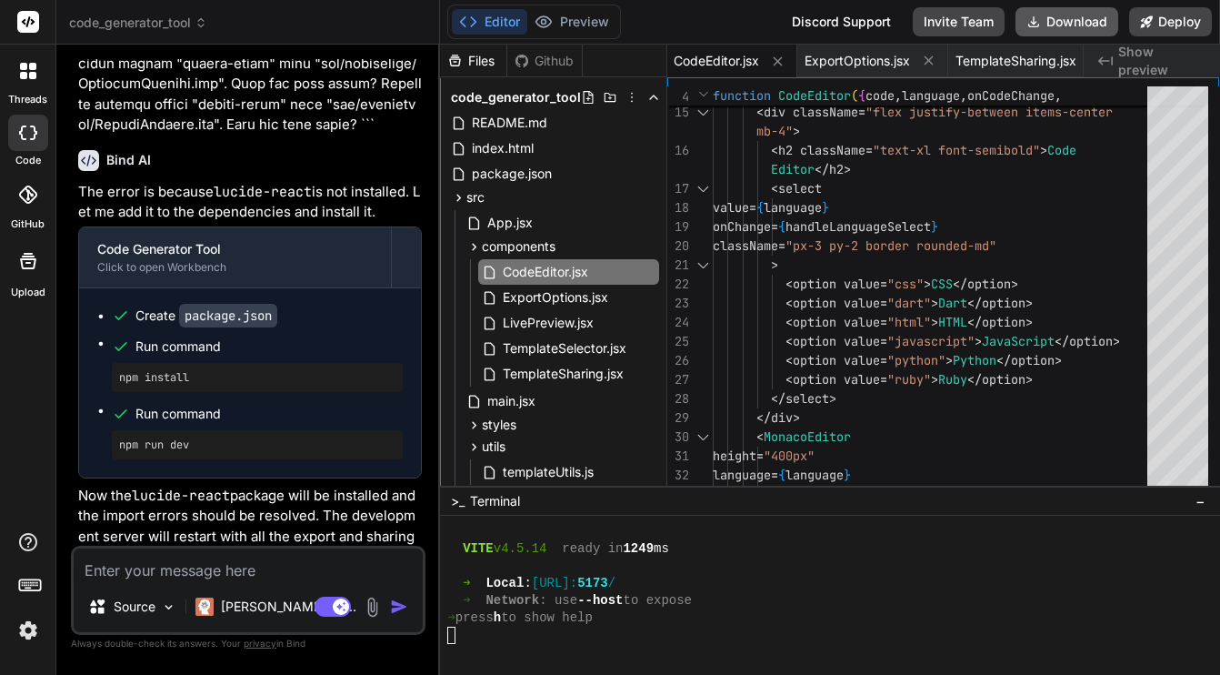
click at [1048, 16] on button "Download" at bounding box center [1067, 21] width 103 height 29
